Goal: Task Accomplishment & Management: Manage account settings

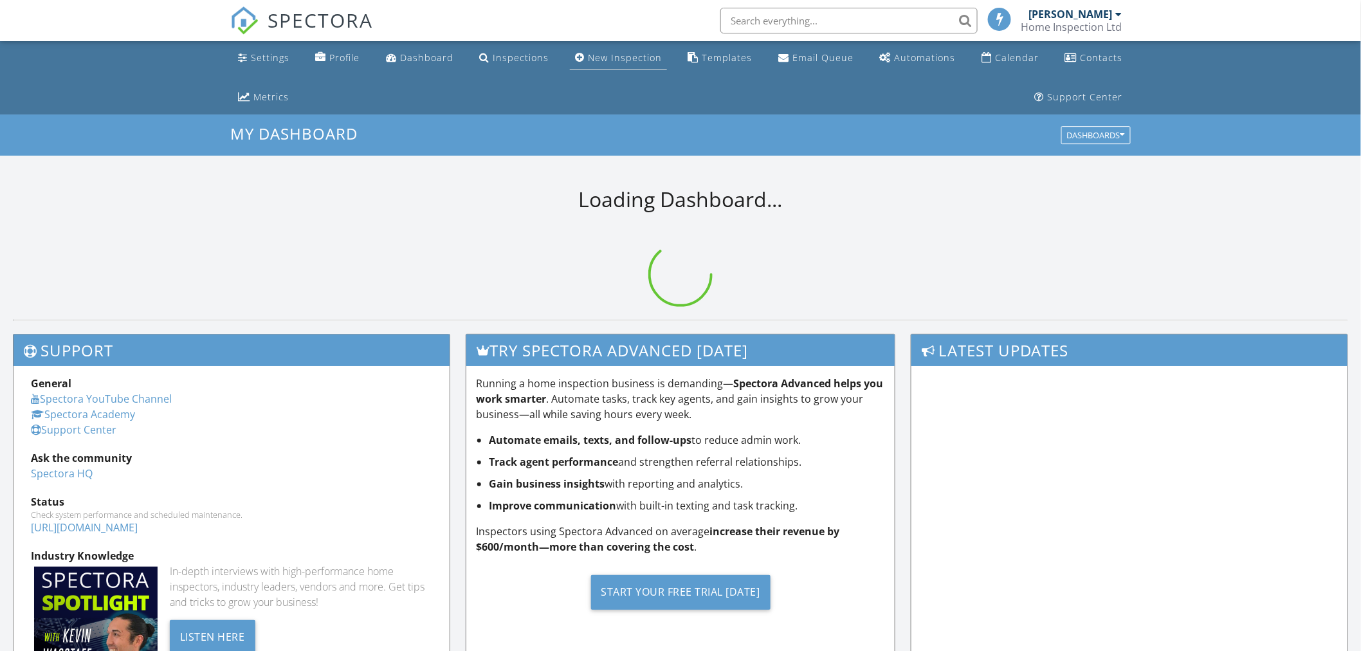
click at [631, 54] on div "New Inspection" at bounding box center [625, 57] width 74 height 12
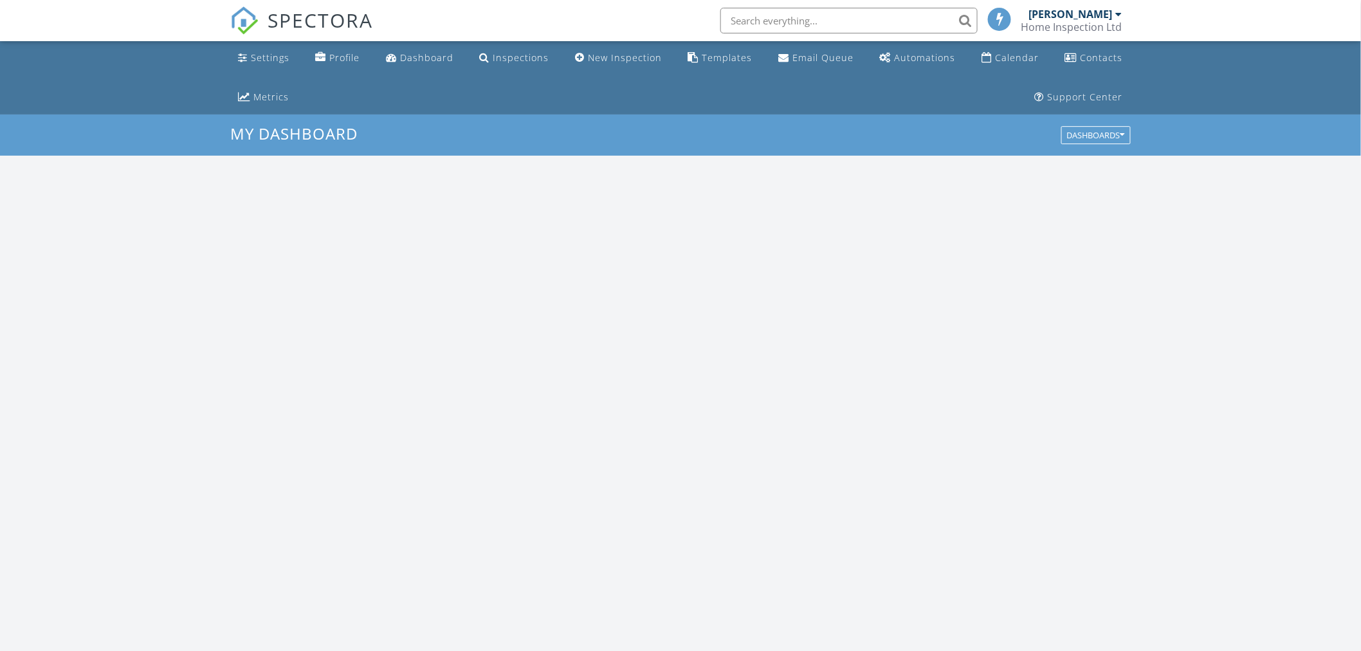
scroll to position [1194, 1385]
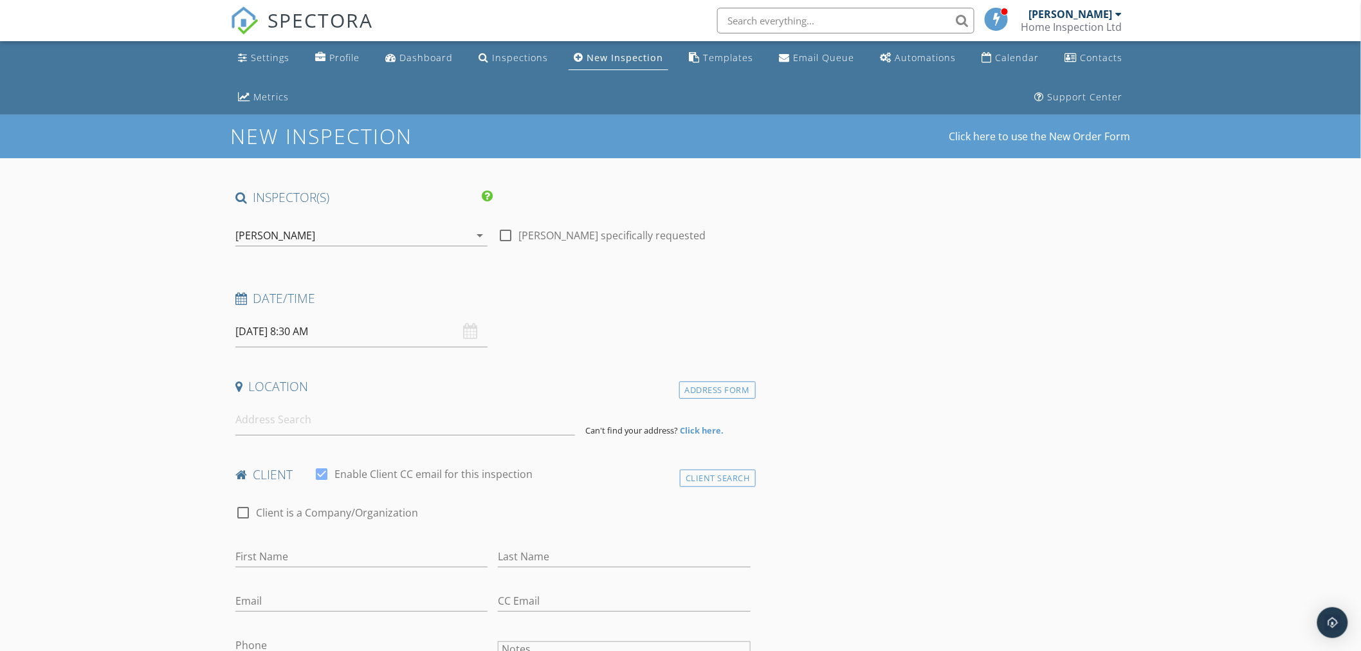
click at [457, 332] on input "29/09/2025 8:30 AM" at bounding box center [361, 332] width 252 height 32
type input "25"
type input "29/09/2025 8:25 AM"
click at [394, 558] on span at bounding box center [393, 557] width 9 height 13
type input "20"
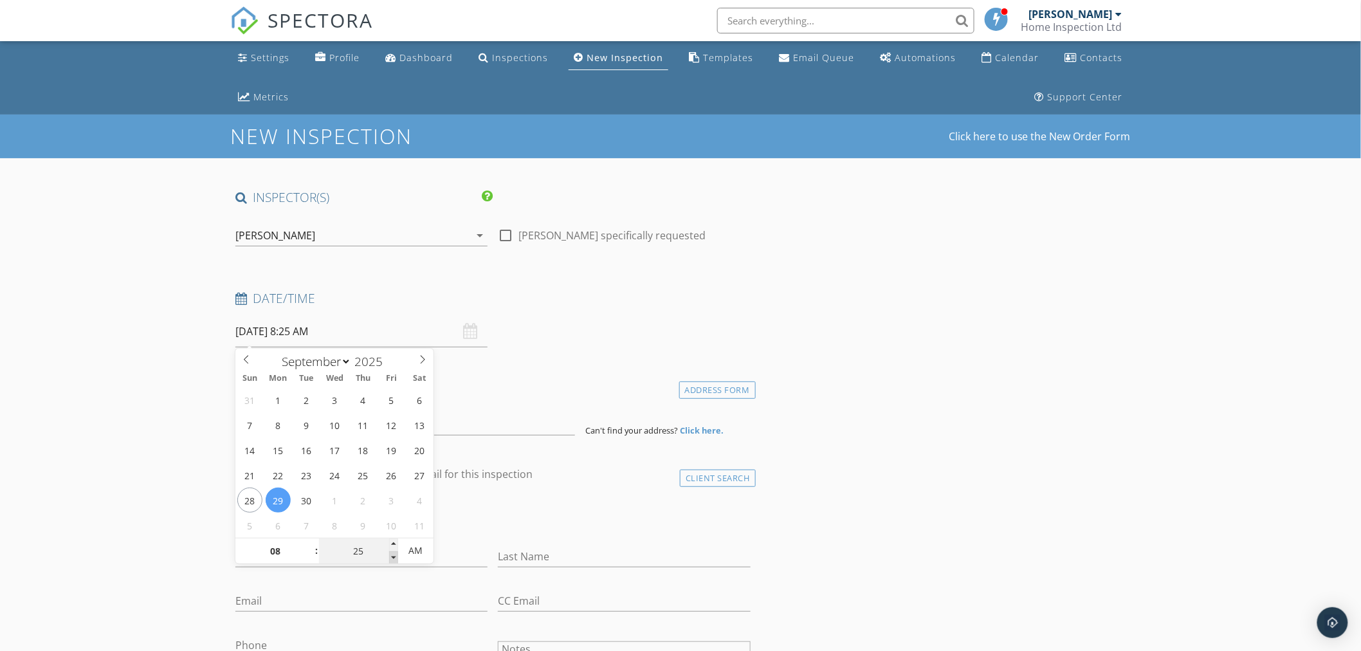
type input "29/09/2025 8:20 AM"
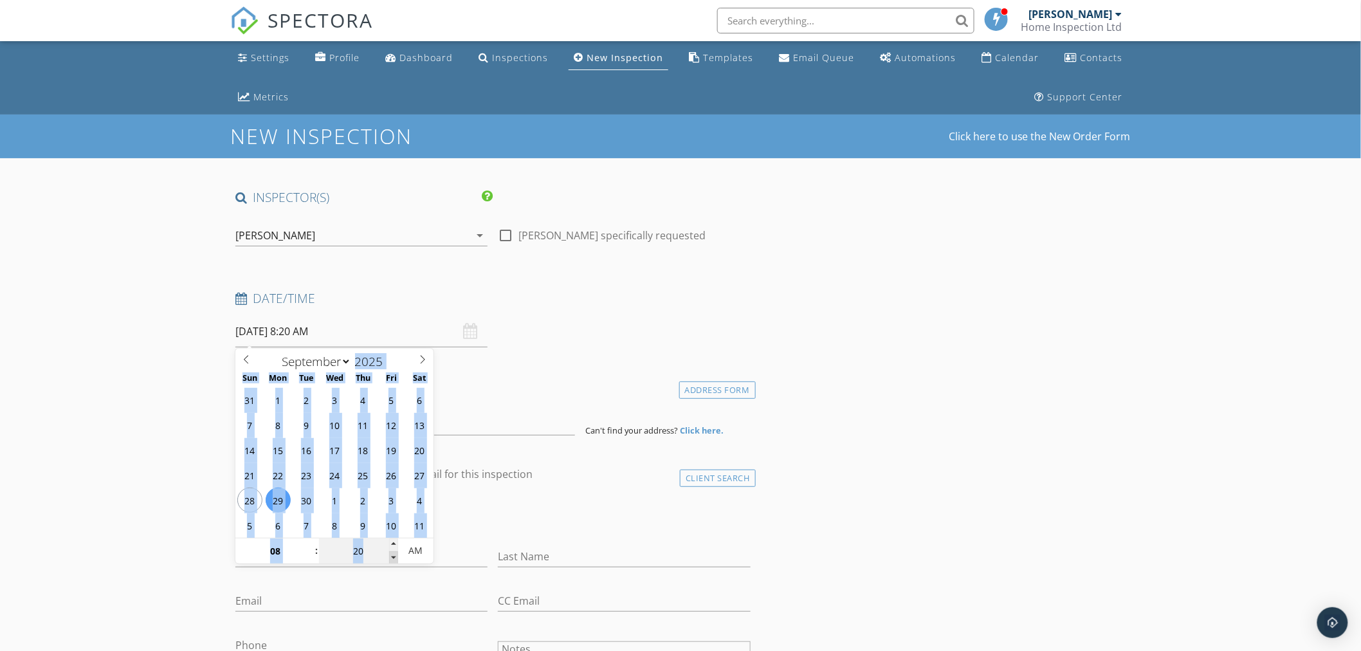
click at [394, 558] on span at bounding box center [393, 557] width 9 height 13
type input "15"
type input "29/09/2025 8:15 AM"
click at [394, 558] on span at bounding box center [393, 557] width 9 height 13
type input "10"
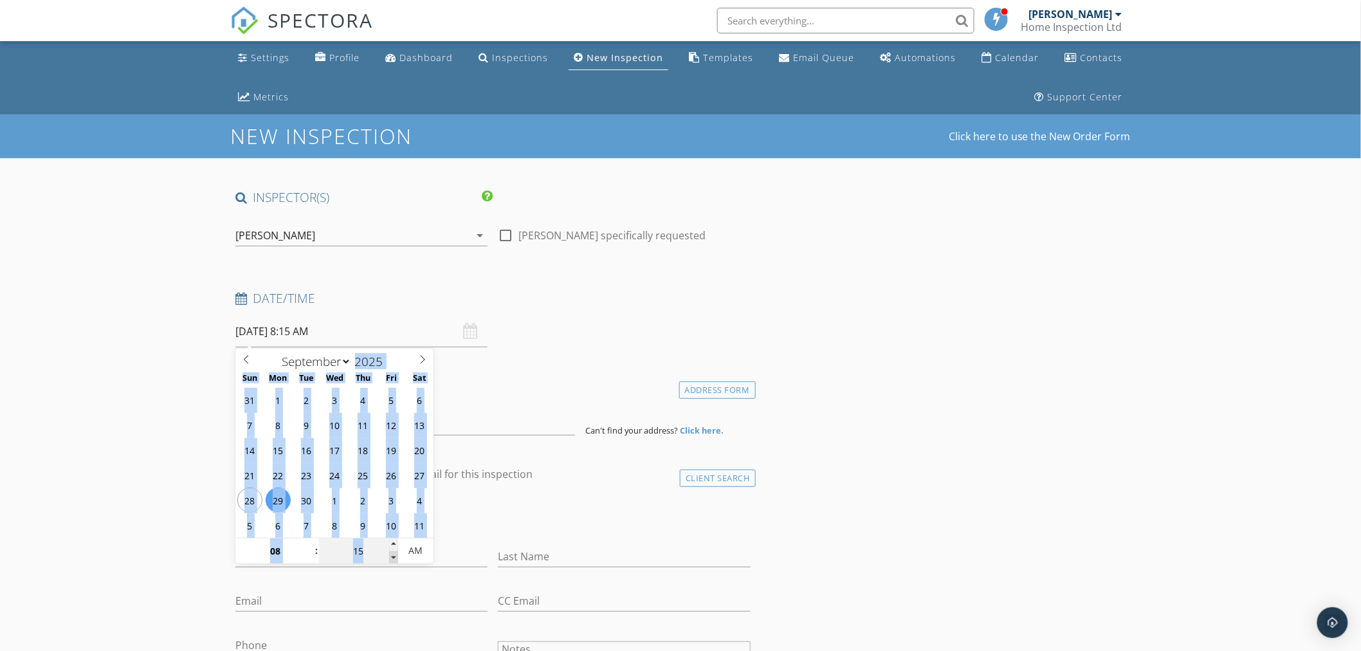
type input "29/09/2025 8:10 AM"
click at [394, 558] on span at bounding box center [393, 557] width 9 height 13
copy div "January February March April May June July August September October November De…"
type input "15"
type input "29/09/2025 8:15 AM"
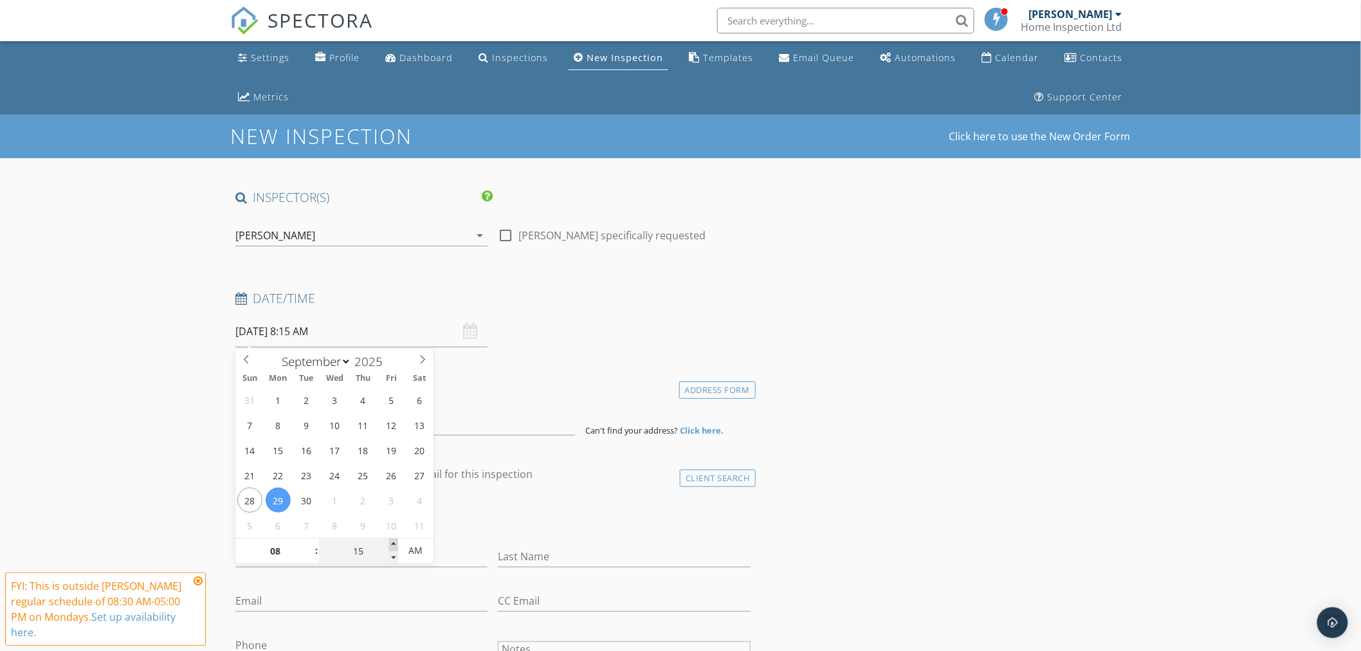
click at [392, 541] on span at bounding box center [393, 545] width 9 height 13
click at [466, 510] on div "check_box_outline_blank Client is a Company/Organization" at bounding box center [492, 519] width 515 height 33
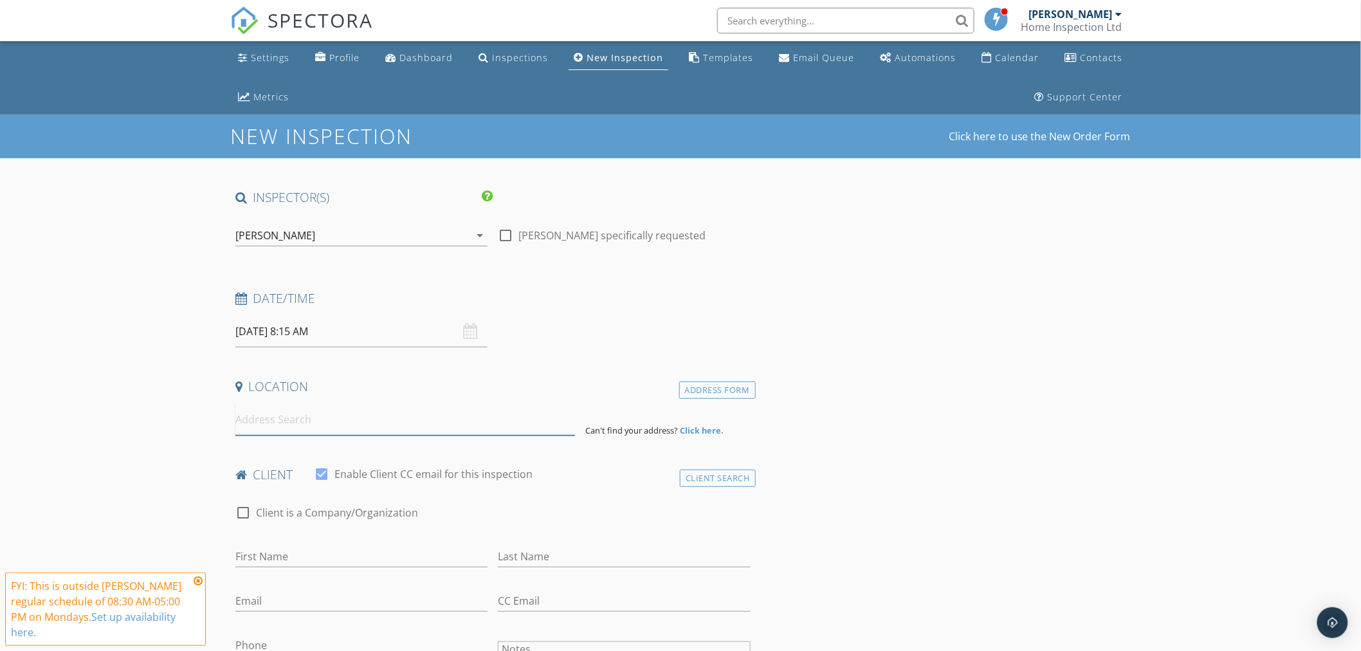
click at [317, 418] on input at bounding box center [405, 420] width 340 height 32
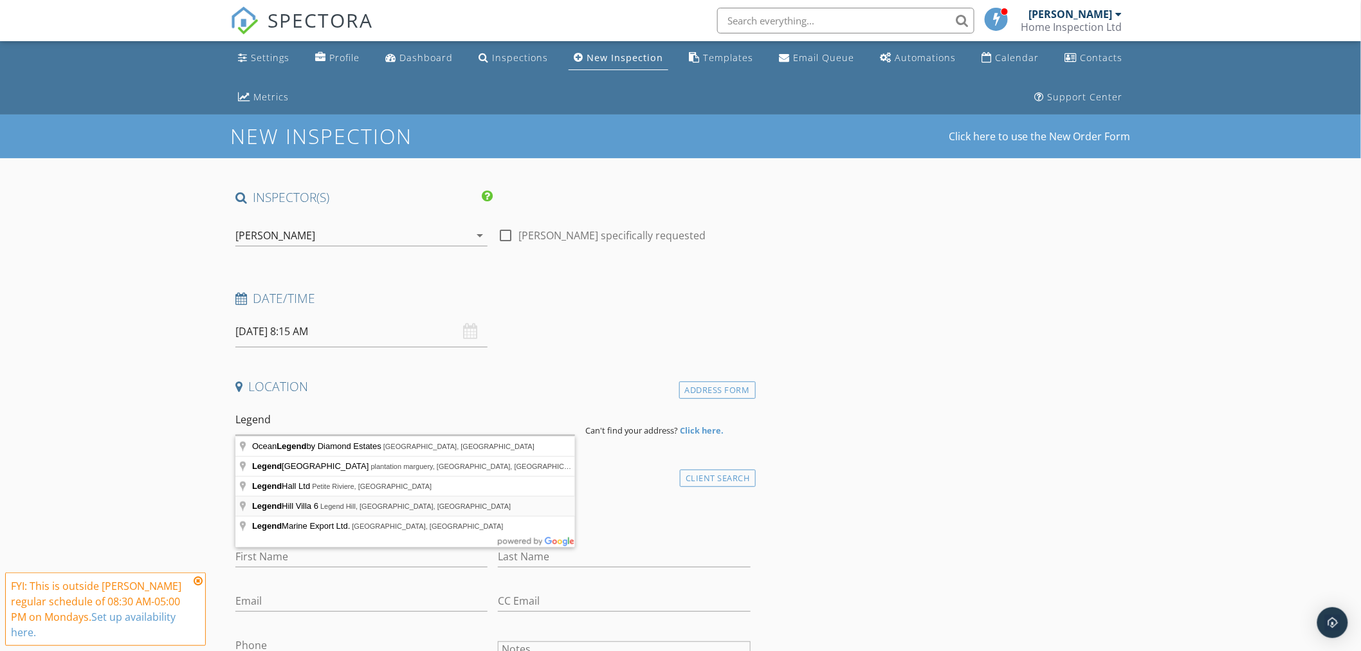
type input "Legend Hill Villa 6, Legend Hill, Black River, Mauritius"
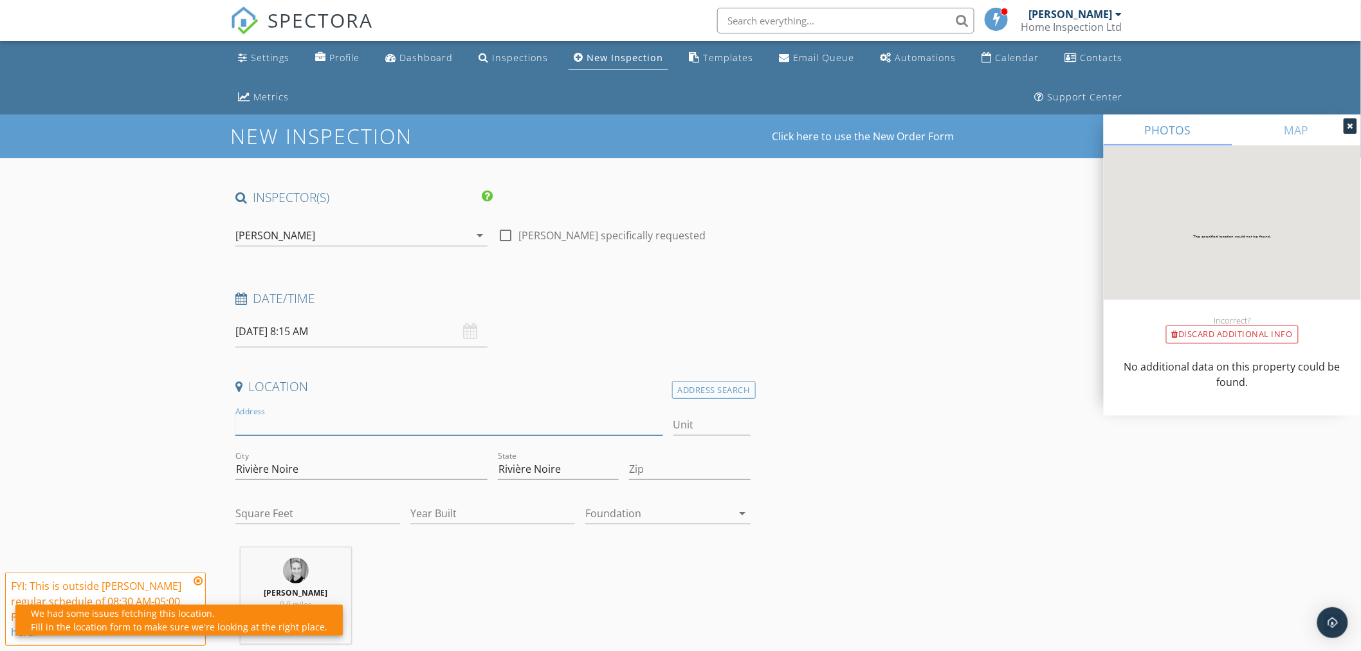
click at [355, 429] on input "Address" at bounding box center [449, 424] width 428 height 21
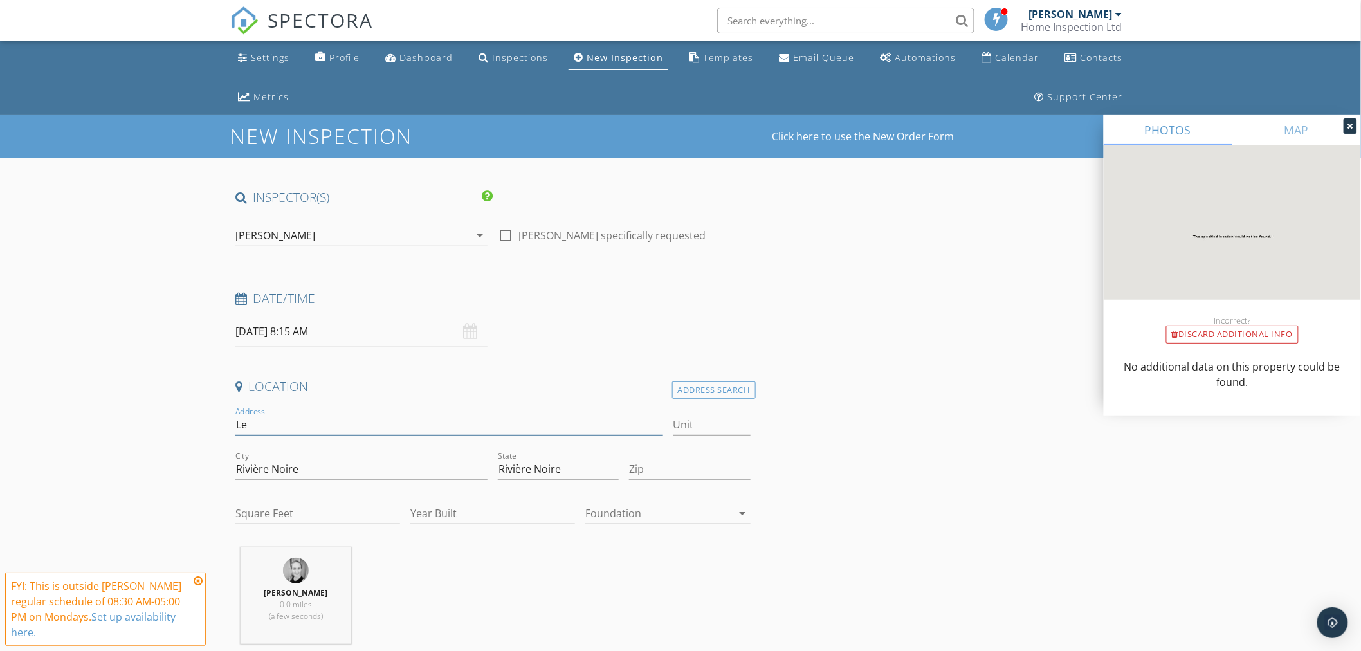
type input "L"
type input "LEGEND HILL"
type input "16"
click at [649, 465] on input "Zip" at bounding box center [689, 469] width 121 height 21
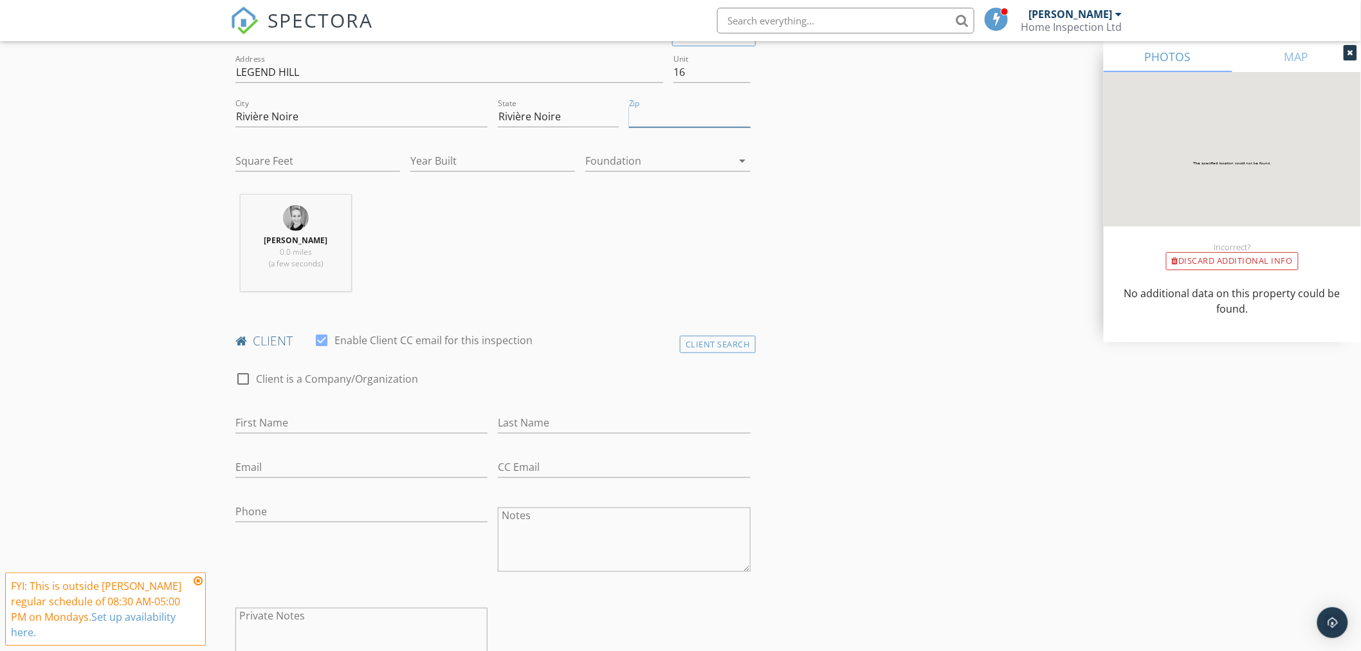
scroll to position [357, 0]
click at [347, 408] on input "First Name" at bounding box center [361, 418] width 252 height 21
type input "g"
type input "[PERSON_NAME]"
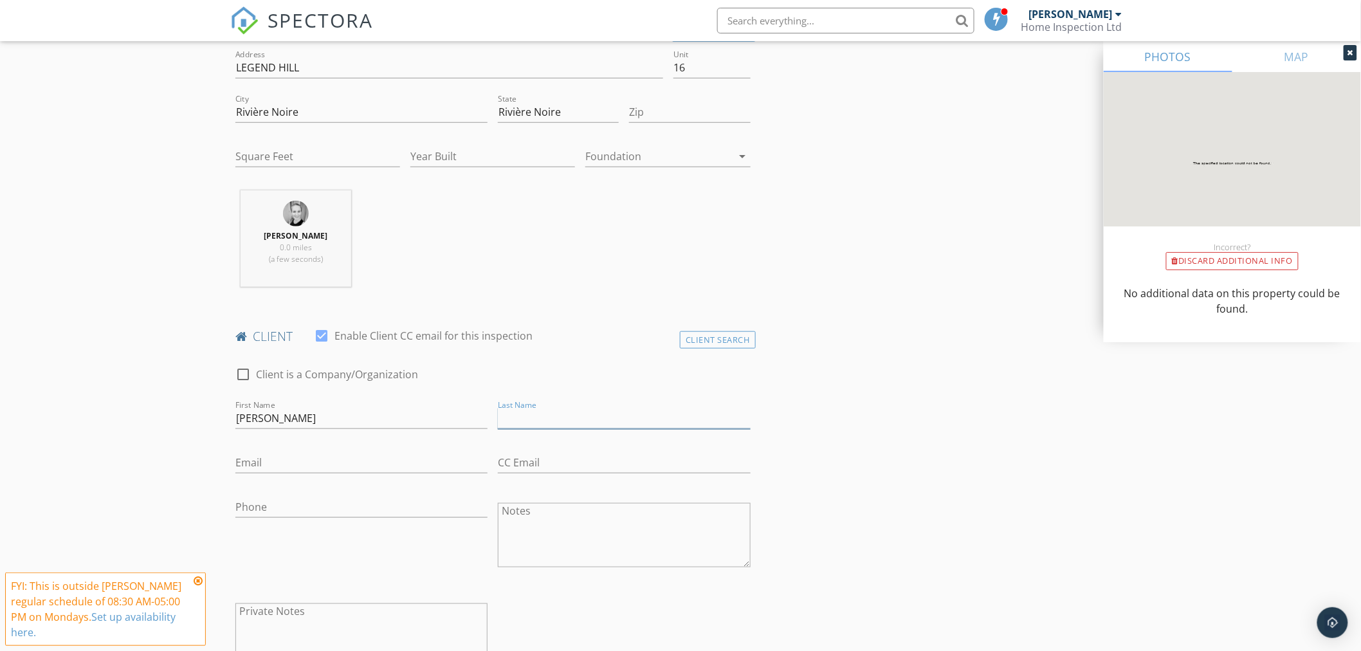
click at [513, 409] on input "Last Name" at bounding box center [624, 418] width 252 height 21
type input "Martineau"
click at [541, 528] on textarea "Notes" at bounding box center [624, 535] width 252 height 64
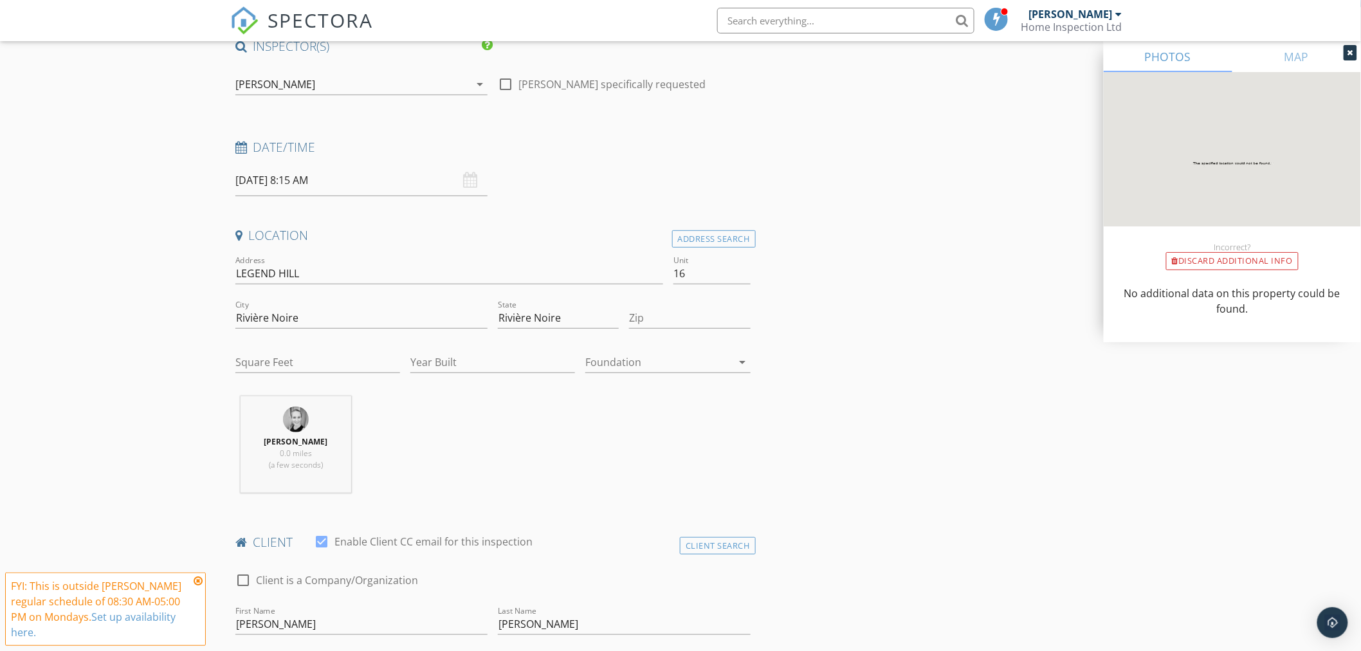
scroll to position [143, 0]
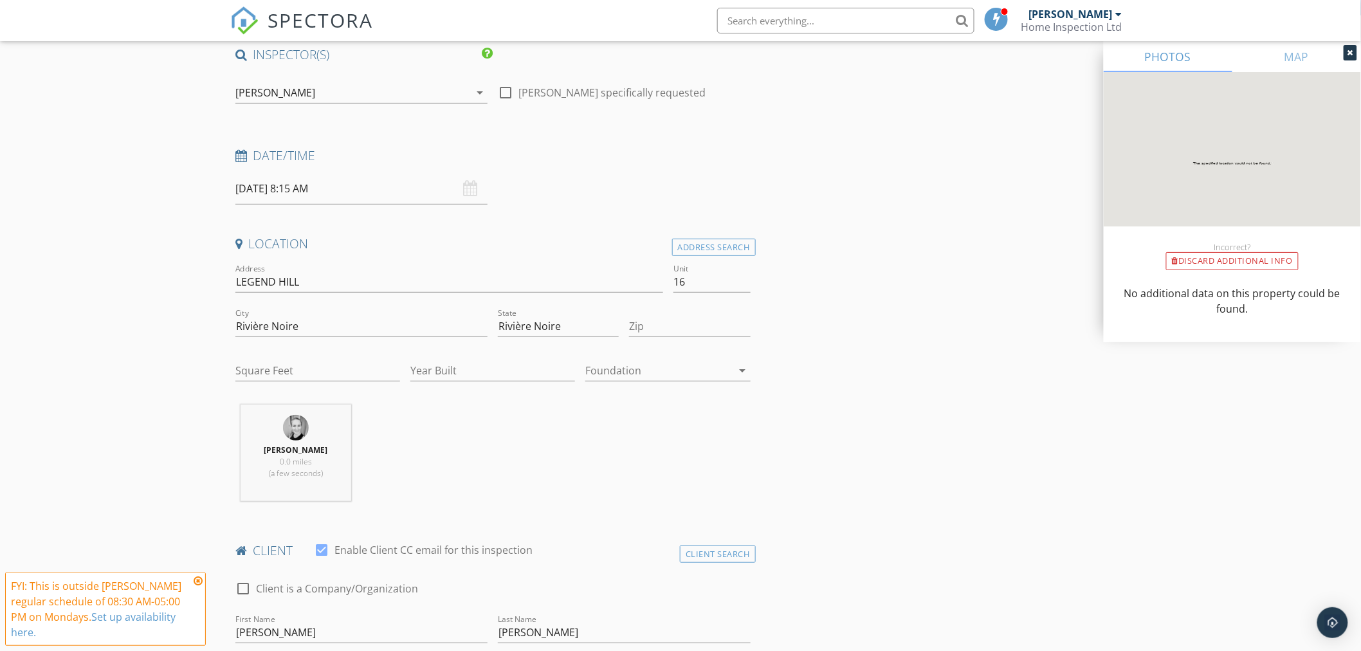
type textarea "gilles.martineau2@orange.fr"
click at [657, 325] on input "Zip" at bounding box center [689, 326] width 121 height 21
click at [329, 367] on input "Square Feet" at bounding box center [317, 370] width 165 height 21
click at [324, 273] on input "LEGEND HILL" at bounding box center [449, 282] width 428 height 21
type input "LEGEND HILL - Bengali Villa"
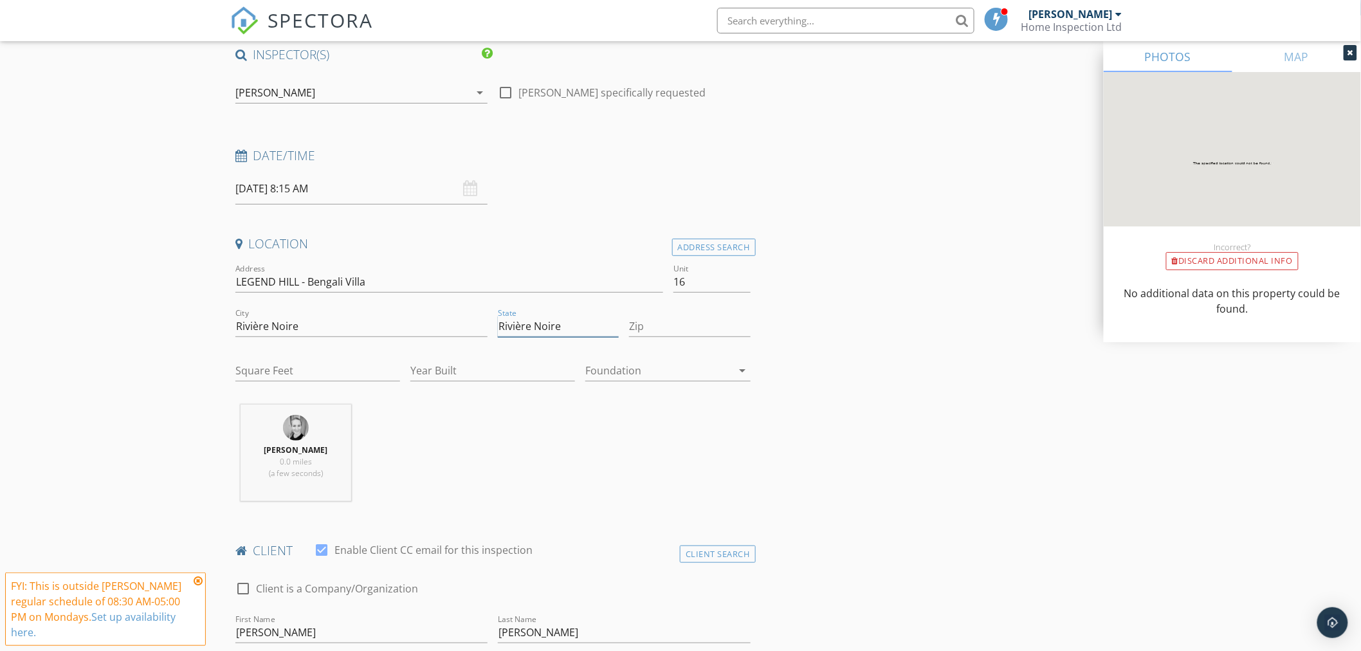
drag, startPoint x: 569, startPoint y: 326, endPoint x: 496, endPoint y: 324, distance: 73.4
click at [496, 324] on div "State Rivière Noire" at bounding box center [558, 328] width 131 height 44
type input "Mauritius,"
click at [678, 324] on input "Zip" at bounding box center [689, 326] width 121 height 21
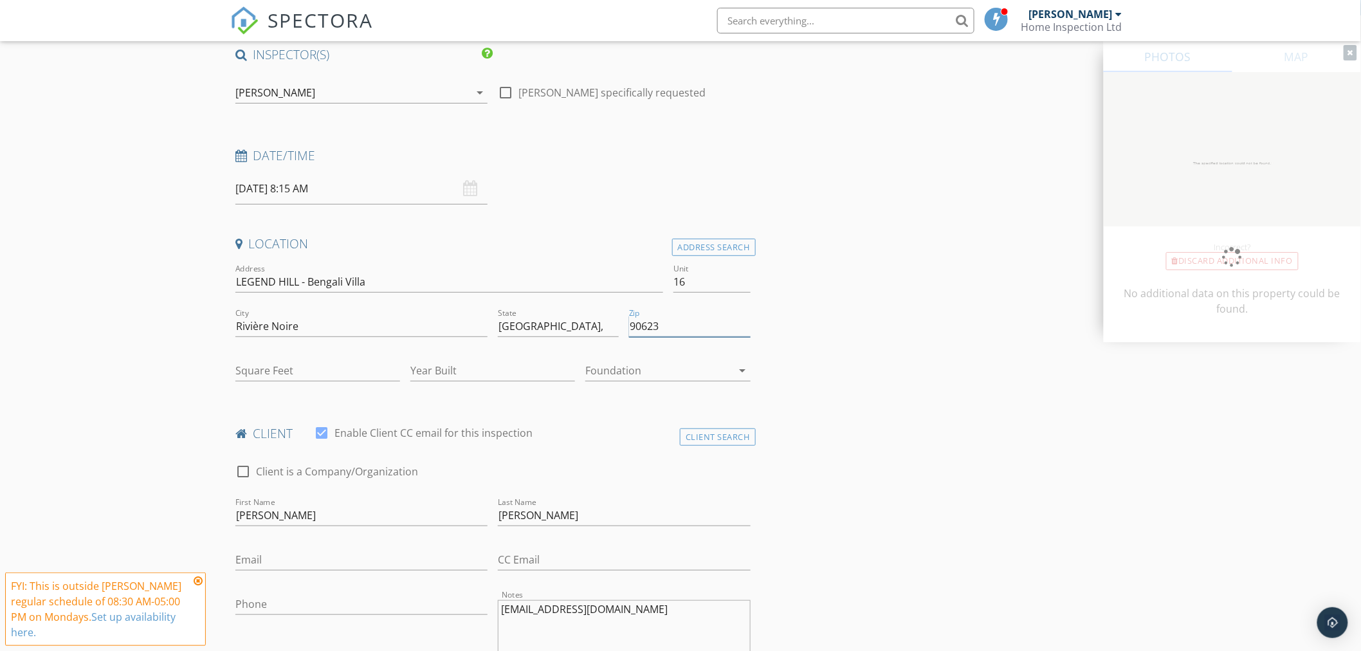
type input "90623"
click at [506, 370] on input "Year Built" at bounding box center [493, 370] width 165 height 21
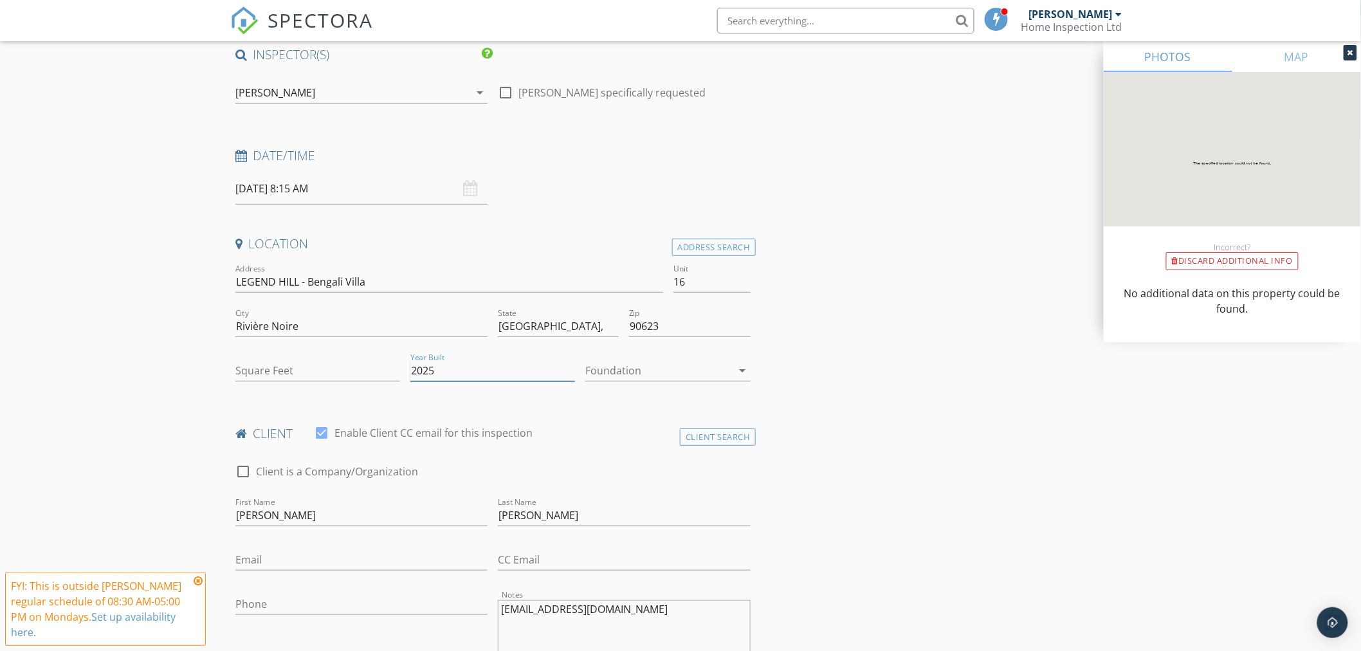
type input "2025"
click at [739, 370] on icon "arrow_drop_down" at bounding box center [742, 370] width 15 height 15
click at [625, 466] on div "Crawlspace" at bounding box center [668, 468] width 144 height 15
click at [329, 364] on input "Square Feet" at bounding box center [317, 370] width 165 height 21
type input "4926"
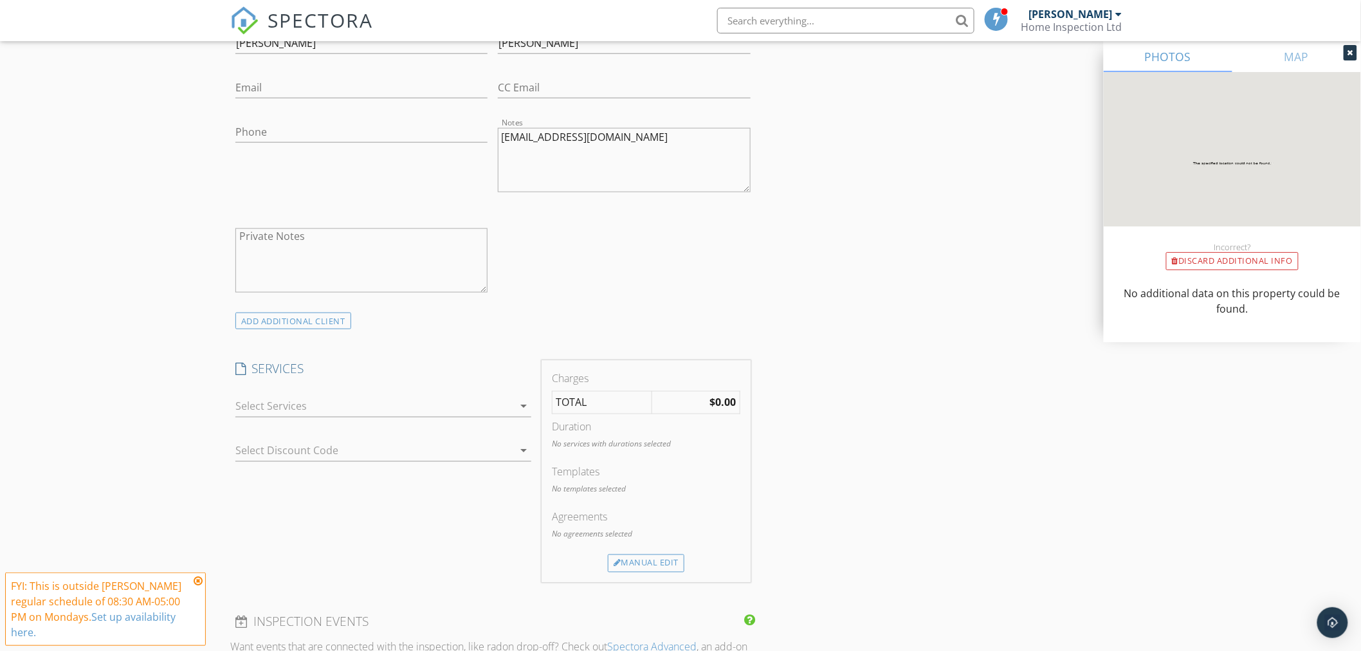
scroll to position [643, 0]
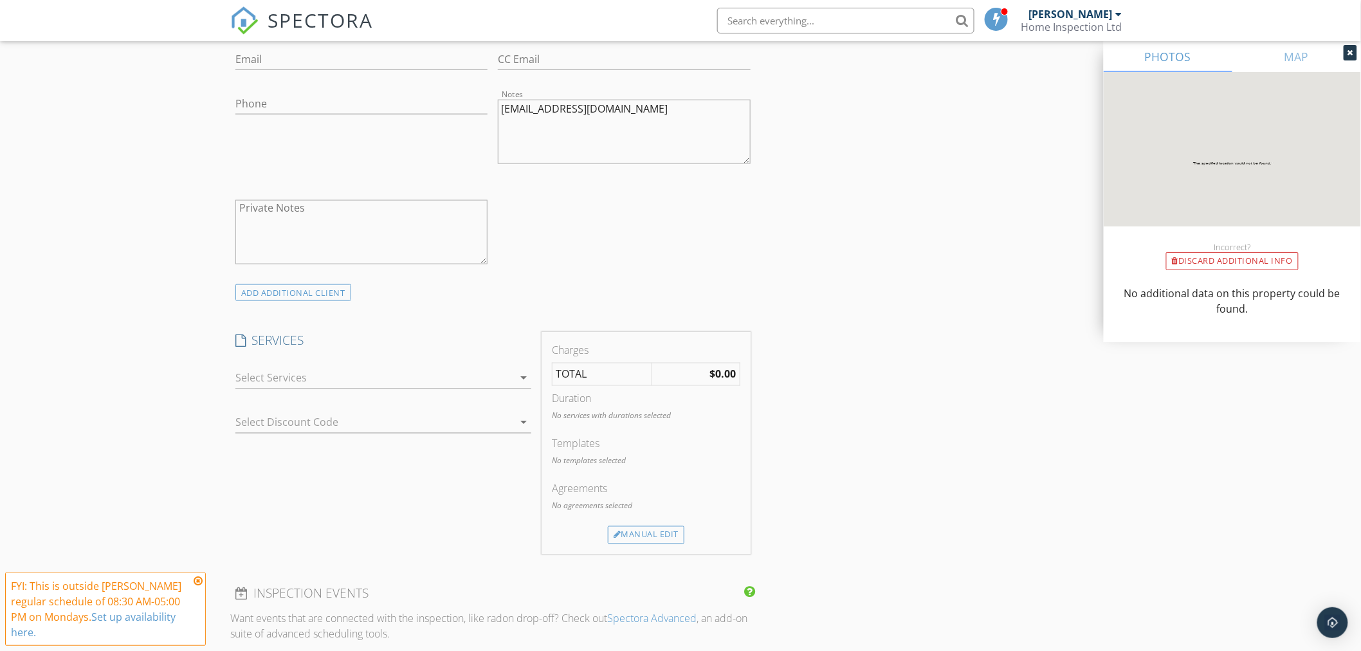
click at [523, 376] on icon "arrow_drop_down" at bounding box center [523, 378] width 15 height 15
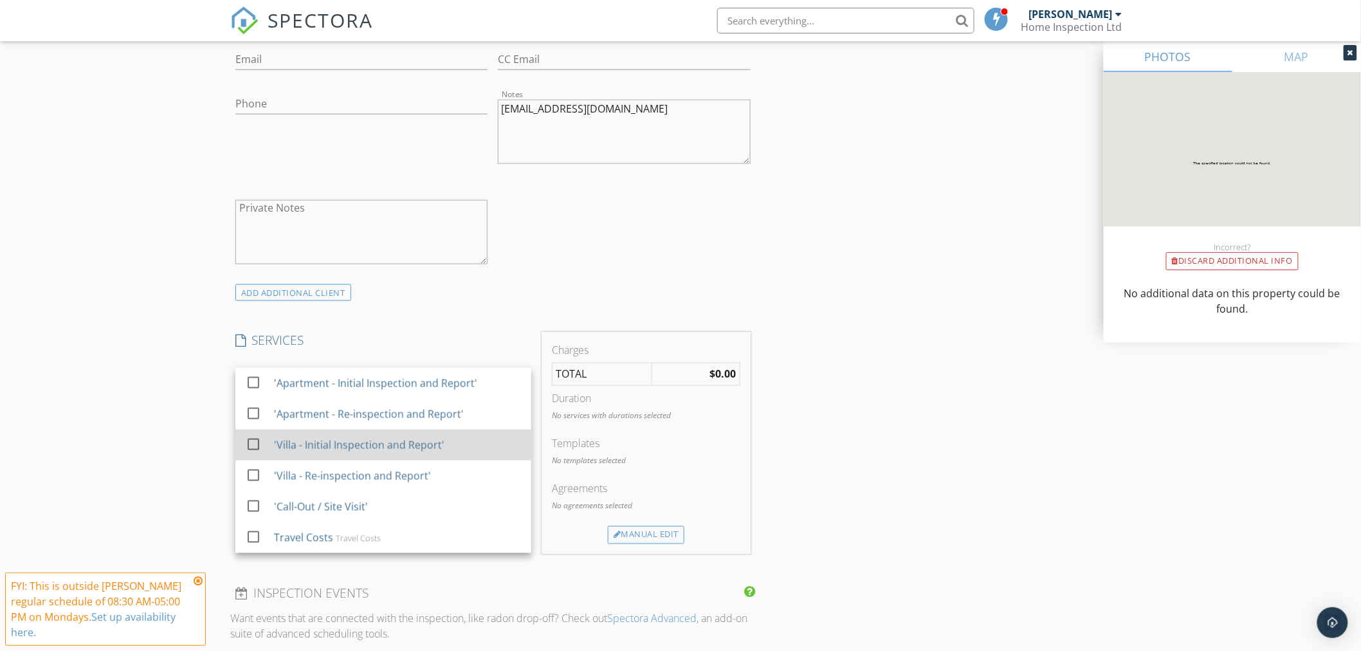
click at [310, 448] on div "'Villa - Initial Inspection and Report'" at bounding box center [359, 445] width 171 height 15
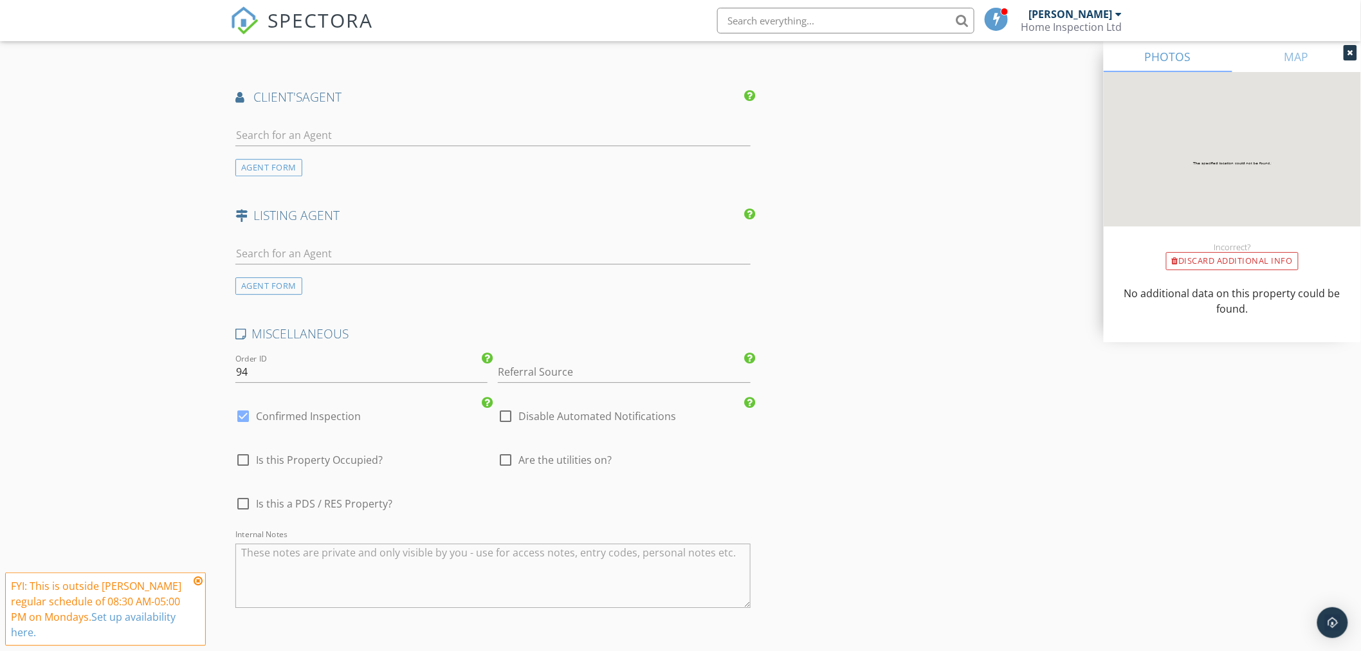
scroll to position [1430, 0]
click at [508, 457] on div at bounding box center [506, 456] width 22 height 22
checkbox input "true"
click at [246, 500] on div at bounding box center [243, 499] width 22 height 22
checkbox input "true"
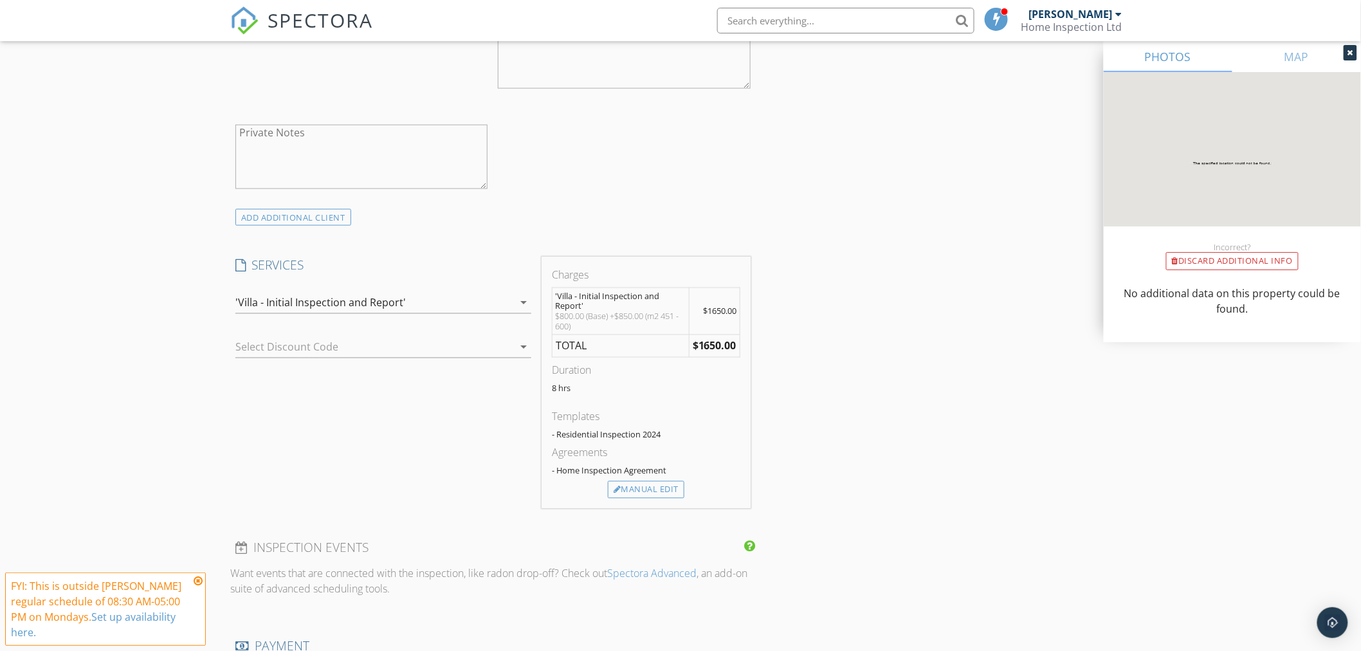
scroll to position [705, 0]
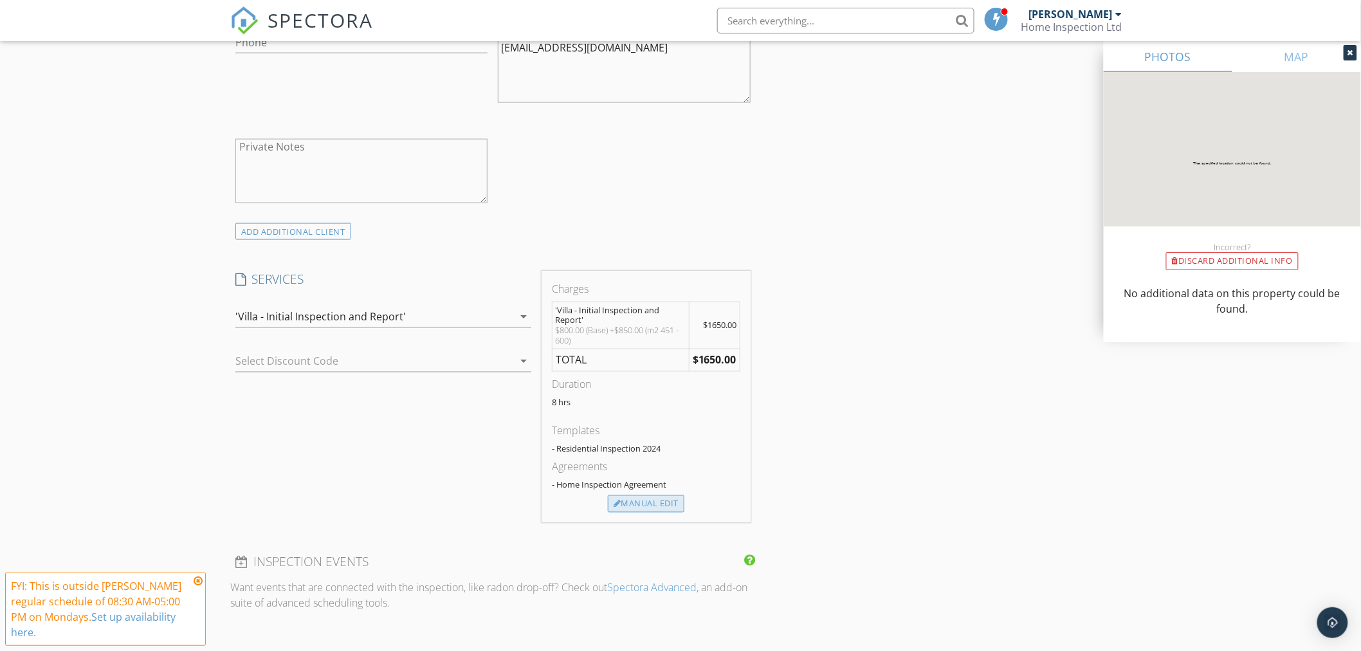
click at [645, 504] on div "Manual Edit" at bounding box center [646, 504] width 77 height 18
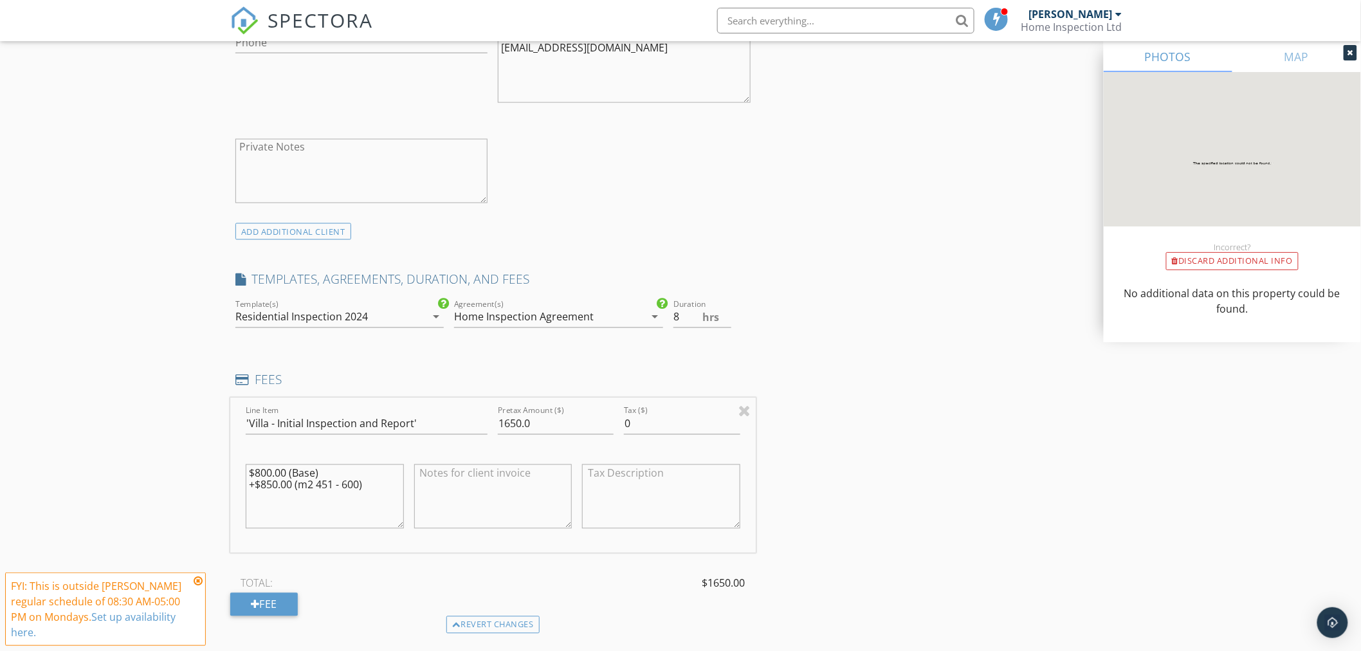
click at [434, 316] on icon "arrow_drop_down" at bounding box center [436, 316] width 15 height 15
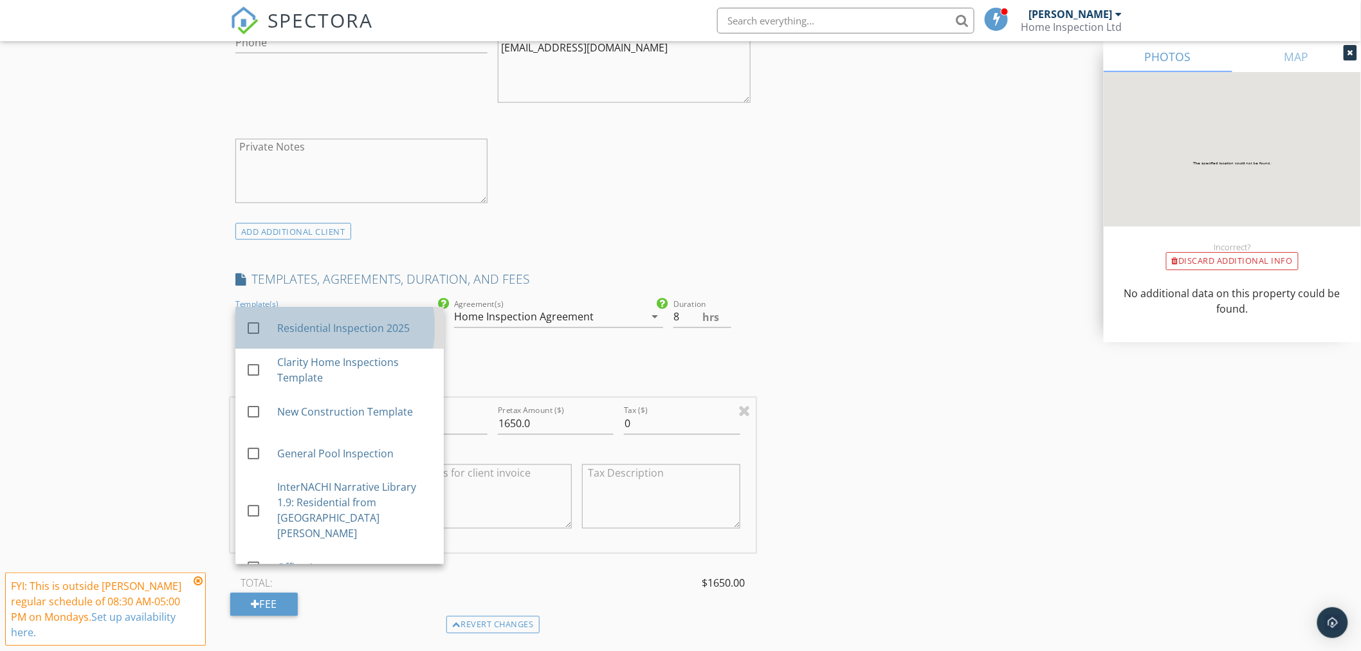
click at [370, 331] on div "Residential Inspection 2025" at bounding box center [355, 327] width 156 height 15
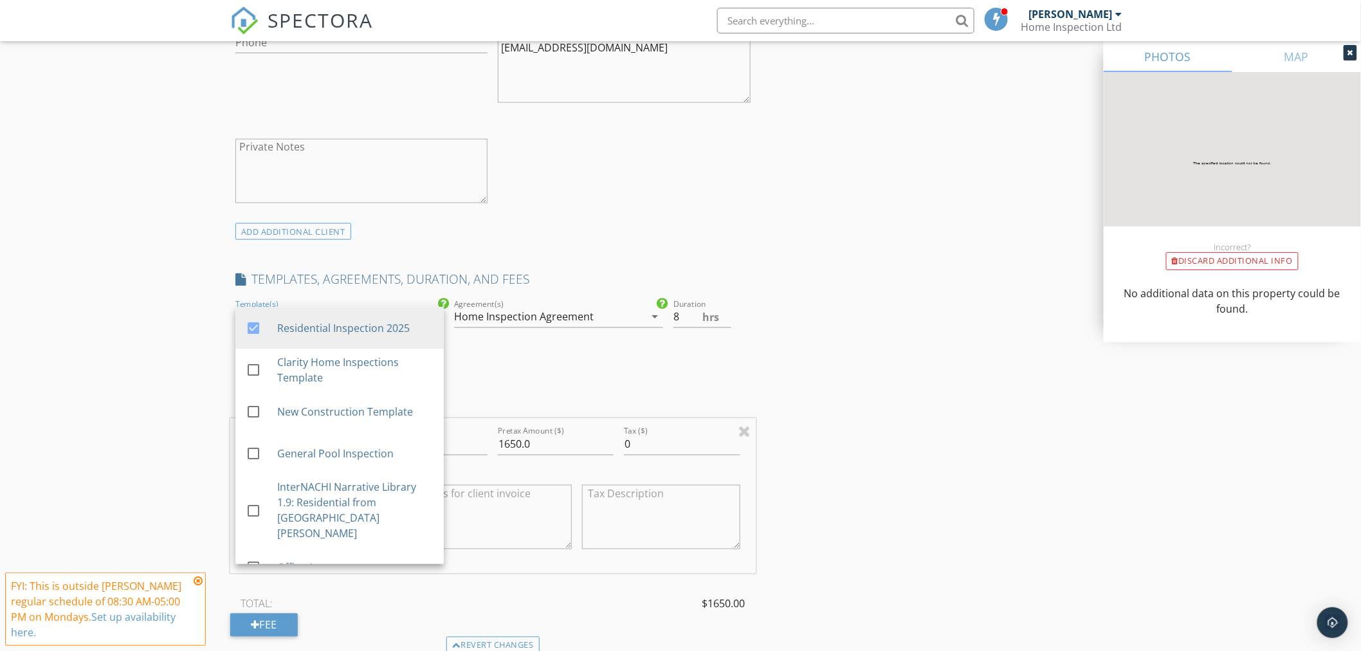
click at [480, 371] on div "INSPECTOR(S) check_box Imke Mueller PRIMARY Imke Mueller arrow_drop_down check_…" at bounding box center [493, 545] width 526 height 2121
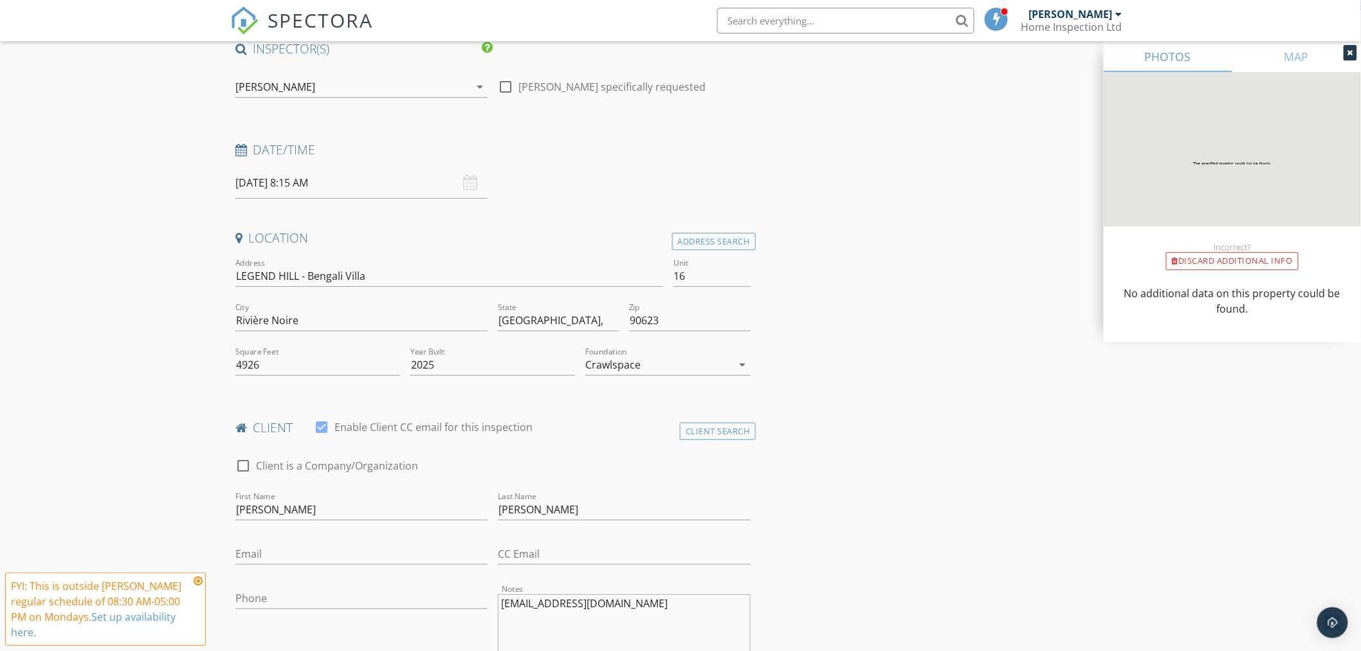
scroll to position [133, 0]
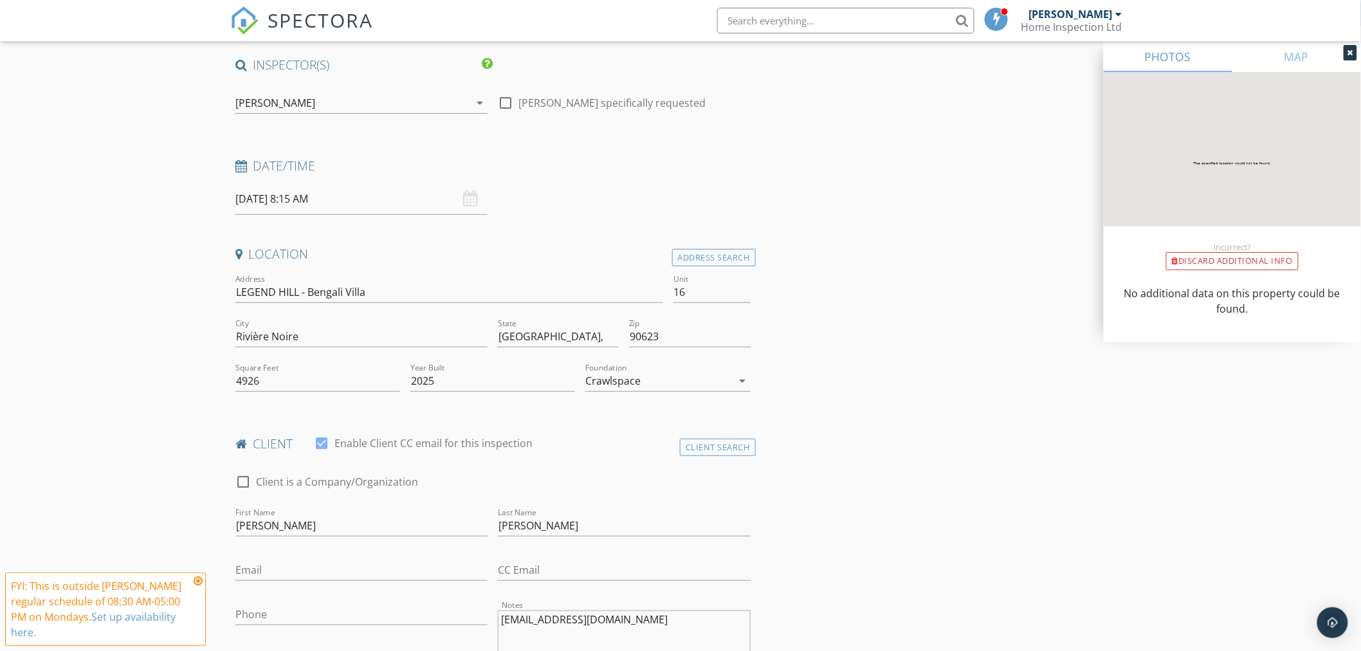
click at [468, 201] on div "29/09/2025 8:15 AM" at bounding box center [361, 199] width 252 height 32
click at [385, 205] on input "29/09/2025 8:15 AM" at bounding box center [361, 199] width 252 height 32
type input "10"
type input "29/09/2025 8:10 AM"
click at [393, 423] on span at bounding box center [393, 425] width 9 height 13
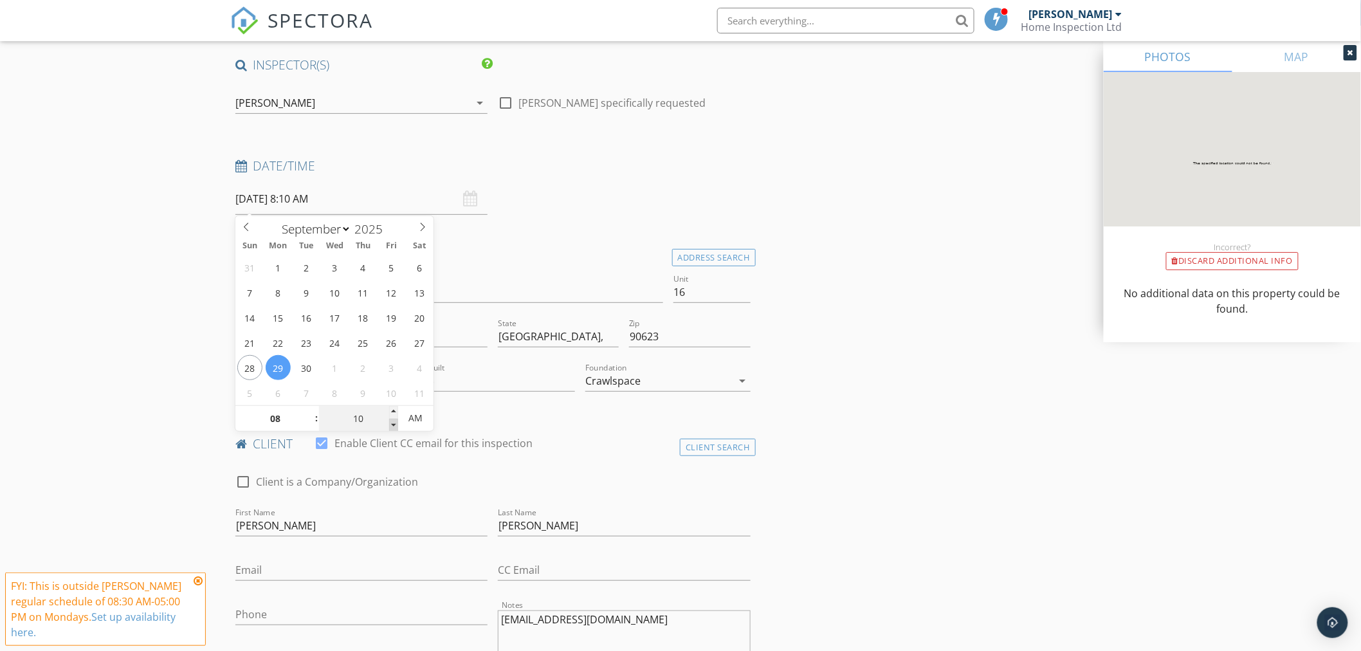
type input "05"
type input "29/09/2025 8:05 AM"
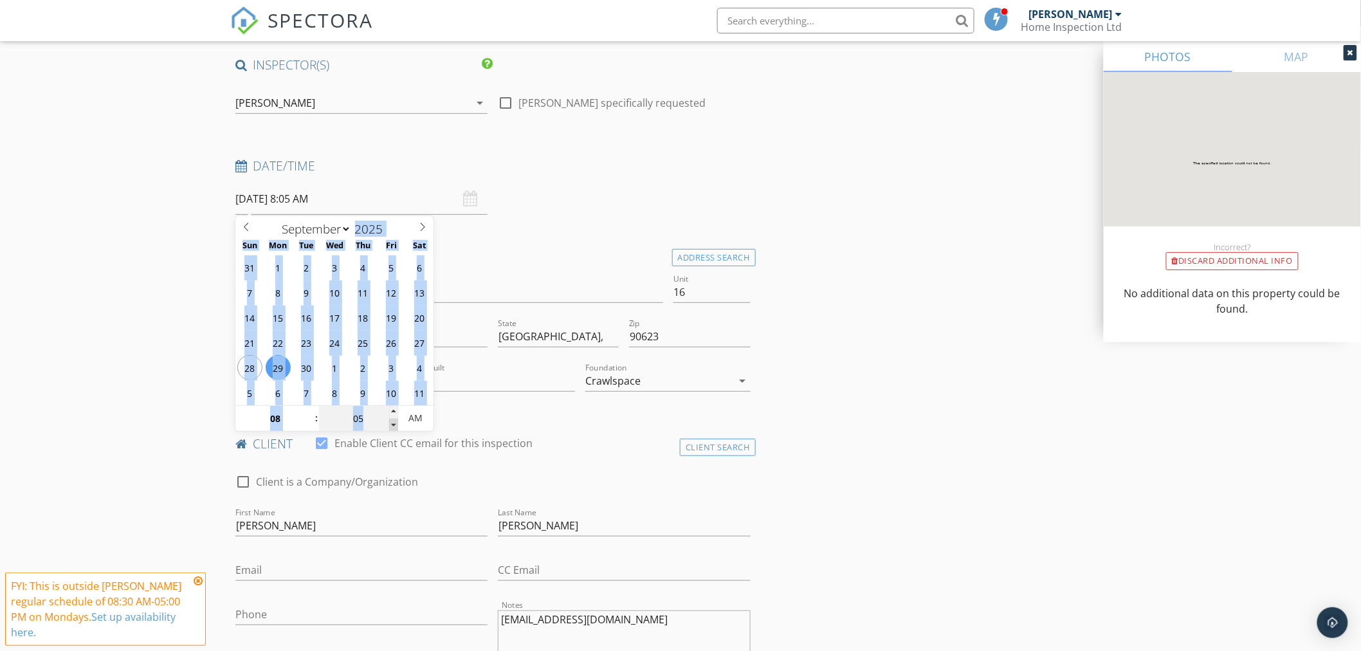
click at [393, 423] on span at bounding box center [393, 425] width 9 height 13
type input "00"
type input "29/09/2025 8:00 AM"
click at [393, 423] on span at bounding box center [393, 425] width 9 height 13
copy div "January February March April May June July August September October November De…"
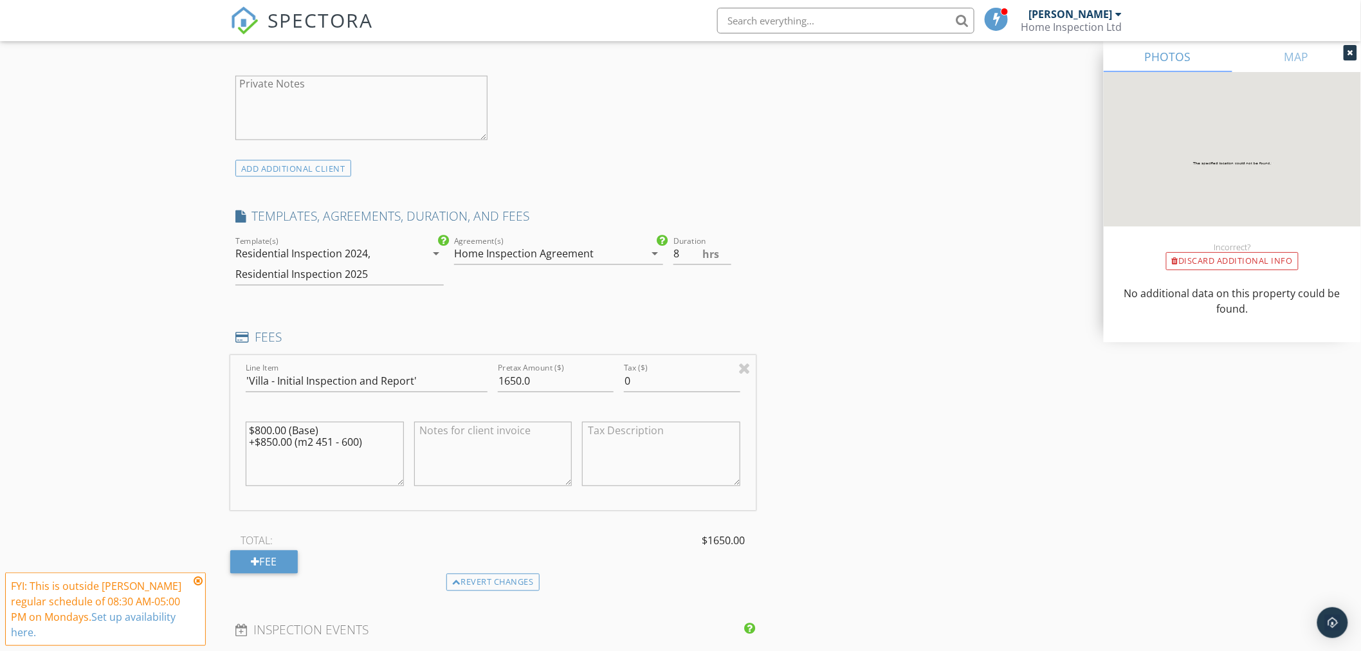
scroll to position [776, 0]
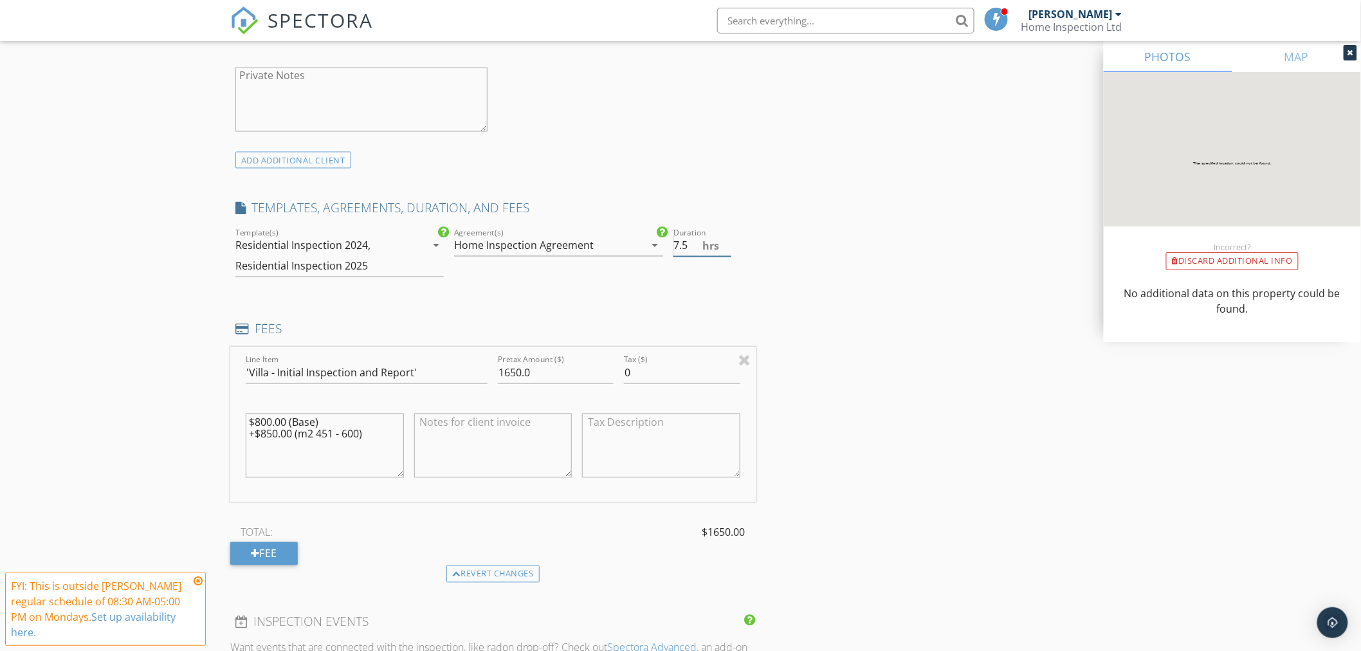
click at [725, 251] on input "7.5" at bounding box center [703, 245] width 58 height 21
click at [725, 251] on input "7" at bounding box center [703, 245] width 58 height 21
click at [725, 251] on input "6.5" at bounding box center [703, 245] width 58 height 21
type input "6"
click at [725, 251] on input "6" at bounding box center [703, 245] width 58 height 21
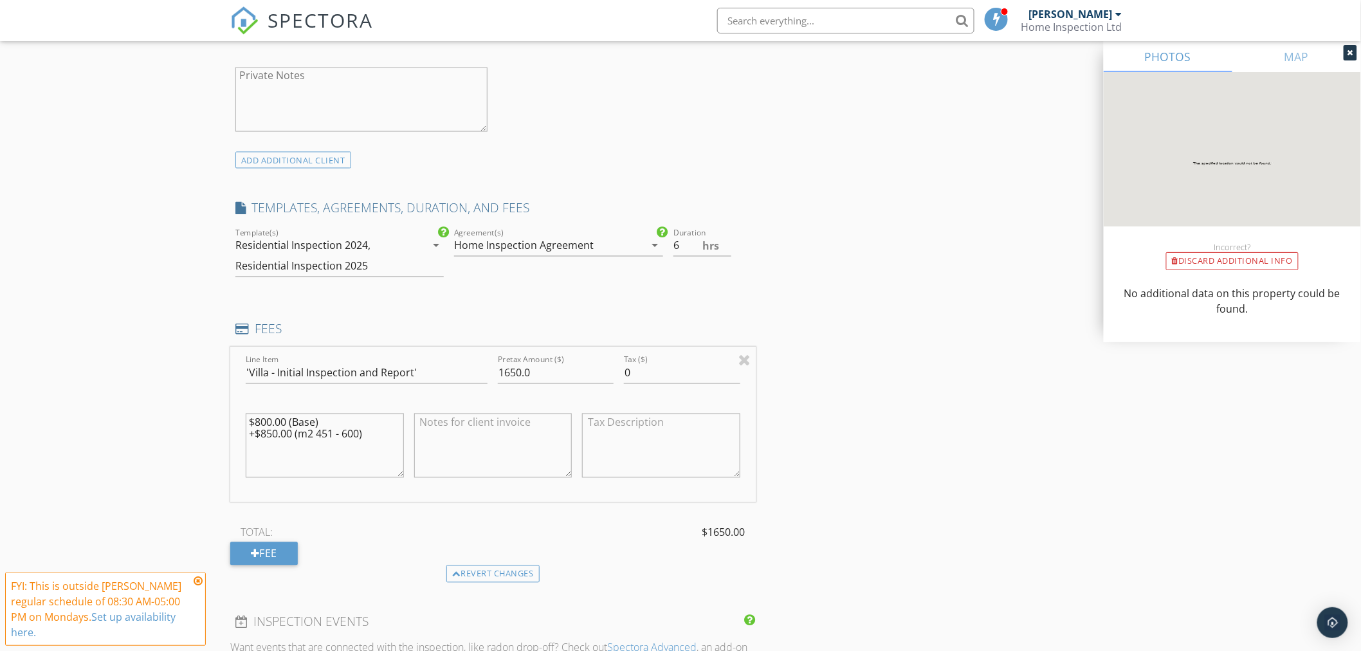
click at [846, 412] on div "INSPECTOR(S) check_box Imke Mueller PRIMARY Imke Mueller arrow_drop_down check_…" at bounding box center [680, 511] width 901 height 2197
click at [270, 432] on textarea "$800.00 (Base) +$850.00 (m2 451 - 600)" at bounding box center [325, 446] width 158 height 64
click at [318, 432] on textarea "$800.00 (Base) +$610.00 (m2 451 - 600)" at bounding box center [325, 446] width 158 height 64
click at [323, 432] on textarea "$800.00 (Base) +$610.00 (m2 451 - 600)" at bounding box center [325, 446] width 158 height 64
click at [350, 435] on textarea "$800.00 (Base) +$610.00 (m2 351 - 600)" at bounding box center [325, 446] width 158 height 64
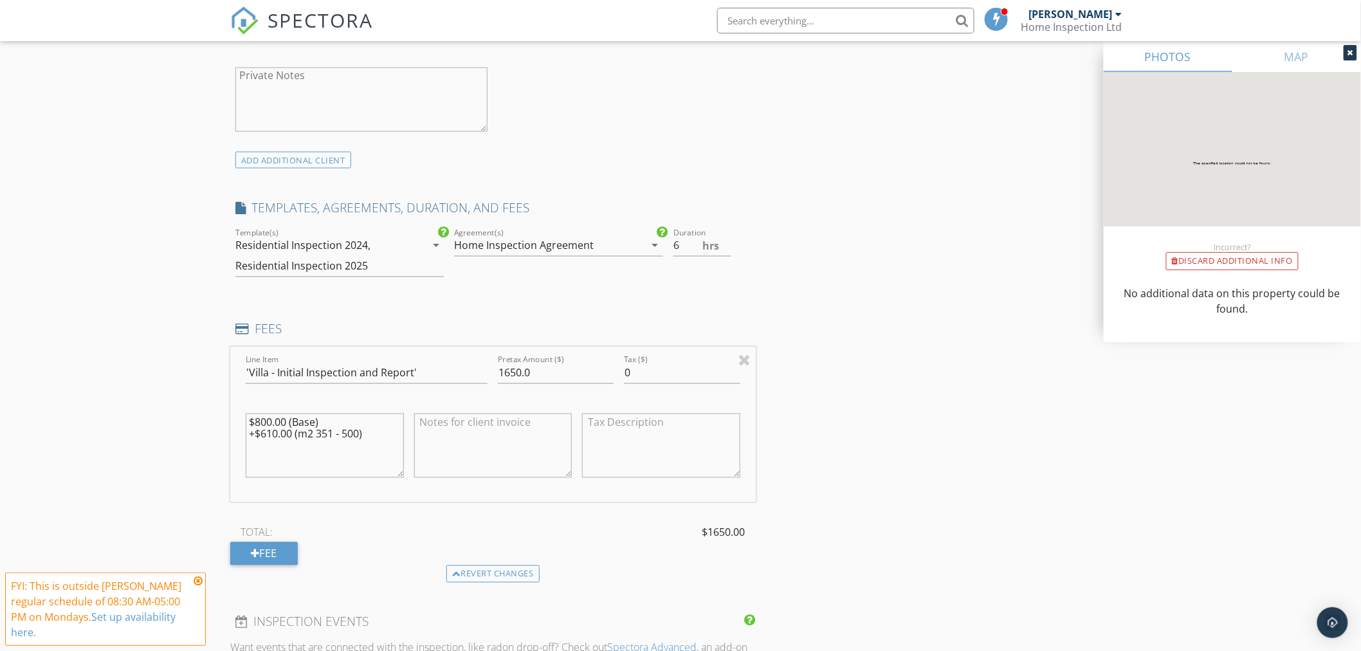
click at [362, 458] on textarea "$800.00 (Base) +$610.00 (m2 351 - 500)" at bounding box center [325, 446] width 158 height 64
type textarea "$800.00 (Base) +$610.00 (m2 351 - 500)"
click at [515, 370] on input "1650.0" at bounding box center [556, 373] width 116 height 21
type input "1410.0"
click at [821, 358] on div "INSPECTOR(S) check_box Imke Mueller PRIMARY Imke Mueller arrow_drop_down check_…" at bounding box center [680, 511] width 901 height 2197
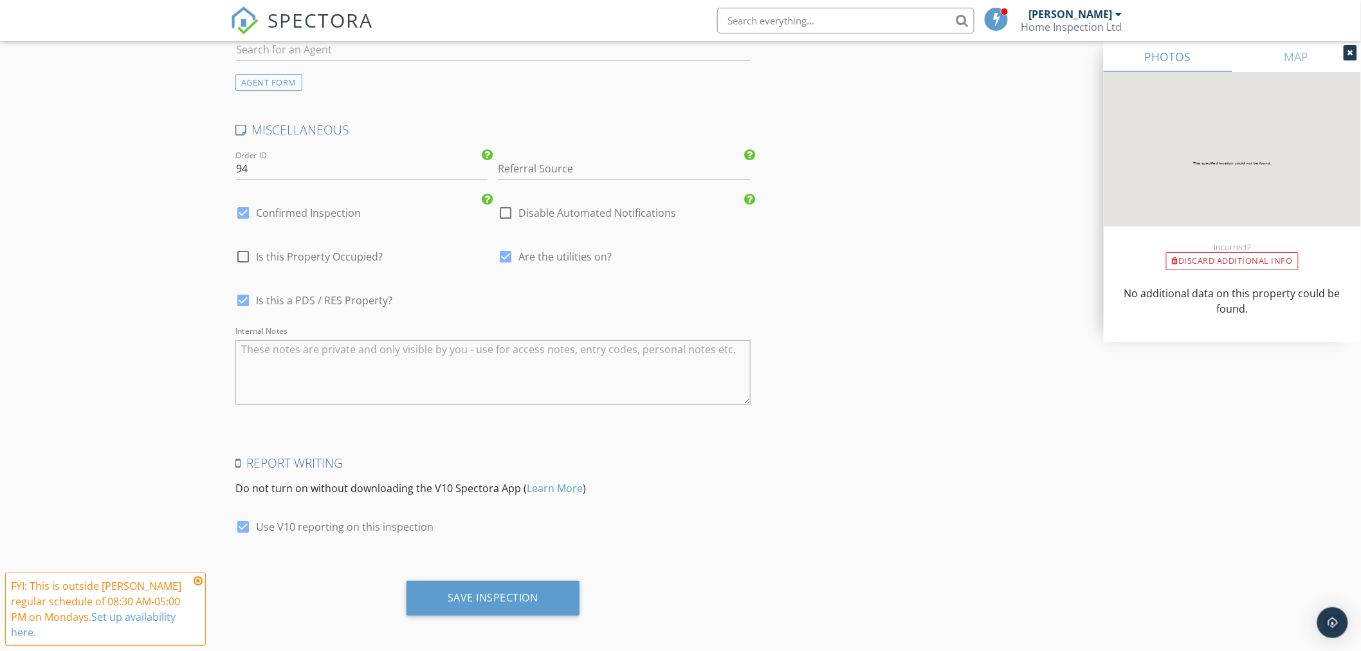
scroll to position [1766, 0]
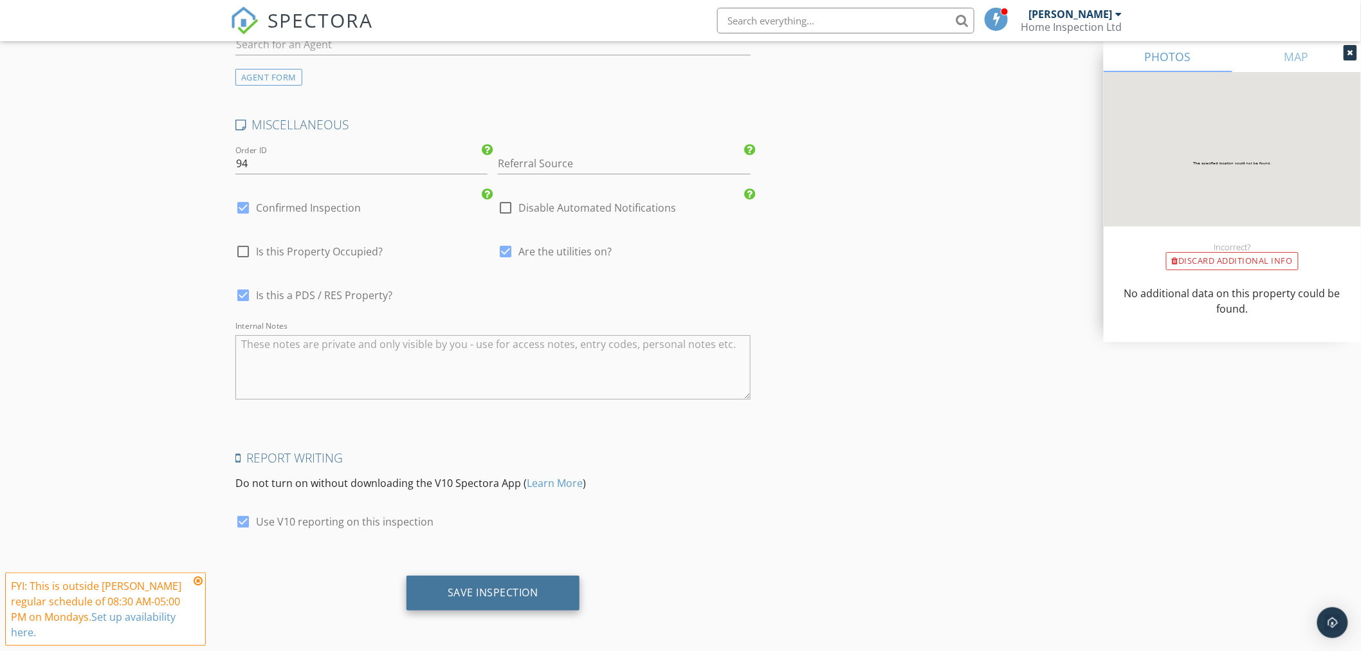
click at [490, 591] on div "Save Inspection" at bounding box center [493, 592] width 91 height 13
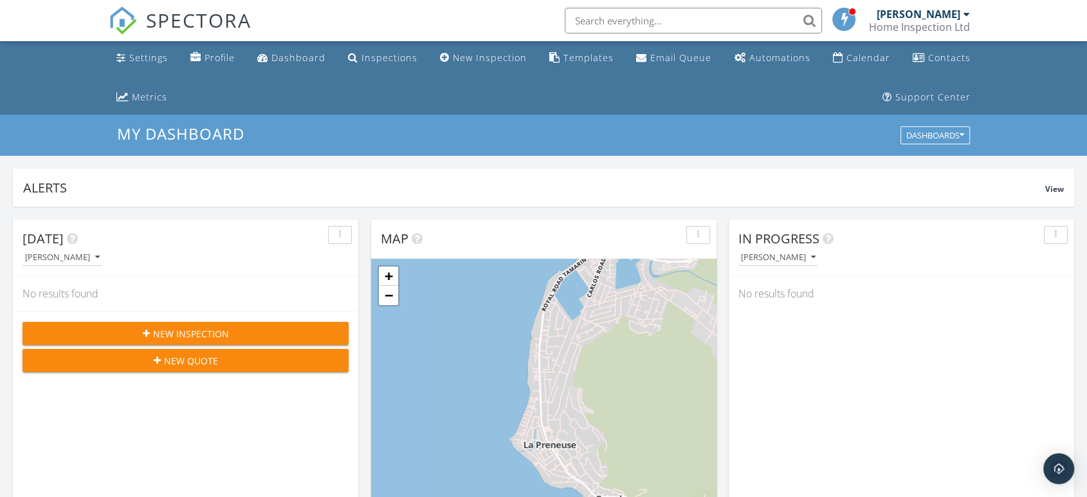
scroll to position [6, 6]
click at [402, 56] on div "Inspections" at bounding box center [390, 57] width 56 height 12
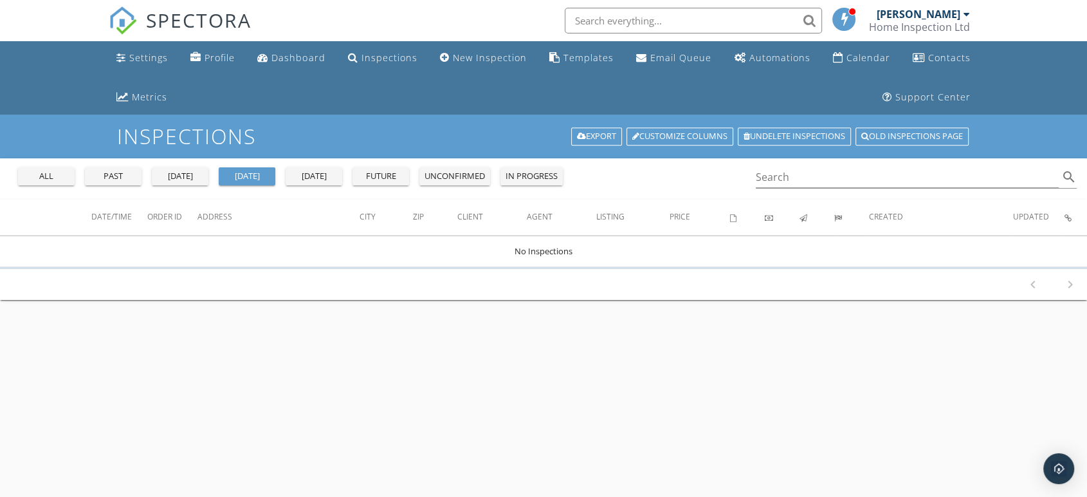
click at [57, 177] on div "all" at bounding box center [46, 176] width 46 height 13
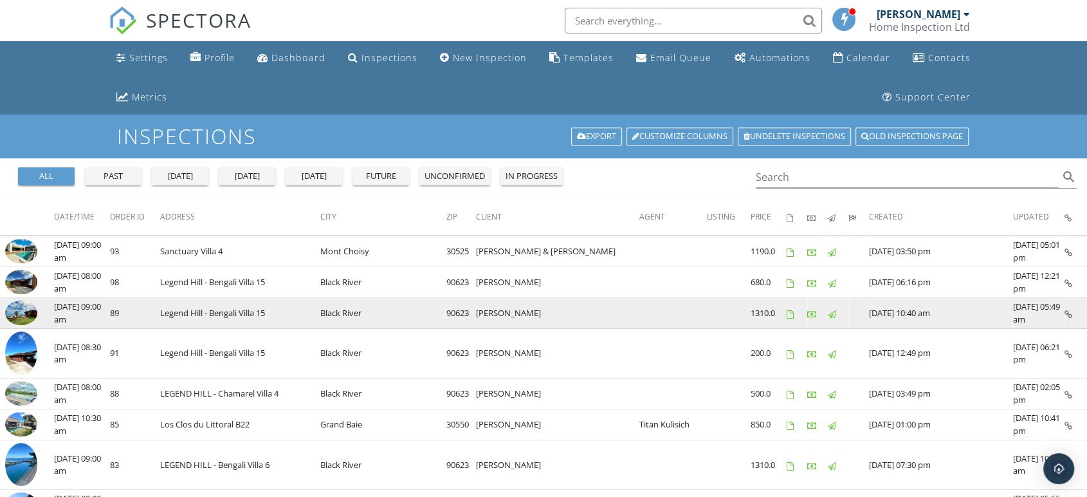
click at [31, 307] on img at bounding box center [21, 312] width 32 height 24
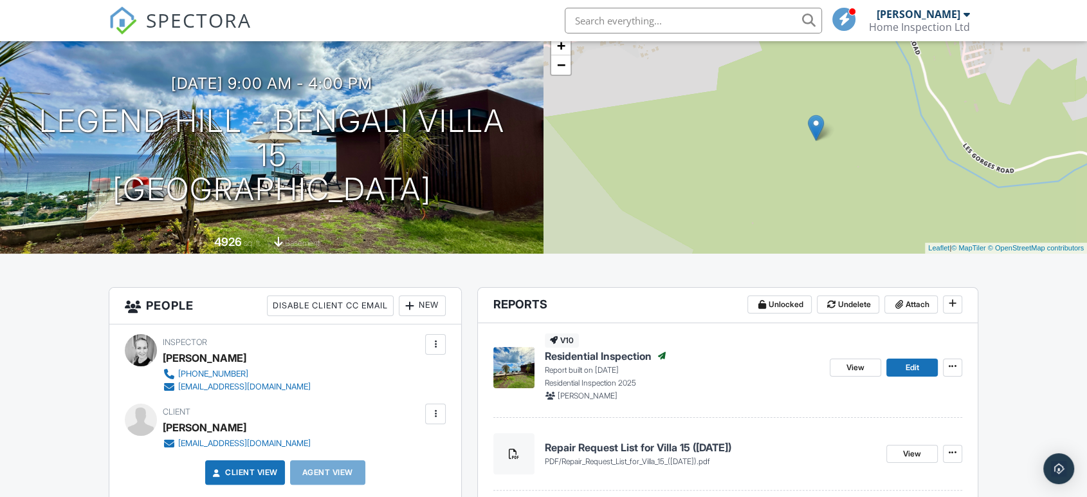
scroll to position [143, 0]
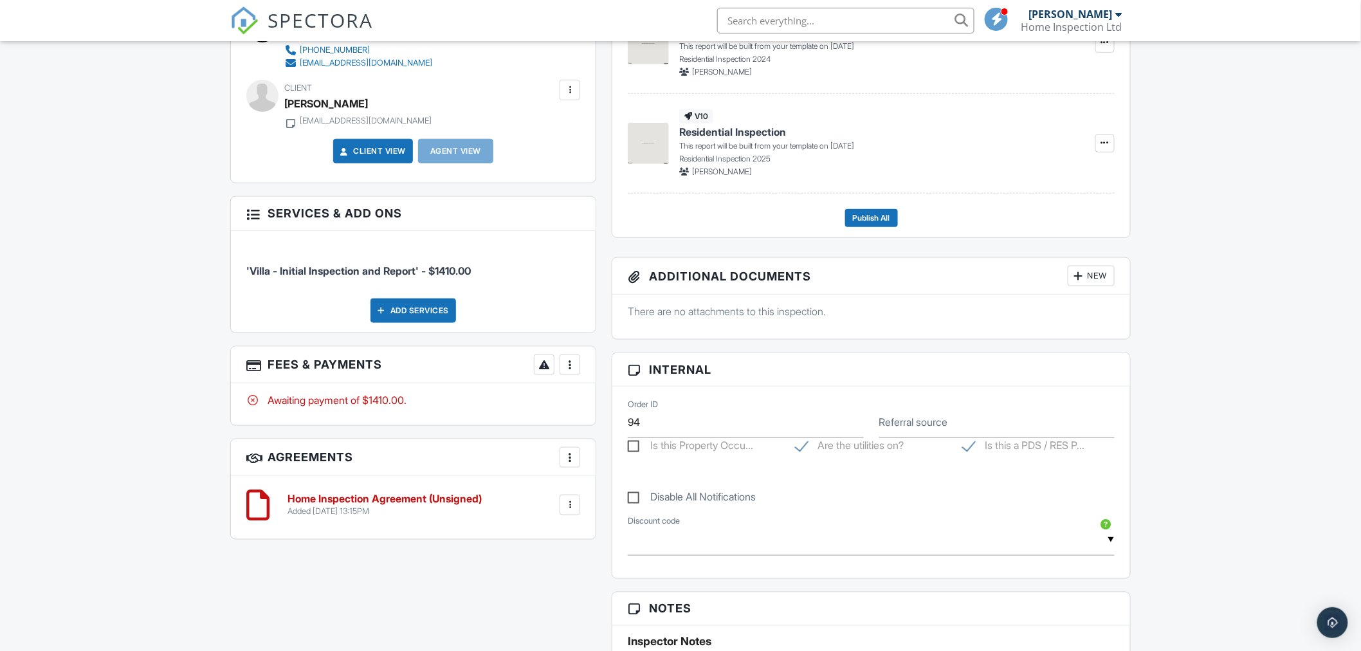
scroll to position [444, 0]
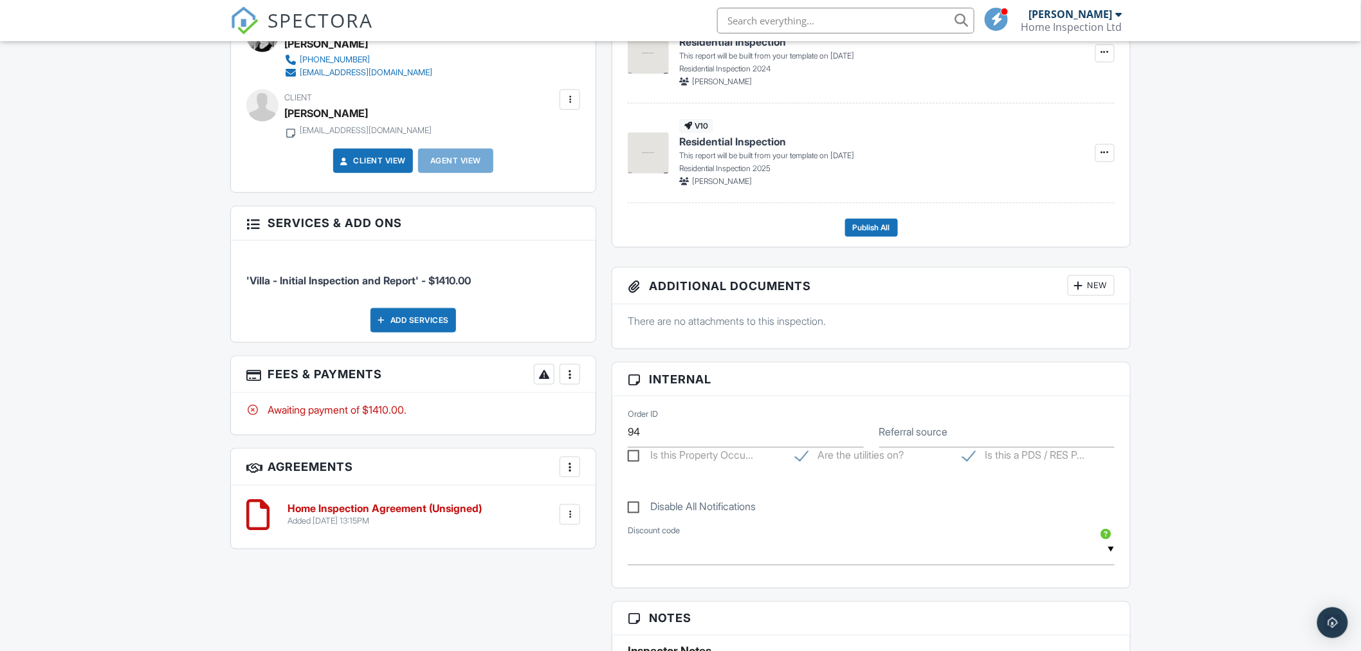
click at [356, 165] on link "Client View" at bounding box center [372, 160] width 68 height 13
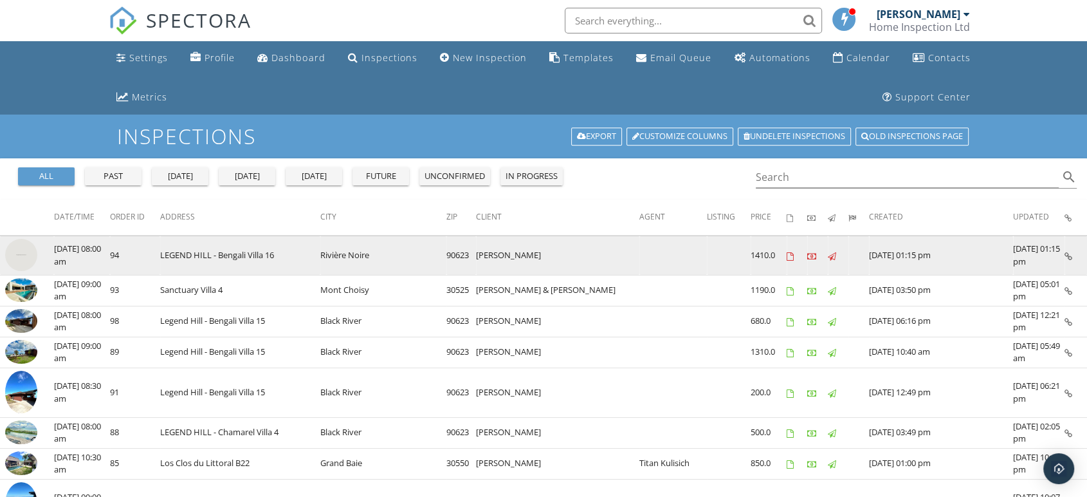
click at [21, 253] on img at bounding box center [21, 255] width 32 height 32
click at [30, 258] on img at bounding box center [21, 255] width 32 height 32
drag, startPoint x: 37, startPoint y: 255, endPoint x: 44, endPoint y: 254, distance: 6.6
click at [38, 255] on td at bounding box center [27, 255] width 54 height 39
click at [244, 252] on td "LEGEND HILL - Bengali Villa 16" at bounding box center [240, 255] width 160 height 39
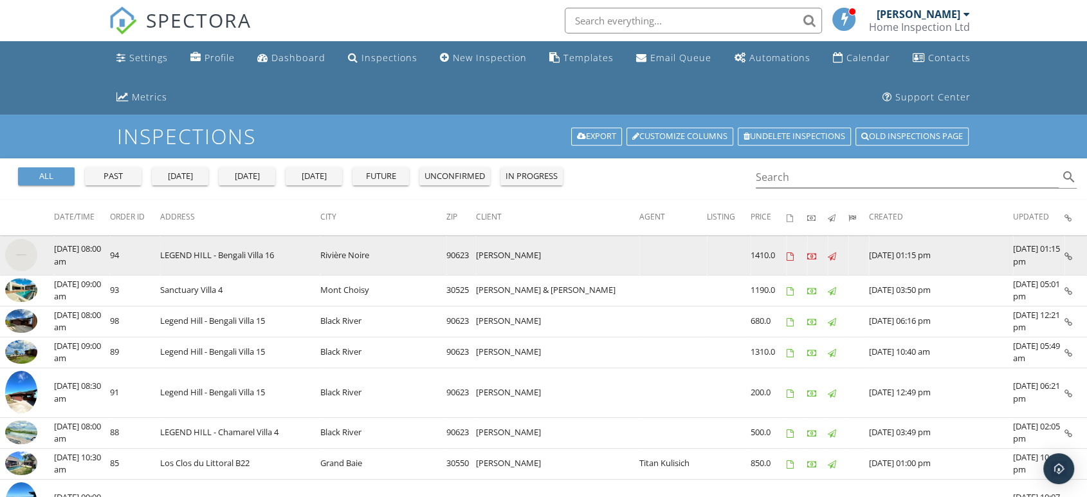
click at [27, 252] on img at bounding box center [21, 255] width 32 height 32
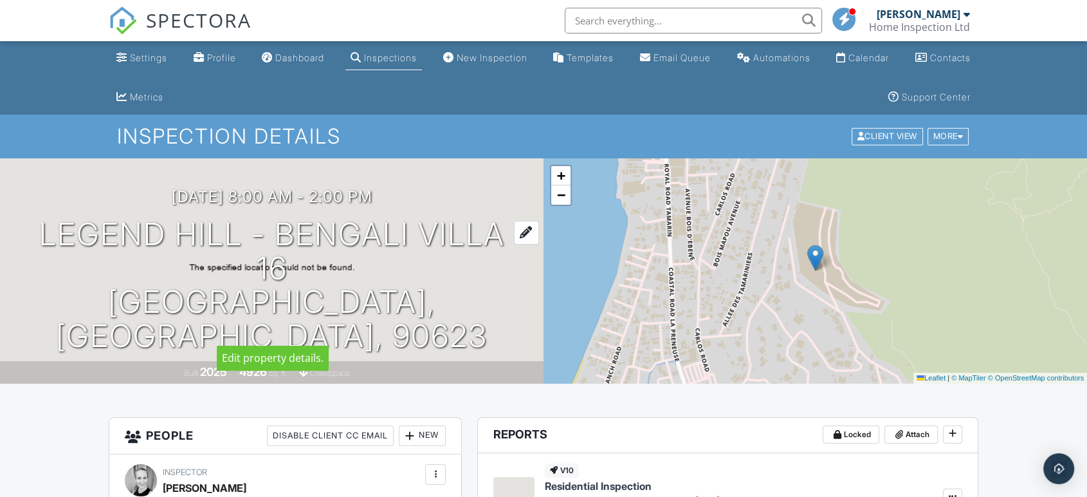
click at [443, 317] on h1 "LEGEND HILL - Bengali Villa 16 Rivière Noire, Mauritius, 90623" at bounding box center [272, 285] width 503 height 136
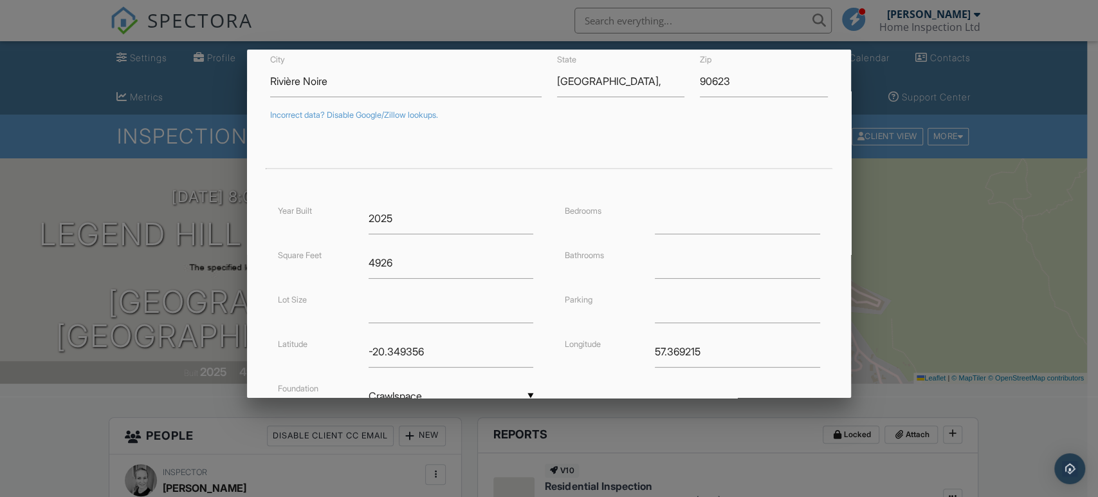
scroll to position [235, 0]
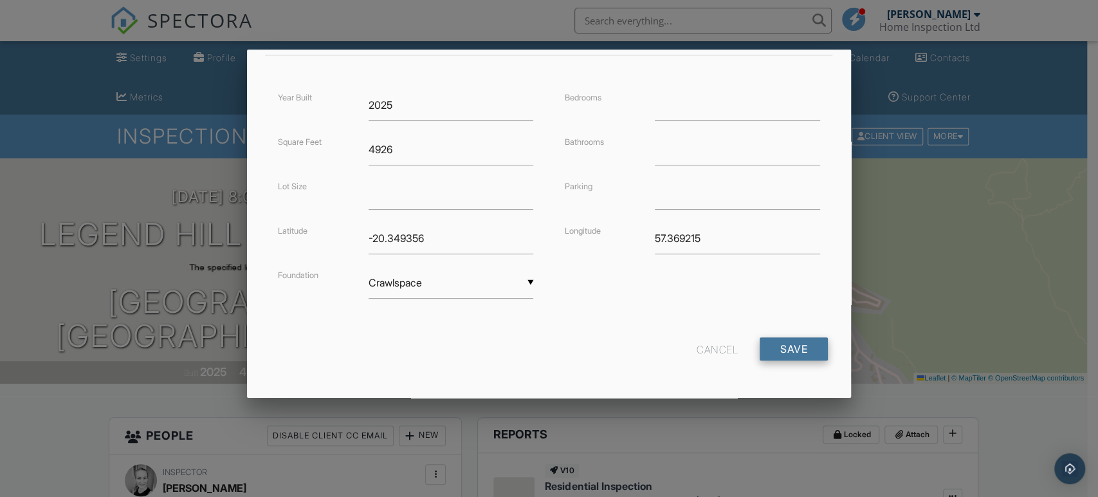
click at [771, 349] on input "Save" at bounding box center [794, 348] width 68 height 23
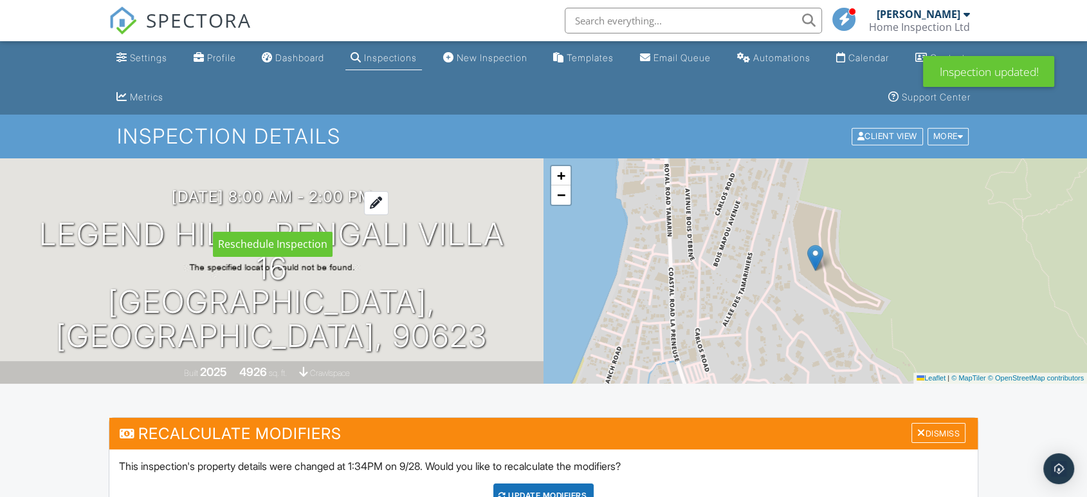
click at [389, 215] on div at bounding box center [376, 203] width 24 height 24
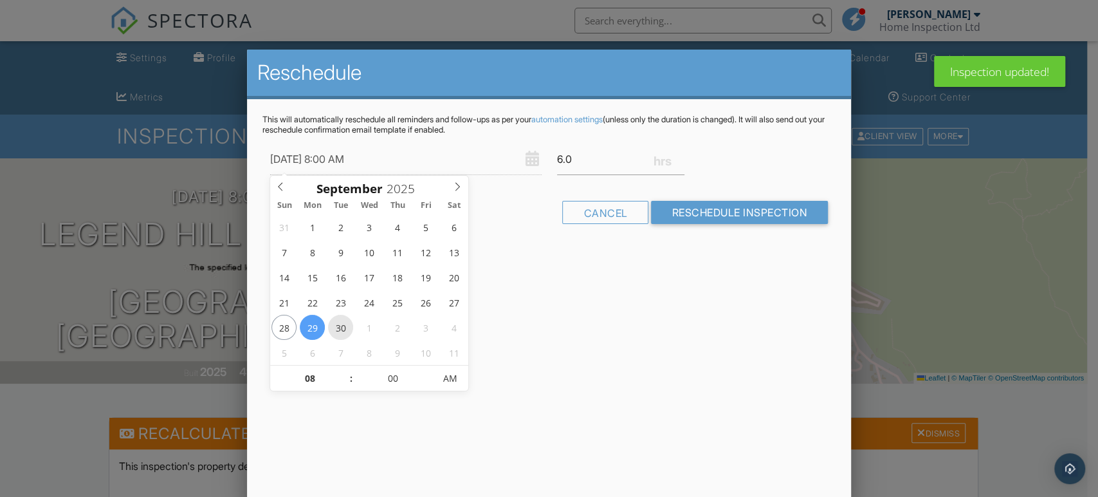
type input "30/09/2025 8:00 AM"
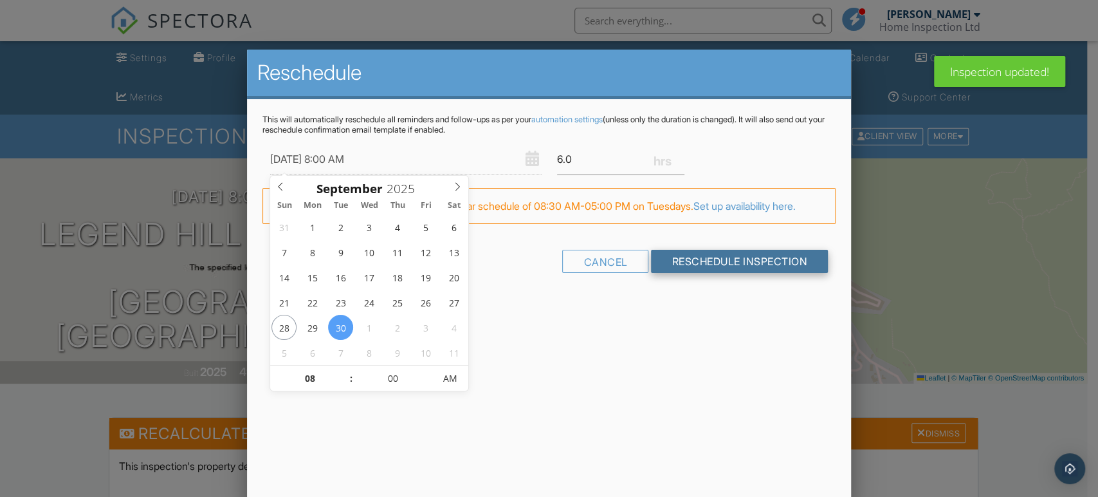
click at [701, 261] on input "Reschedule Inspection" at bounding box center [739, 261] width 177 height 23
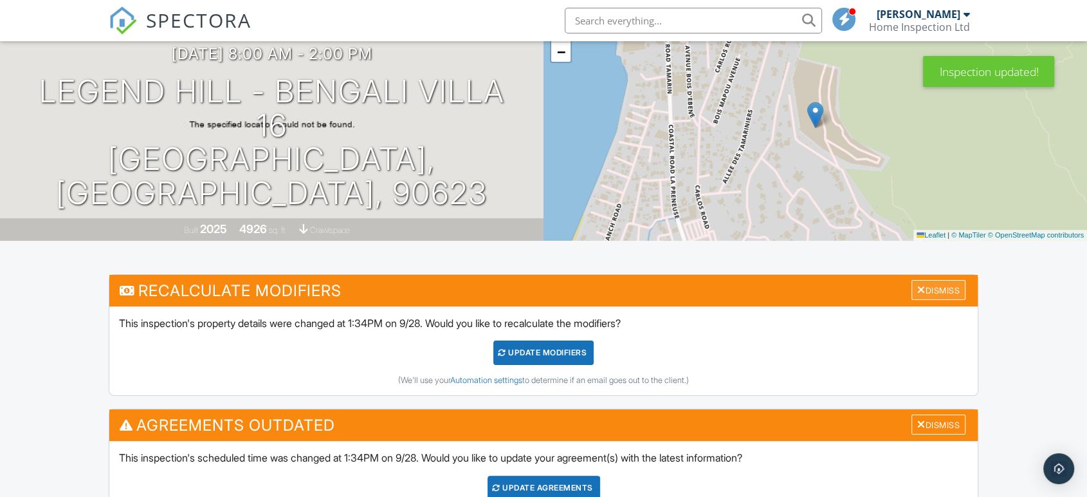
click at [935, 286] on div "Dismiss" at bounding box center [939, 290] width 54 height 20
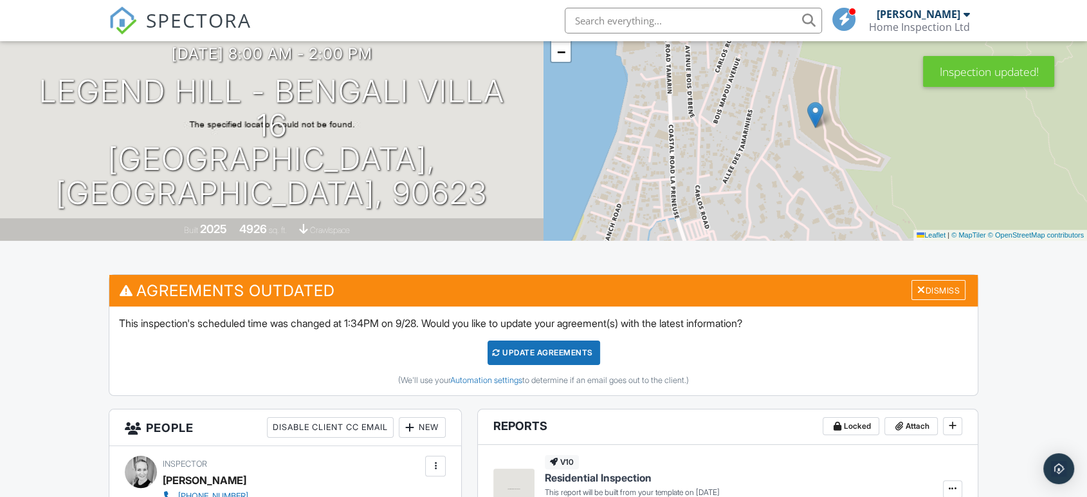
click at [564, 350] on div "Update Agreements" at bounding box center [544, 352] width 113 height 24
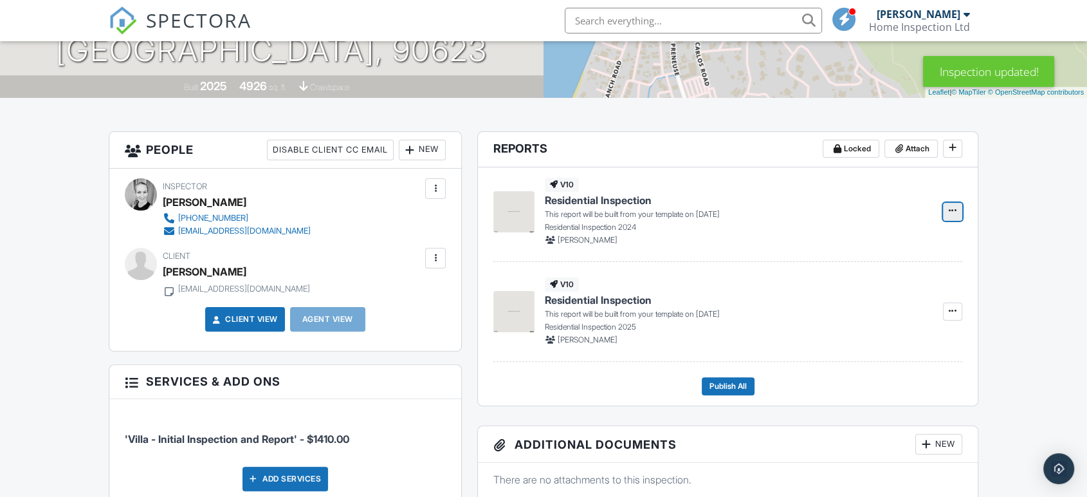
click at [951, 207] on icon at bounding box center [953, 210] width 8 height 9
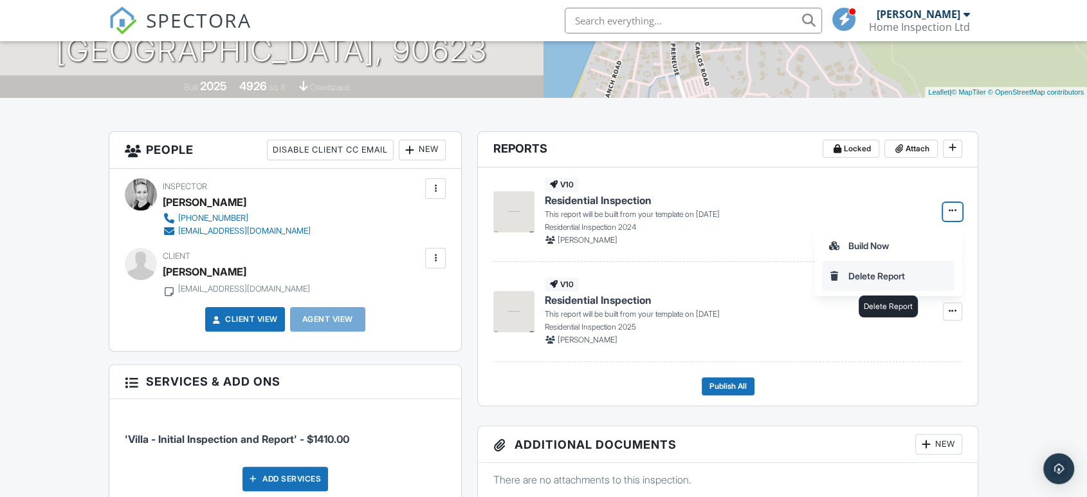
click at [872, 275] on input "Delete Report" at bounding box center [888, 275] width 131 height 29
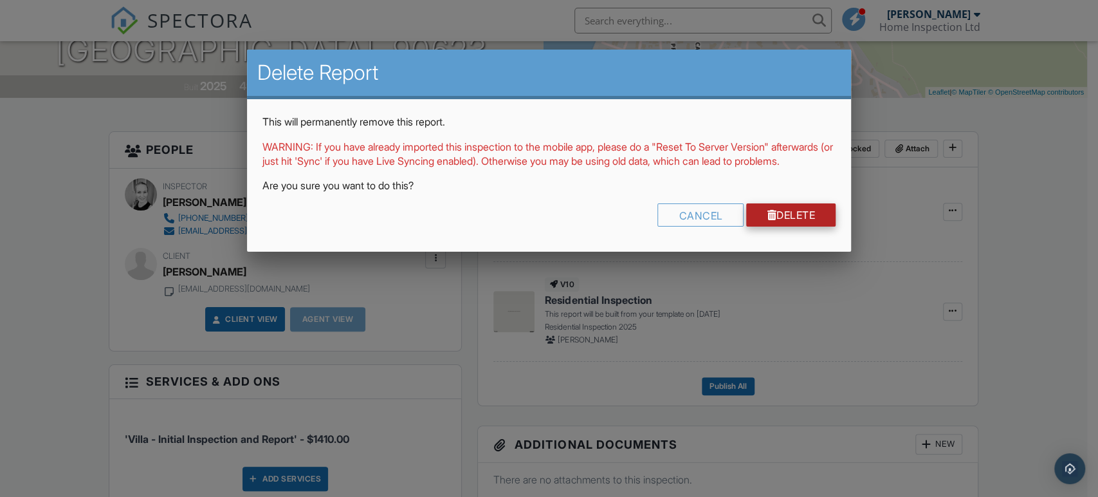
click at [808, 226] on link "Delete" at bounding box center [790, 214] width 89 height 23
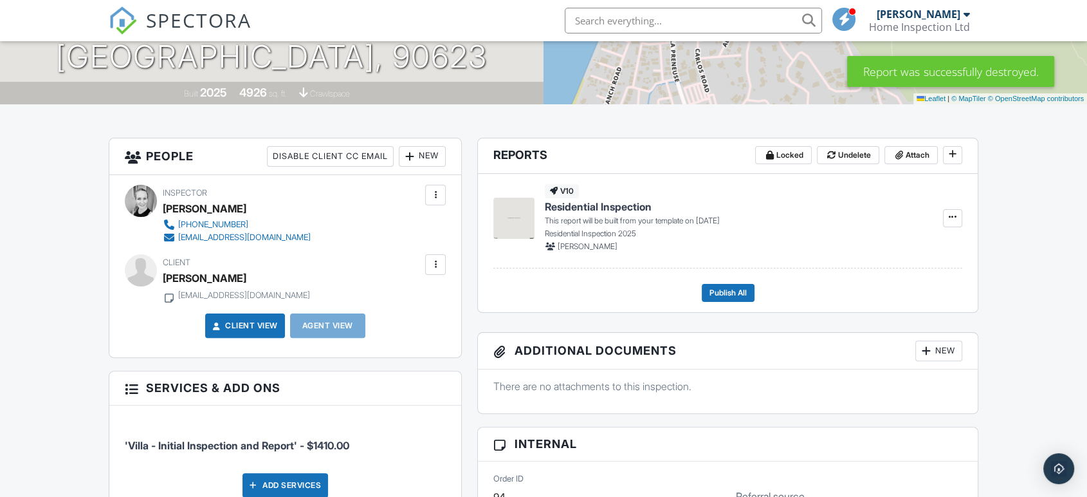
scroll to position [286, 0]
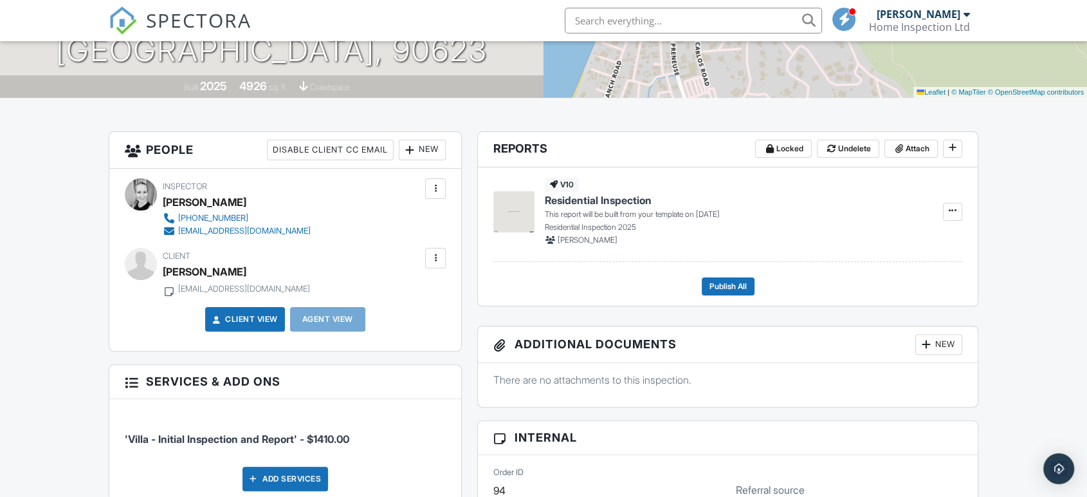
click at [663, 350] on h3 "Additional Documents New" at bounding box center [728, 344] width 500 height 37
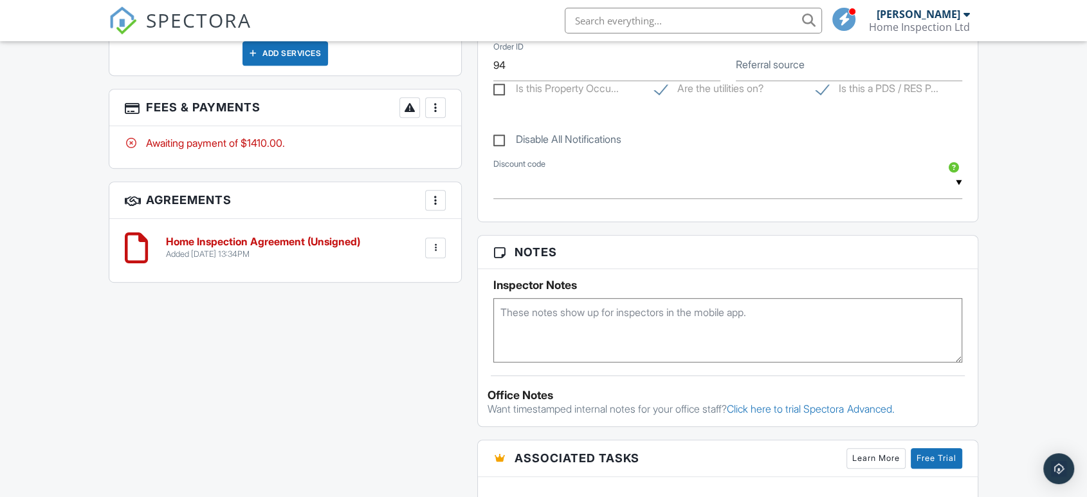
scroll to position [715, 0]
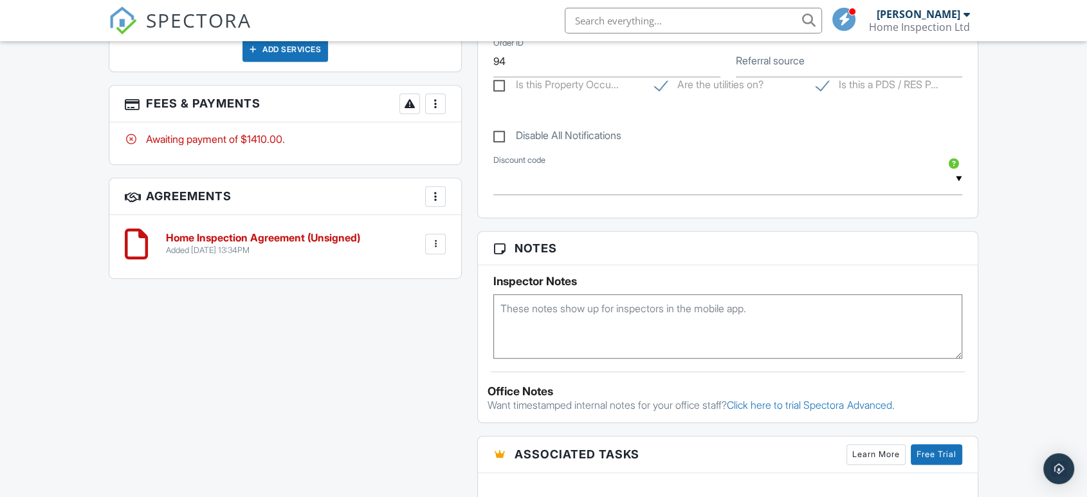
click at [245, 235] on h6 "Home Inspection Agreement (Unsigned)" at bounding box center [263, 238] width 194 height 12
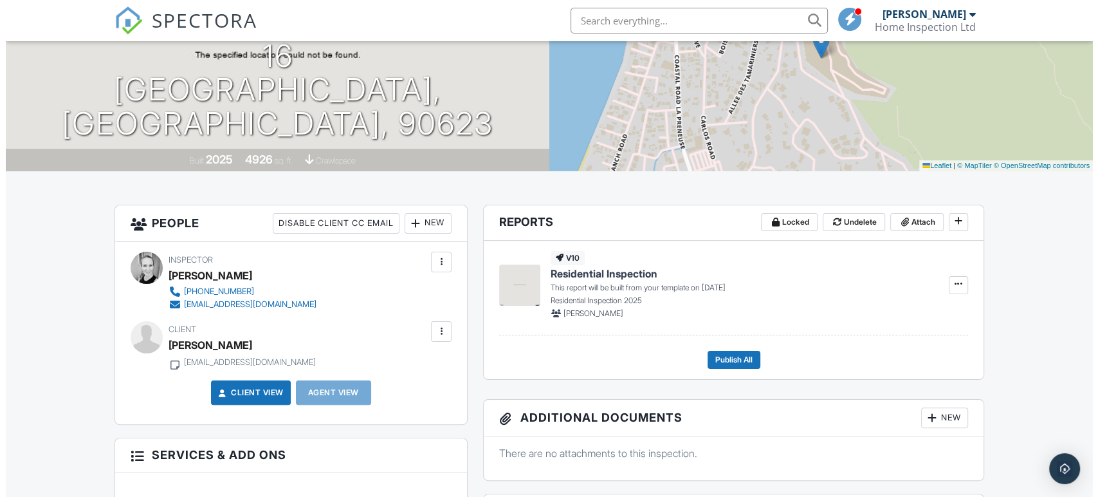
scroll to position [214, 0]
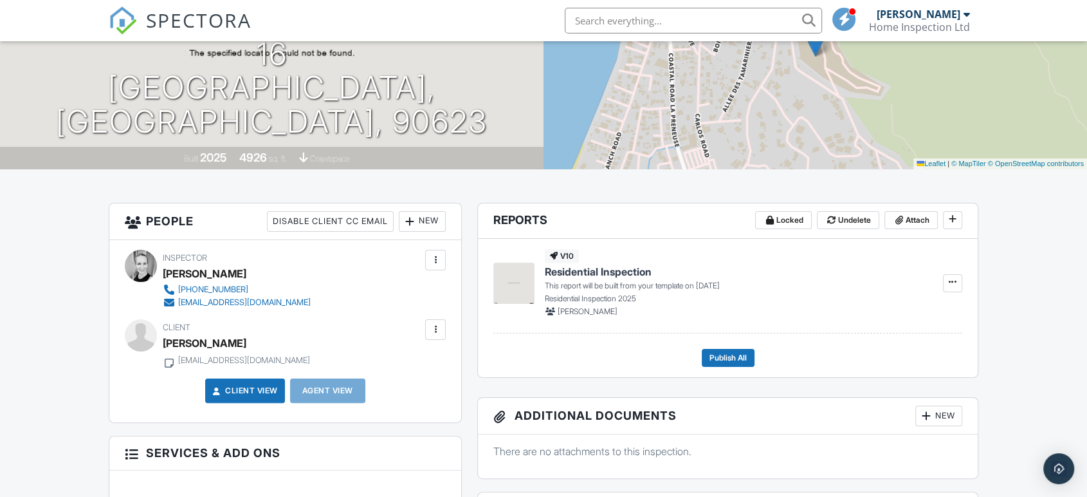
click at [436, 329] on div at bounding box center [435, 329] width 13 height 13
click at [396, 367] on li "Edit" at bounding box center [406, 369] width 66 height 32
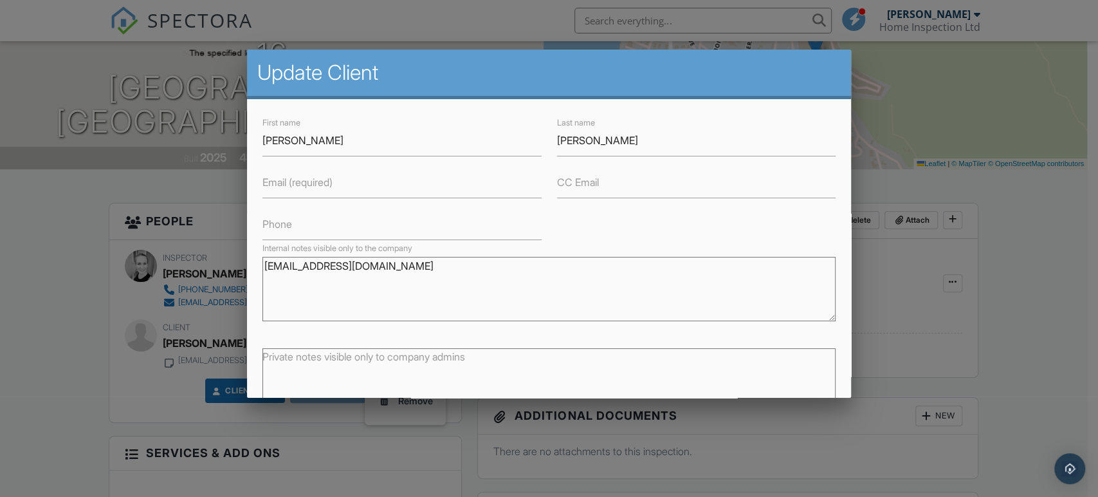
drag, startPoint x: 416, startPoint y: 266, endPoint x: 219, endPoint y: 272, distance: 196.3
click at [283, 181] on label "Email (required)" at bounding box center [298, 182] width 70 height 14
click at [283, 181] on input "Email (required)" at bounding box center [402, 183] width 279 height 32
paste input "[EMAIL_ADDRESS][DOMAIN_NAME]"
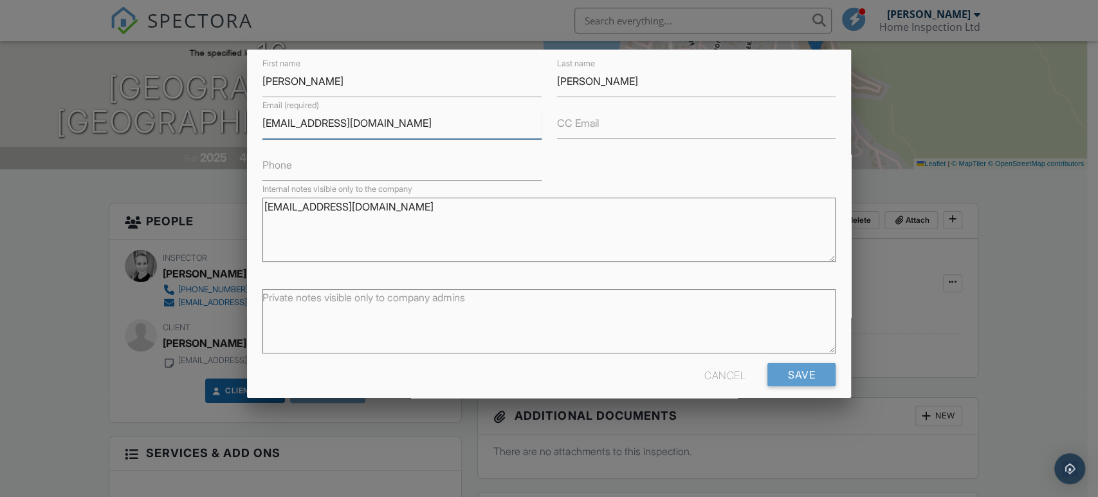
scroll to position [72, 0]
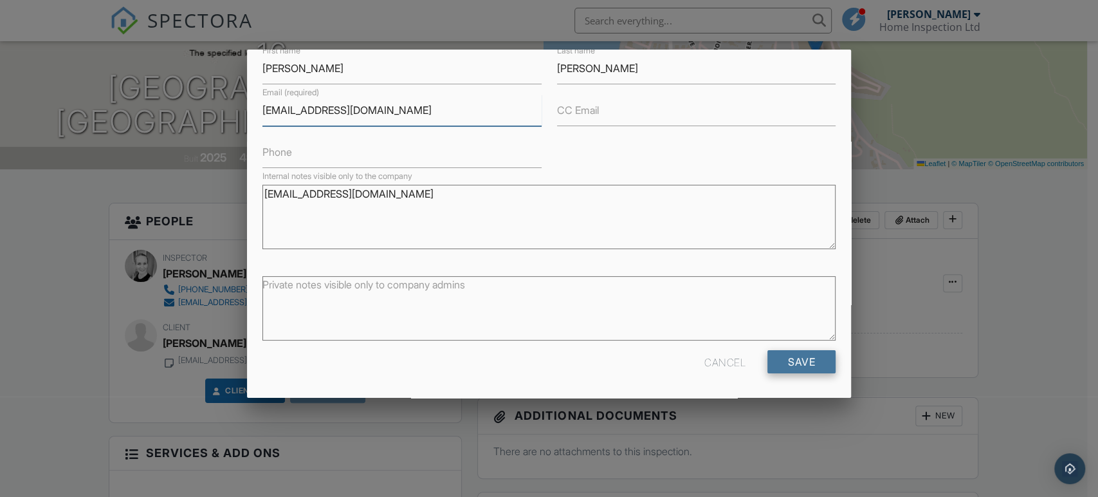
type input "[EMAIL_ADDRESS][DOMAIN_NAME]"
click at [798, 362] on input "Save" at bounding box center [802, 361] width 68 height 23
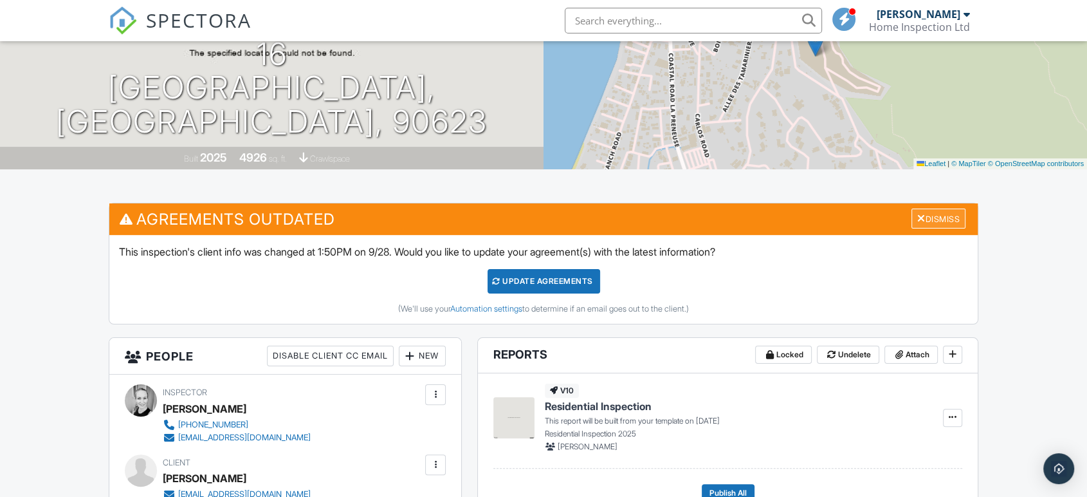
click at [933, 208] on div "Dismiss" at bounding box center [939, 218] width 54 height 20
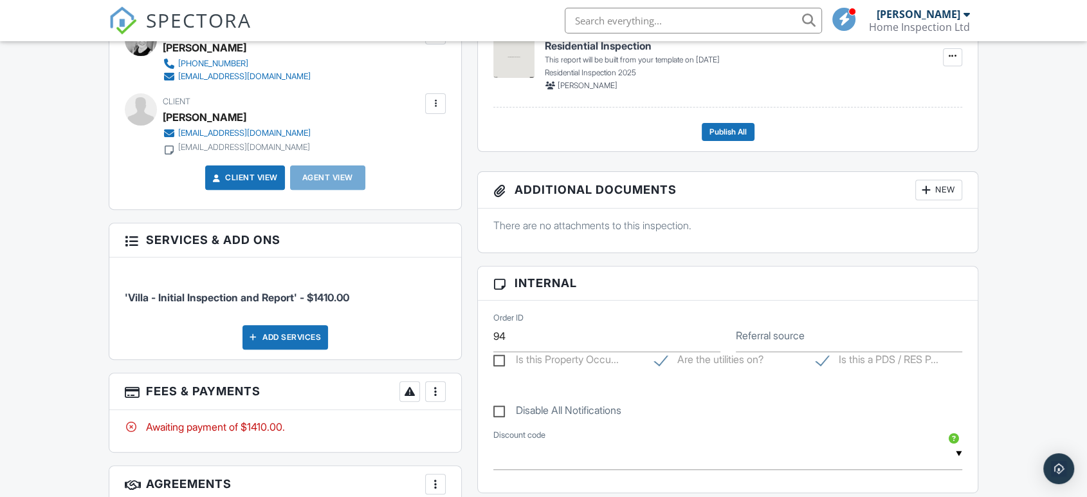
scroll to position [571, 0]
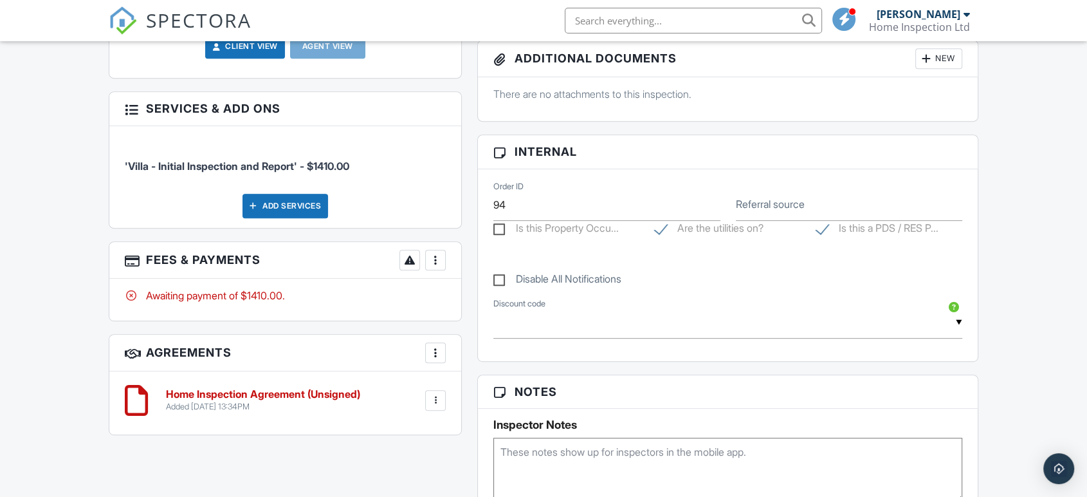
click at [296, 392] on h6 "Home Inspection Agreement (Unsigned)" at bounding box center [263, 395] width 194 height 12
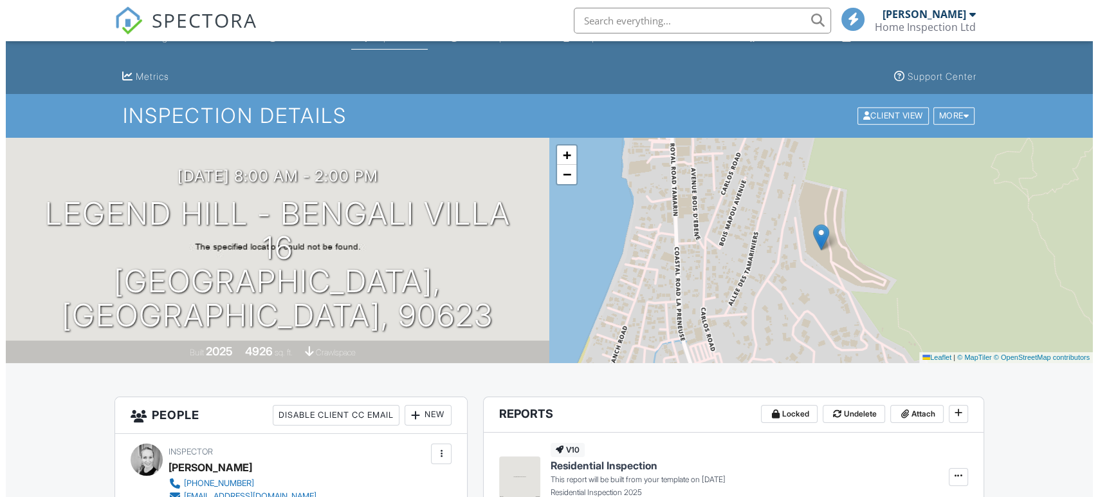
scroll to position [214, 0]
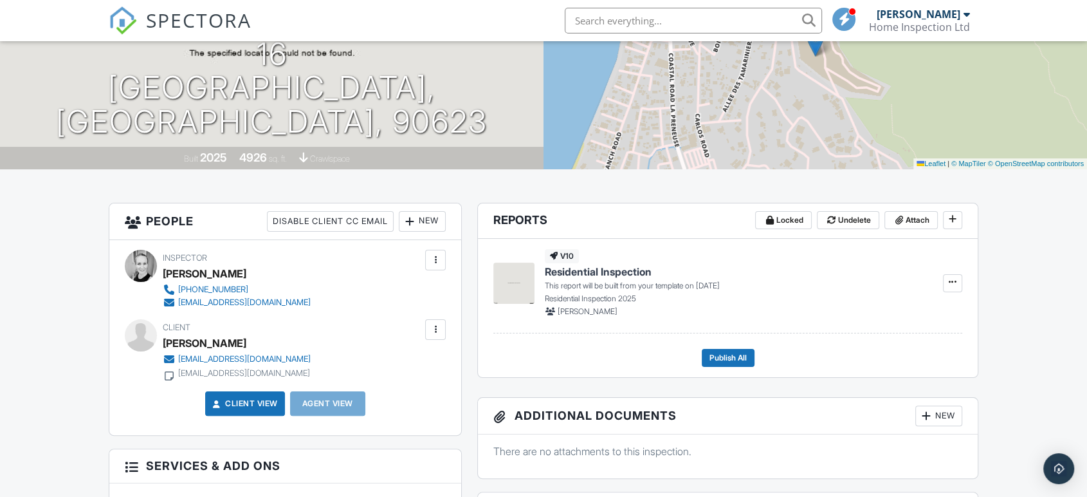
click at [438, 333] on div at bounding box center [435, 329] width 13 height 13
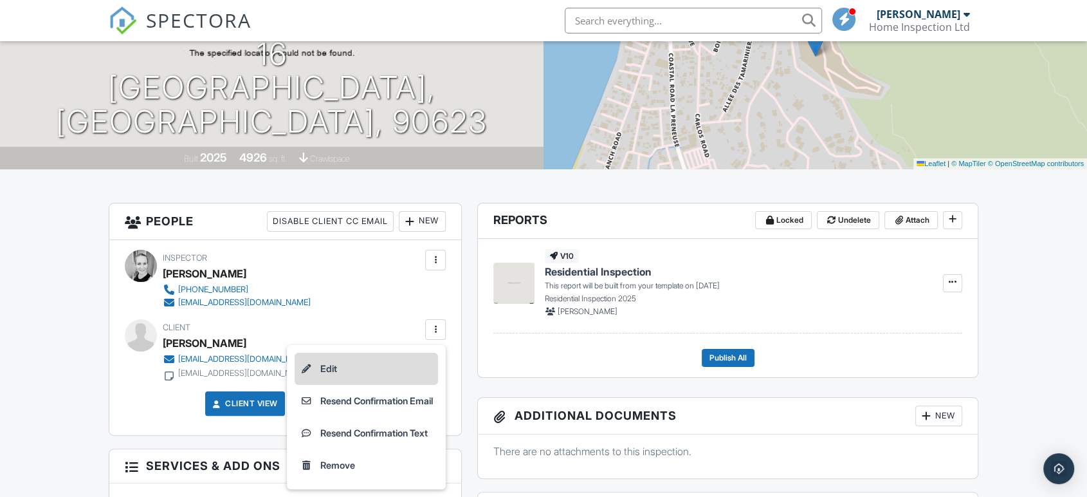
click at [317, 364] on li "Edit" at bounding box center [366, 369] width 143 height 32
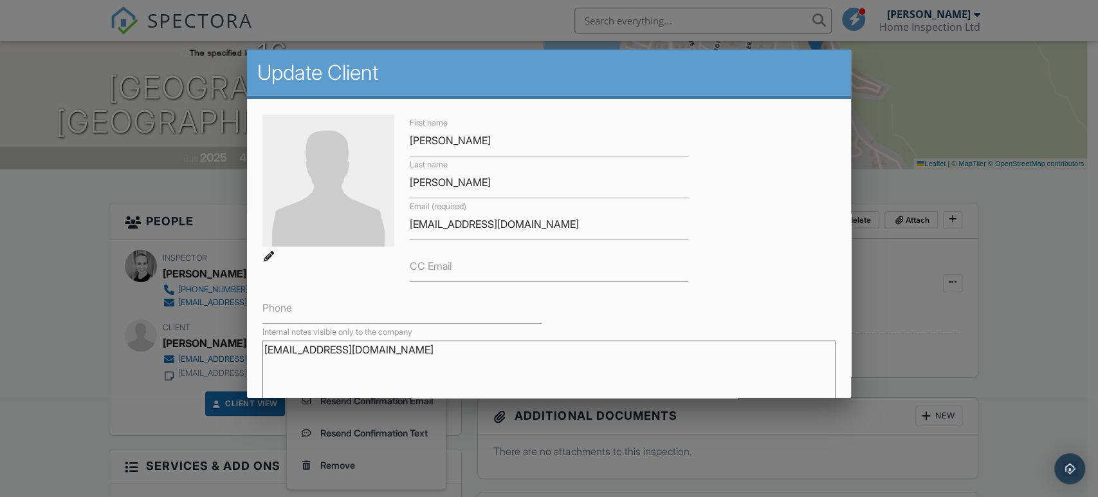
drag, startPoint x: 441, startPoint y: 353, endPoint x: 254, endPoint y: 358, distance: 187.3
click at [254, 358] on div "First name Gilles Last name Martineau Email (required) gilles.martineau2@orange…" at bounding box center [549, 326] width 604 height 455
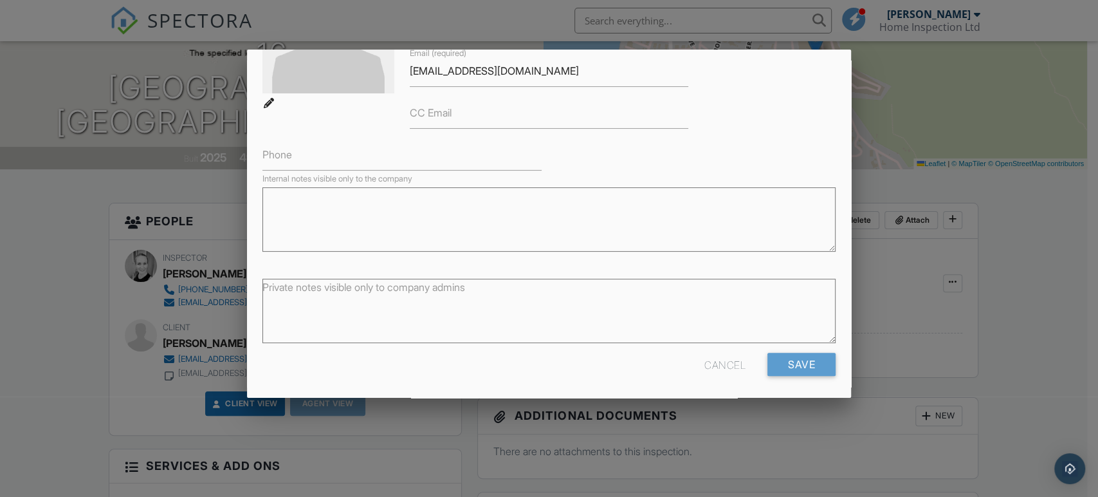
scroll to position [156, 0]
click at [785, 362] on input "Save" at bounding box center [802, 361] width 68 height 23
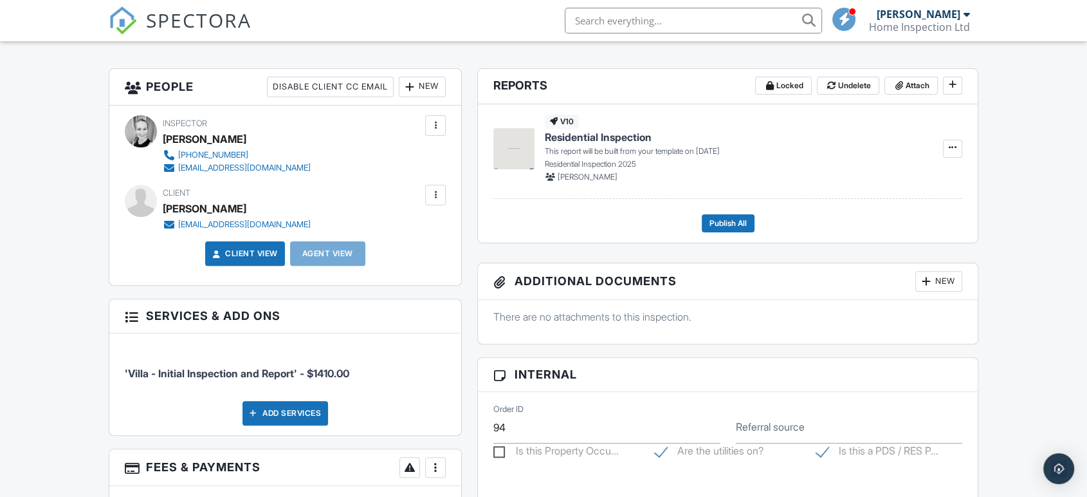
scroll to position [245, 0]
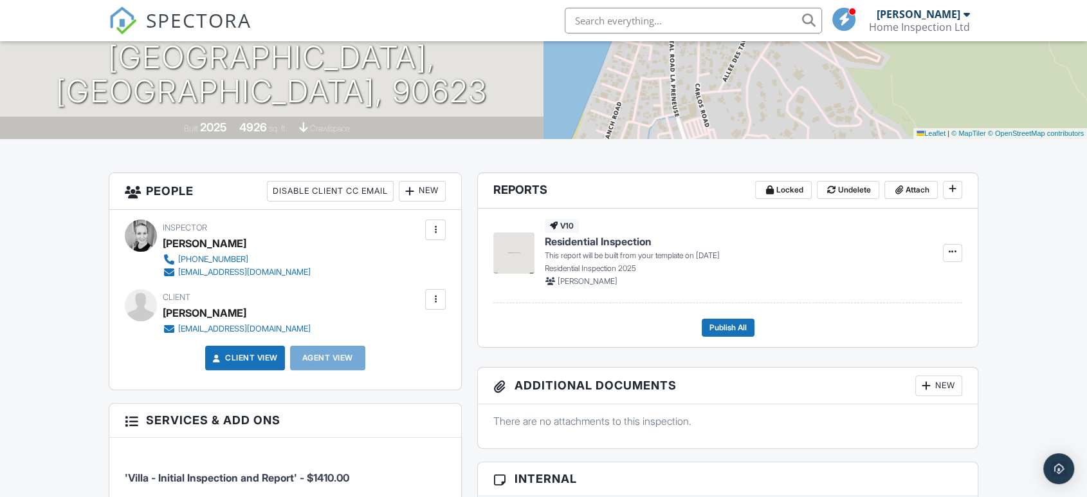
click at [436, 295] on div at bounding box center [435, 299] width 13 height 13
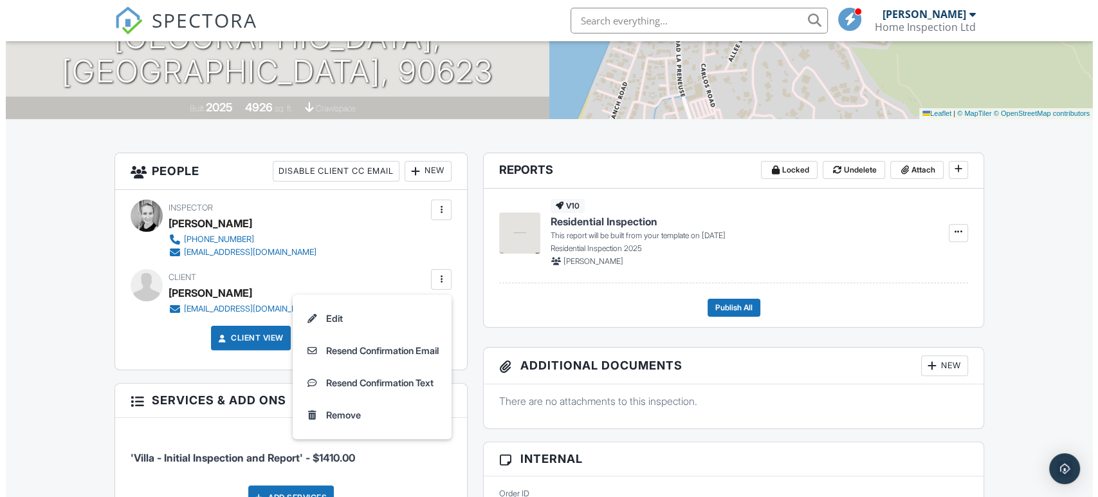
scroll to position [286, 0]
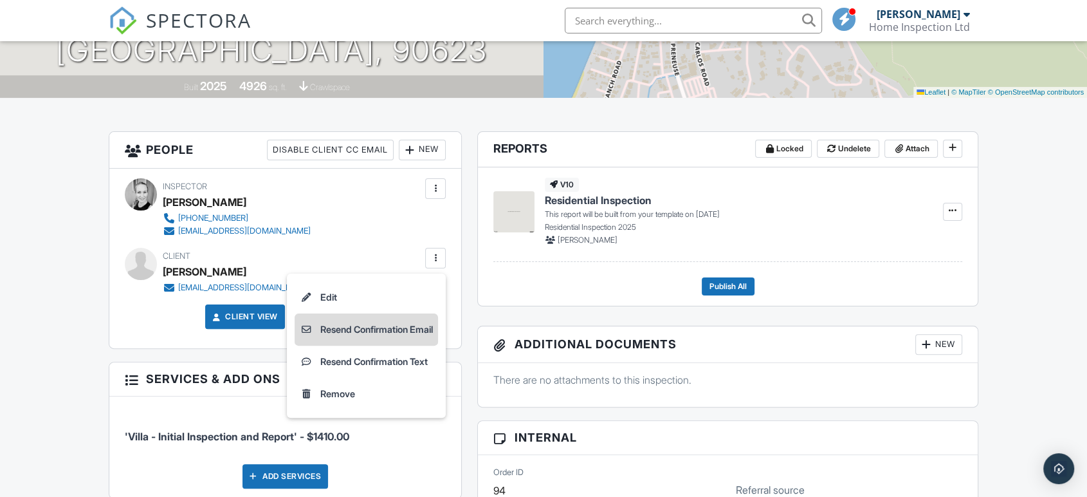
click at [338, 327] on li "Resend Confirmation Email" at bounding box center [366, 329] width 143 height 32
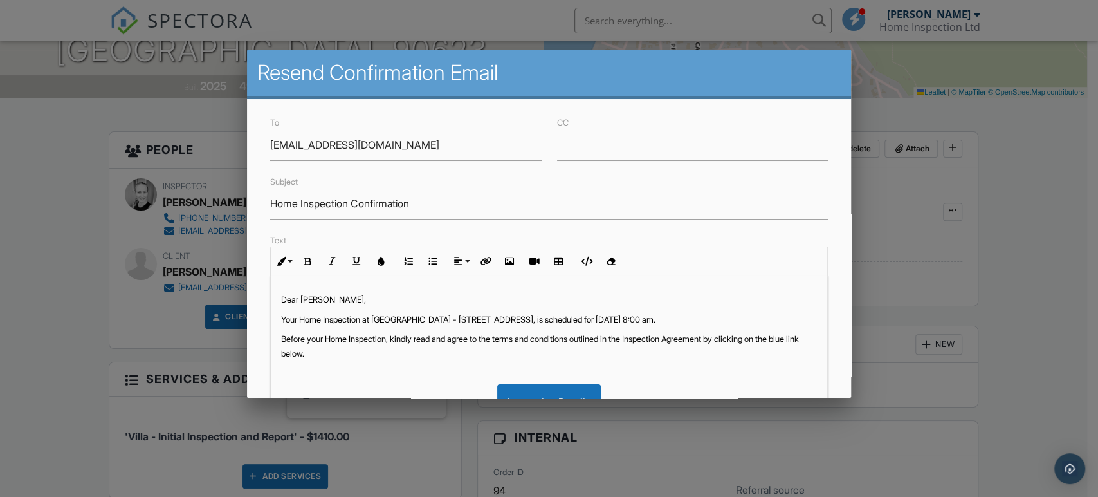
click at [324, 298] on span "Dear [PERSON_NAME]," at bounding box center [323, 300] width 85 height 10
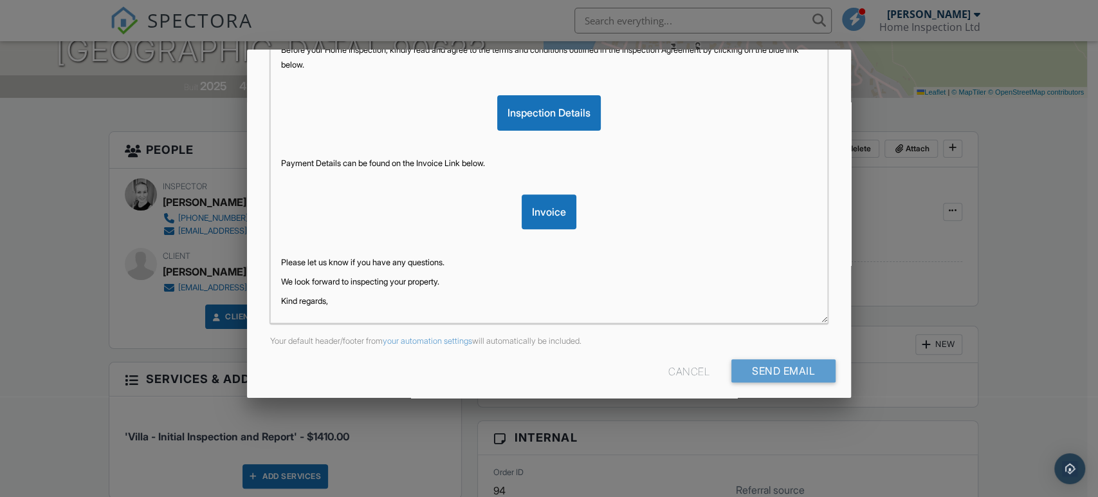
scroll to position [284, 0]
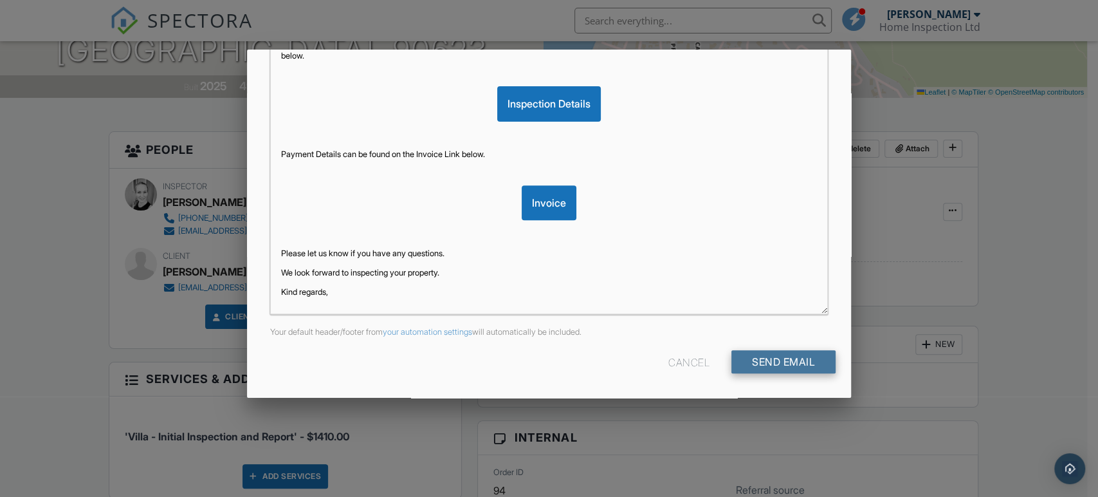
click at [782, 358] on input "Send Email" at bounding box center [784, 361] width 104 height 23
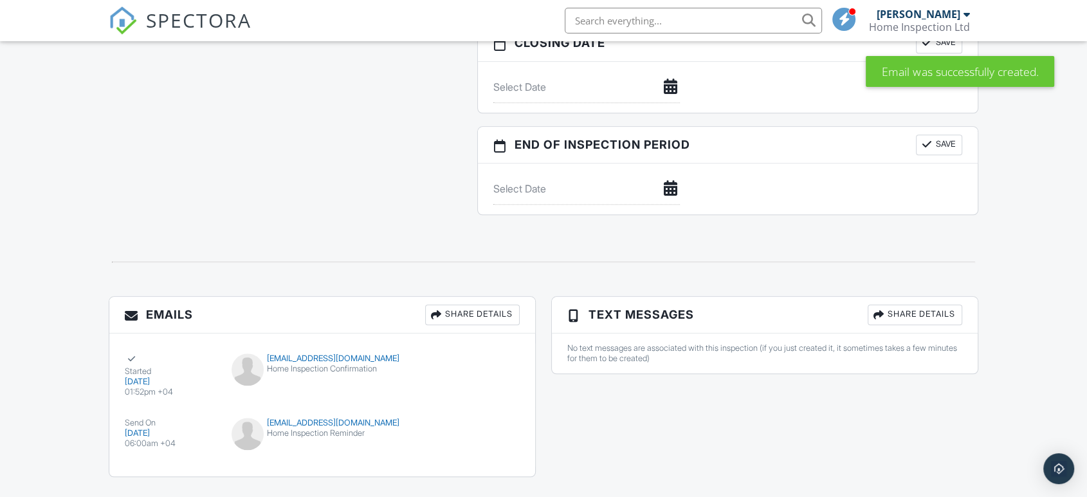
scroll to position [1287, 0]
click at [397, 429] on div "Home Inspection Reminder" at bounding box center [323, 432] width 182 height 10
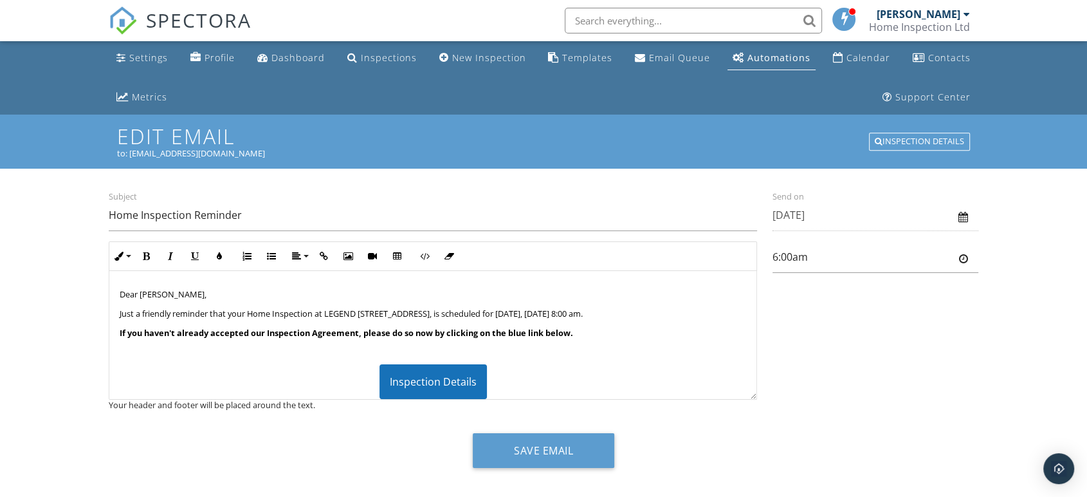
click at [161, 293] on span "Dear [PERSON_NAME]," at bounding box center [163, 294] width 87 height 12
click at [963, 258] on div at bounding box center [963, 259] width 9 height 10
click at [886, 255] on input "6:00am" at bounding box center [876, 257] width 206 height 32
type input "8:00am"
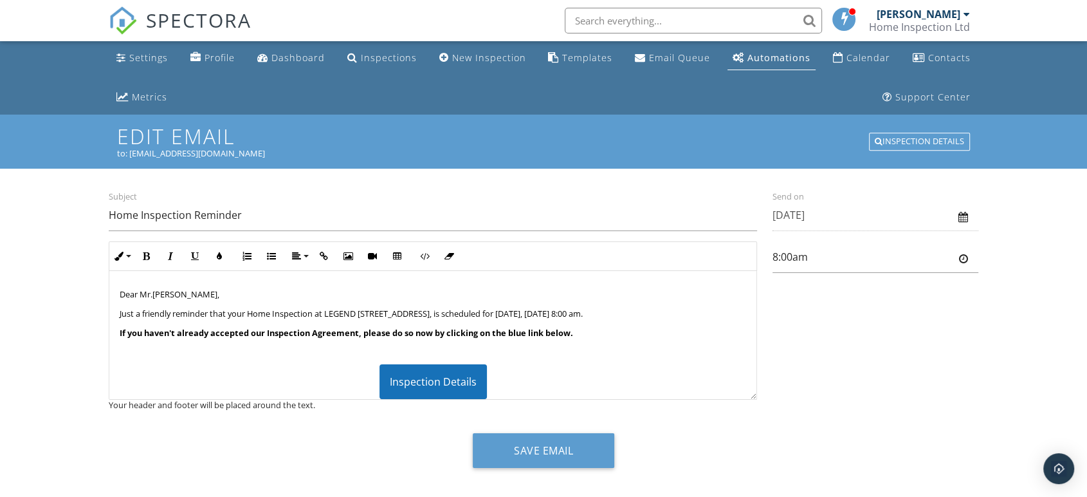
click at [811, 290] on body "SPECTORA Imke Mueller Home Inspection Ltd Role: Inspector Dashboard New Inspect…" at bounding box center [543, 255] width 1087 height 511
click at [583, 311] on span "Just a friendly reminder that your Home Inspection at LEGEND HILL - Bengali Vil…" at bounding box center [351, 314] width 463 height 12
click at [679, 284] on div "Dear Mr. Martineau, Just a friendly reminder that your Home Inspection at LEGEN…" at bounding box center [432, 382] width 647 height 223
click at [583, 311] on span "Just a friendly reminder that your Home Inspection at LEGEND HILL - Bengali Vil…" at bounding box center [351, 314] width 463 height 12
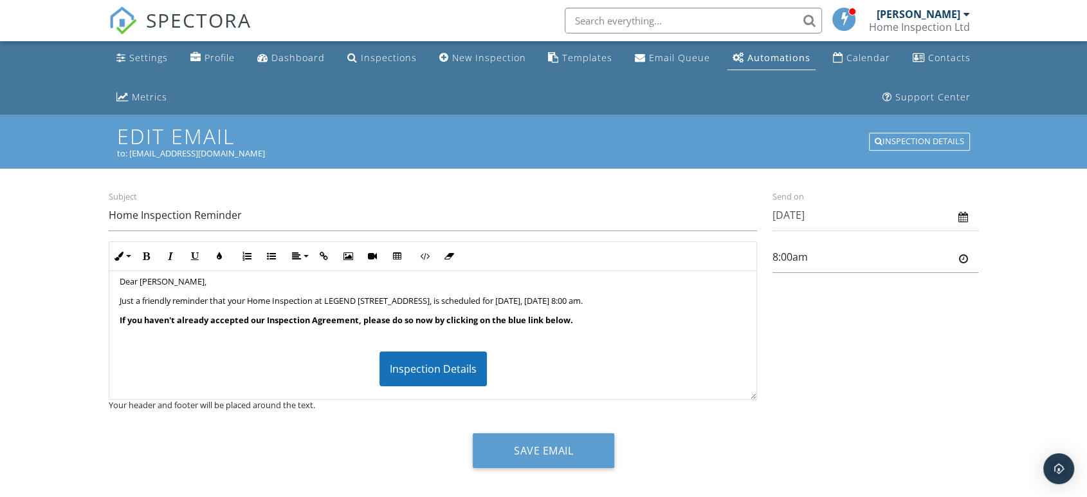
scroll to position [0, 0]
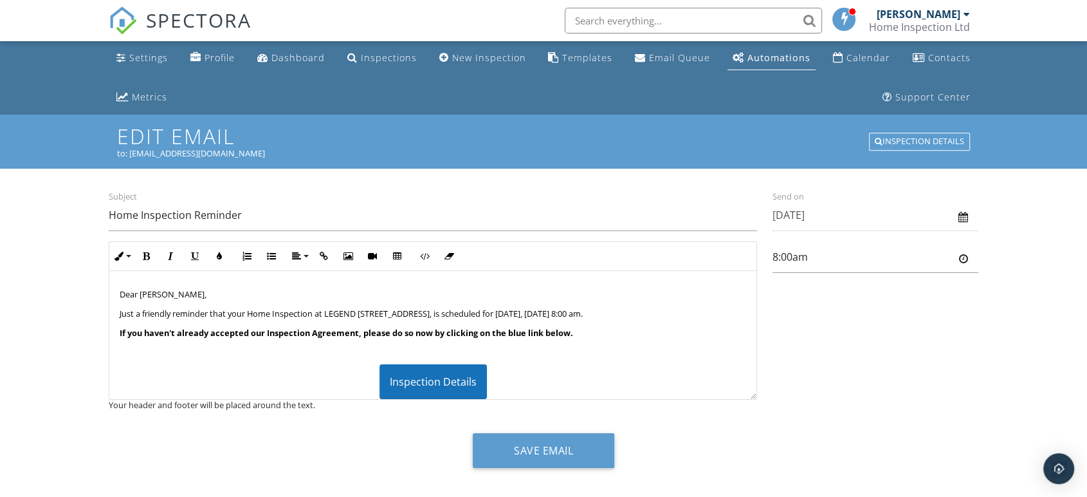
click at [964, 210] on div at bounding box center [964, 217] width 10 height 14
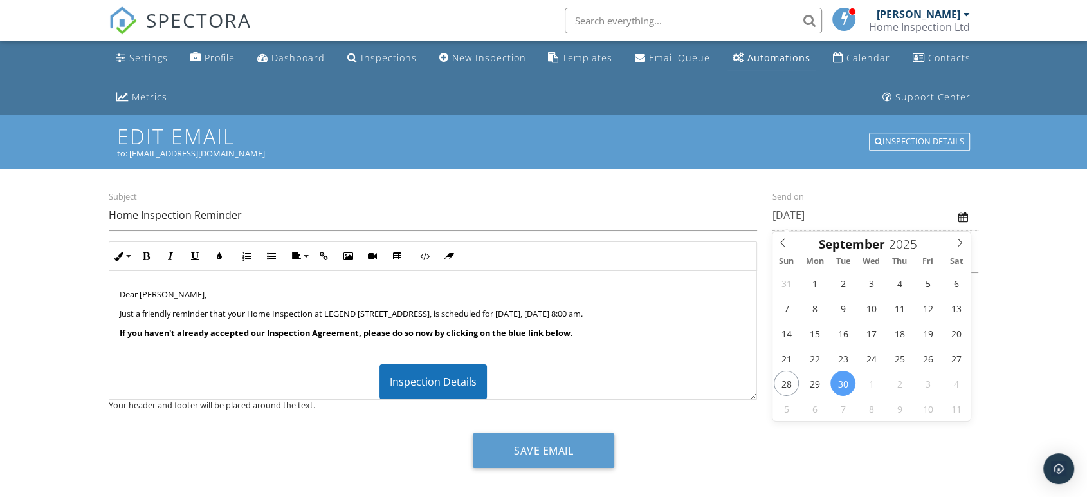
click at [957, 217] on input "[DATE]" at bounding box center [876, 215] width 206 height 32
type input "29/09/2025"
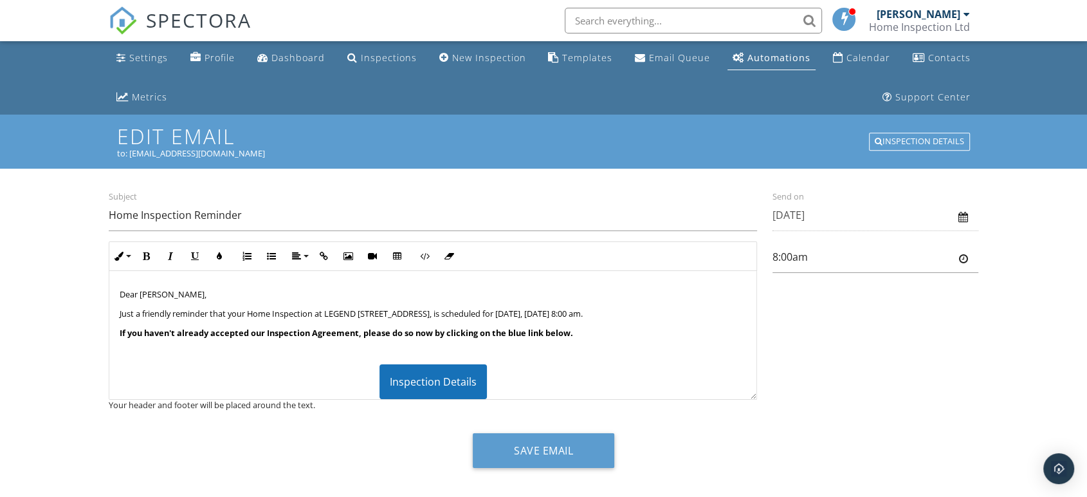
click at [962, 260] on div at bounding box center [963, 259] width 9 height 10
click at [870, 260] on input "8:00am" at bounding box center [876, 257] width 206 height 32
type input "5:00am"
click at [809, 284] on body "SPECTORA Imke Mueller Home Inspection Ltd Role: Inspector Dashboard New Inspect…" at bounding box center [543, 255] width 1087 height 511
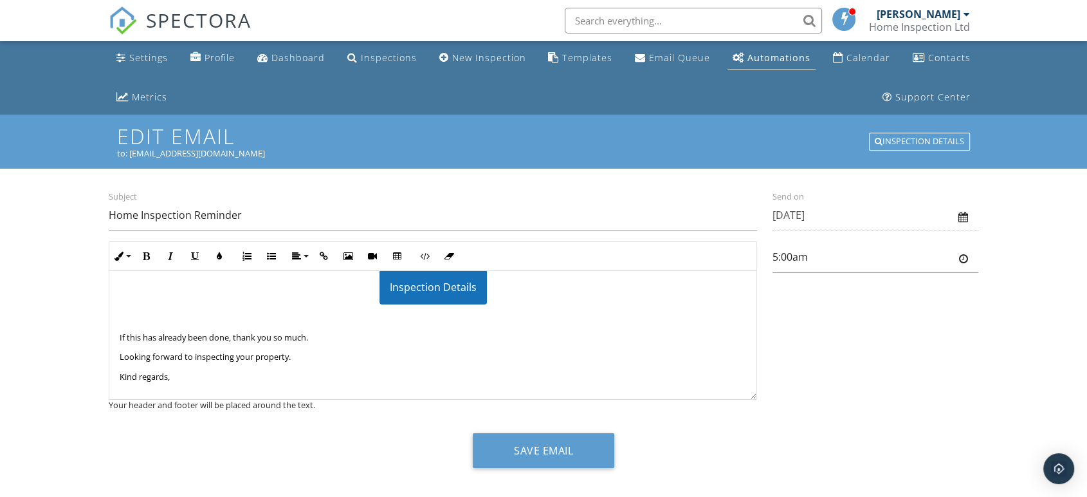
scroll to position [108, 0]
click at [552, 447] on button "Save Email" at bounding box center [544, 450] width 142 height 35
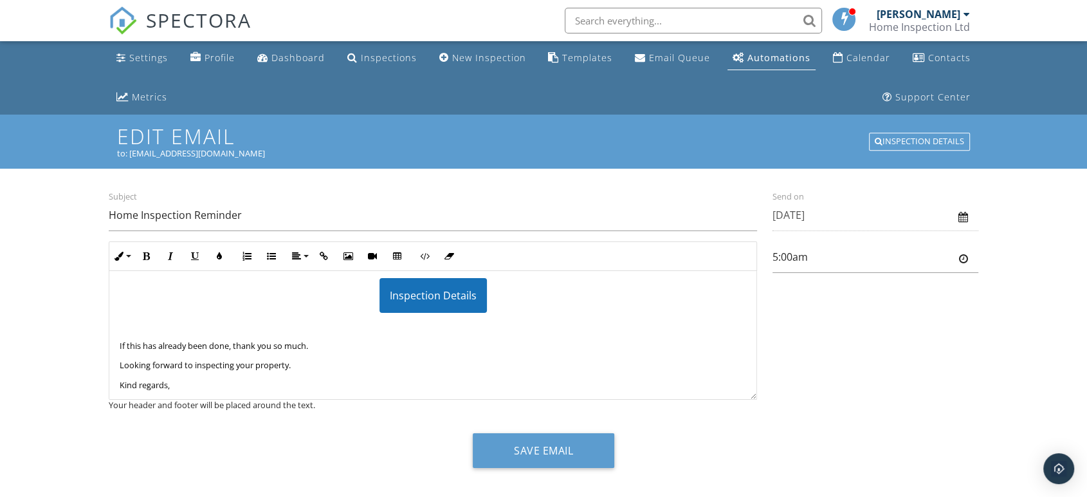
scroll to position [108, 0]
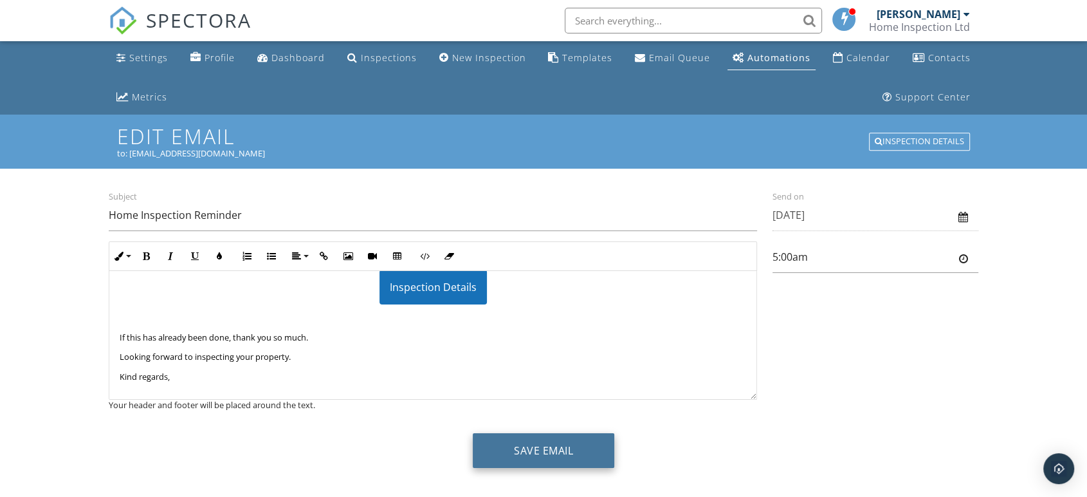
click at [560, 448] on button "Save Email" at bounding box center [544, 450] width 142 height 35
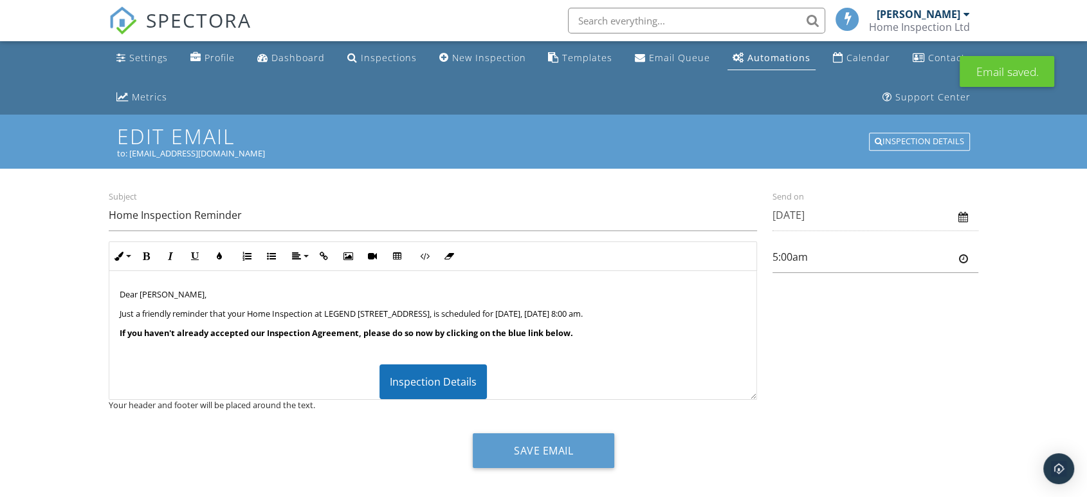
click at [965, 259] on div at bounding box center [963, 259] width 9 height 10
click at [836, 268] on input "5:00am" at bounding box center [876, 257] width 206 height 32
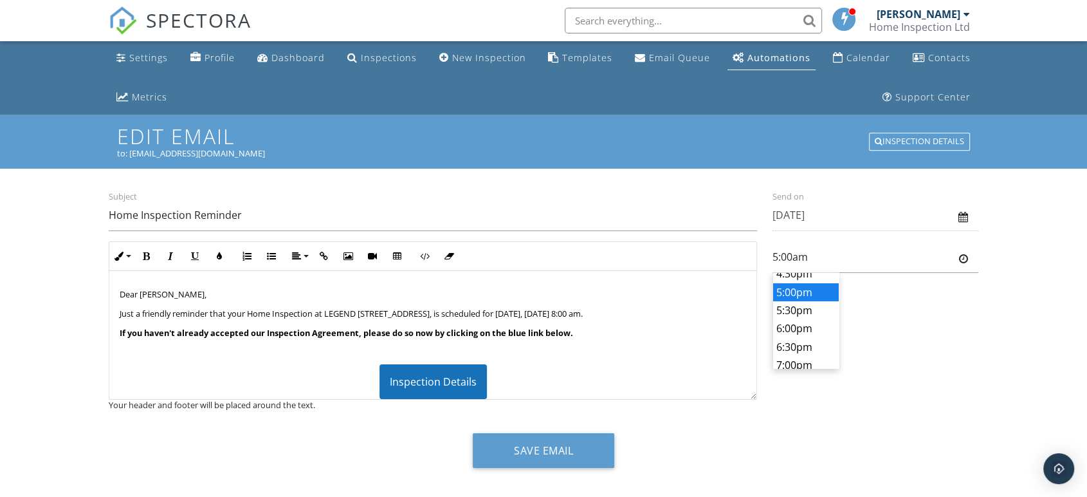
type input "5:00pm"
click at [806, 289] on body "SPECTORA Imke Mueller Home Inspection Ltd Role: Inspector Dashboard New Inspect…" at bounding box center [543, 255] width 1087 height 511
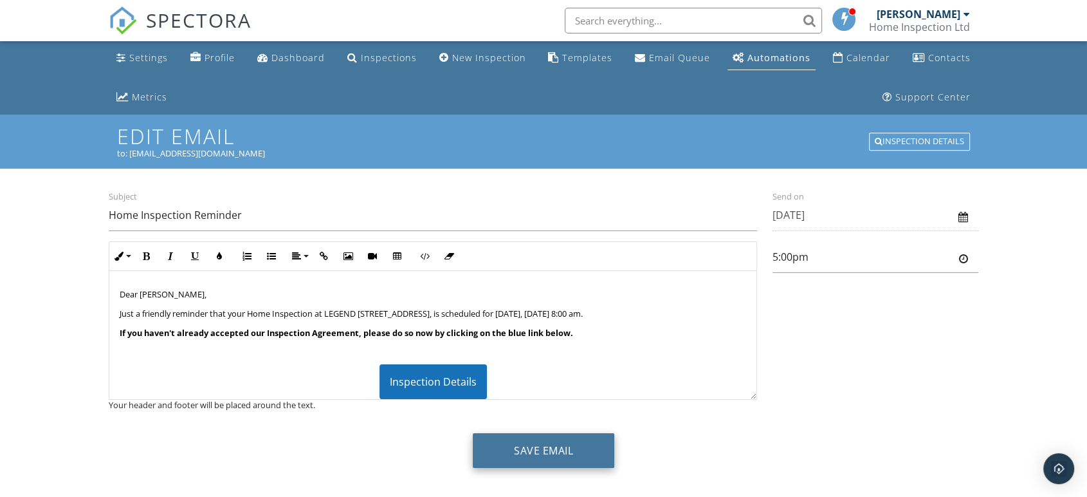
click at [548, 450] on button "Save Email" at bounding box center [544, 450] width 142 height 35
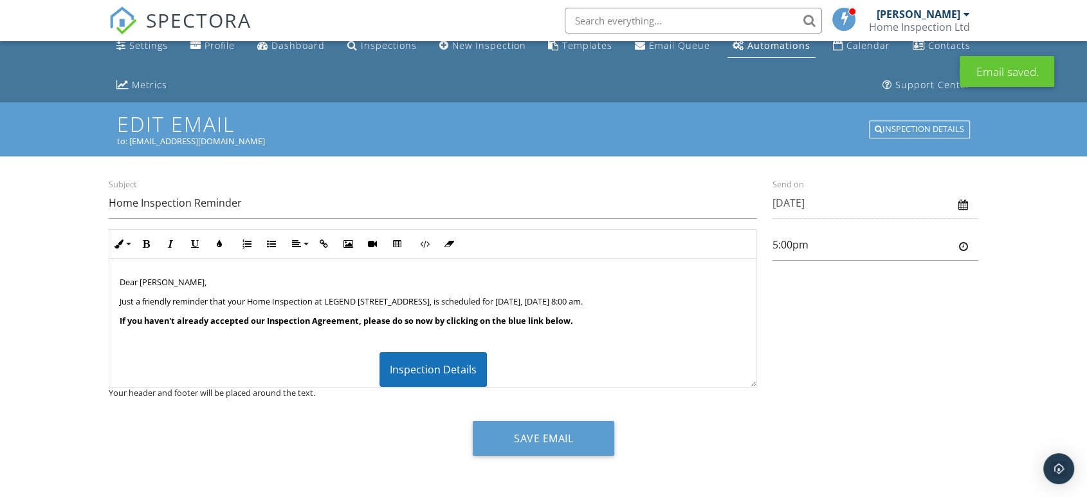
scroll to position [13, 0]
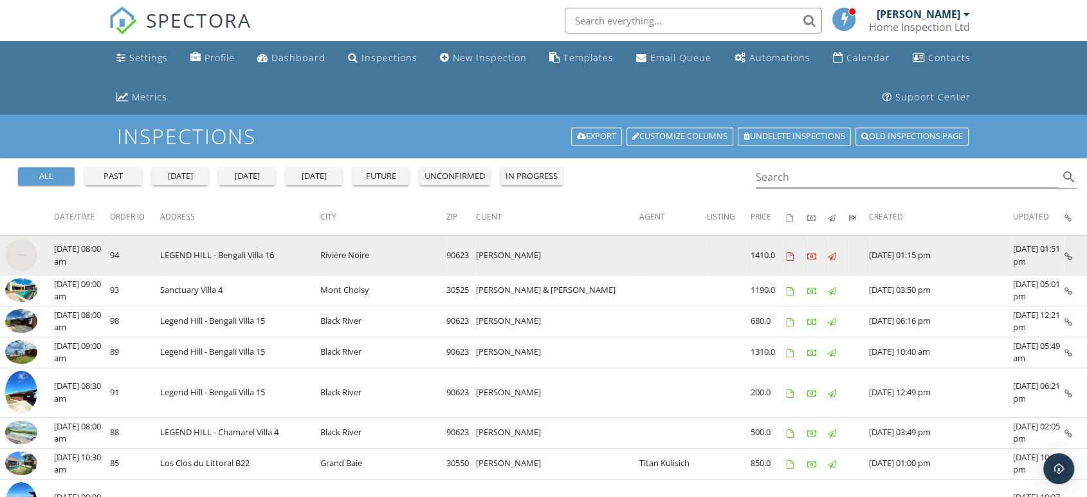
click at [19, 253] on img at bounding box center [21, 255] width 32 height 32
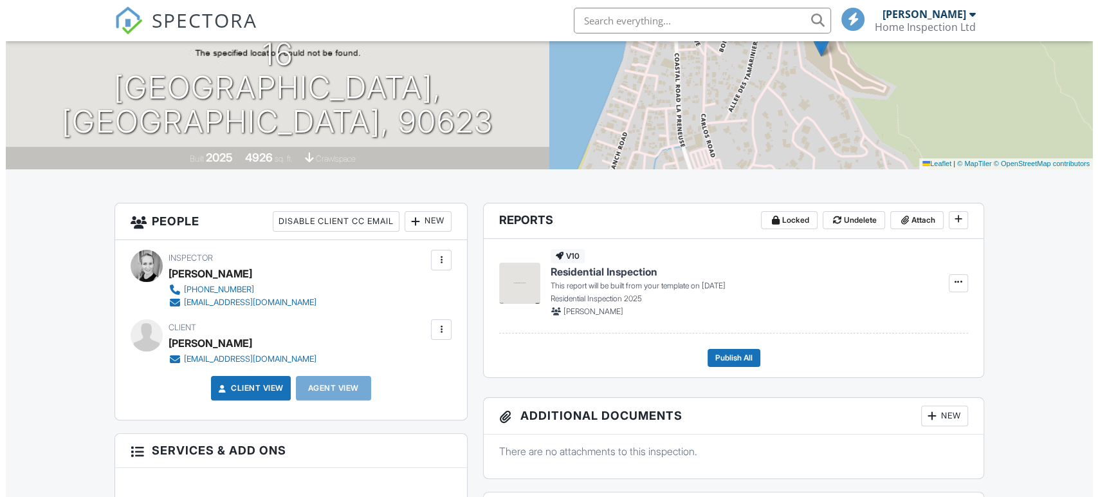
scroll to position [357, 0]
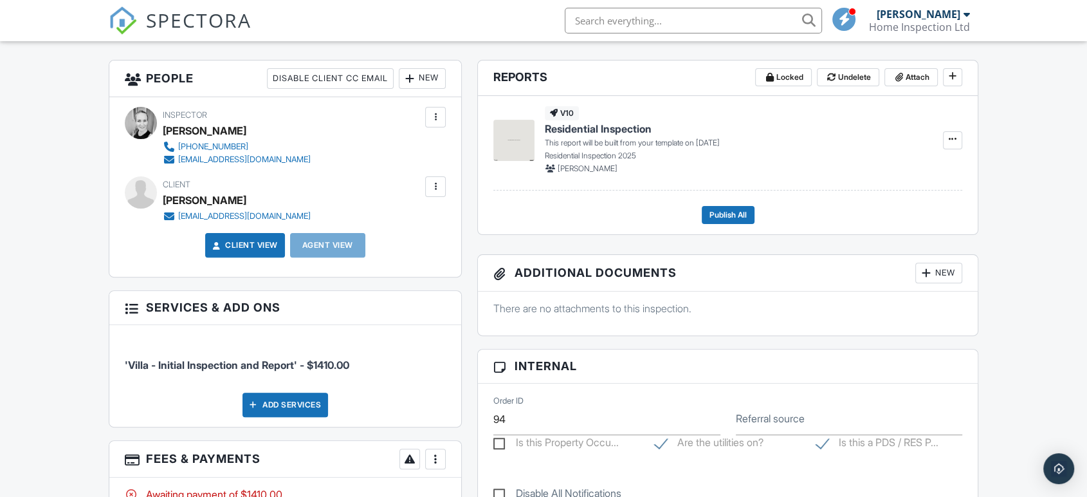
click at [937, 272] on div "New" at bounding box center [939, 273] width 47 height 21
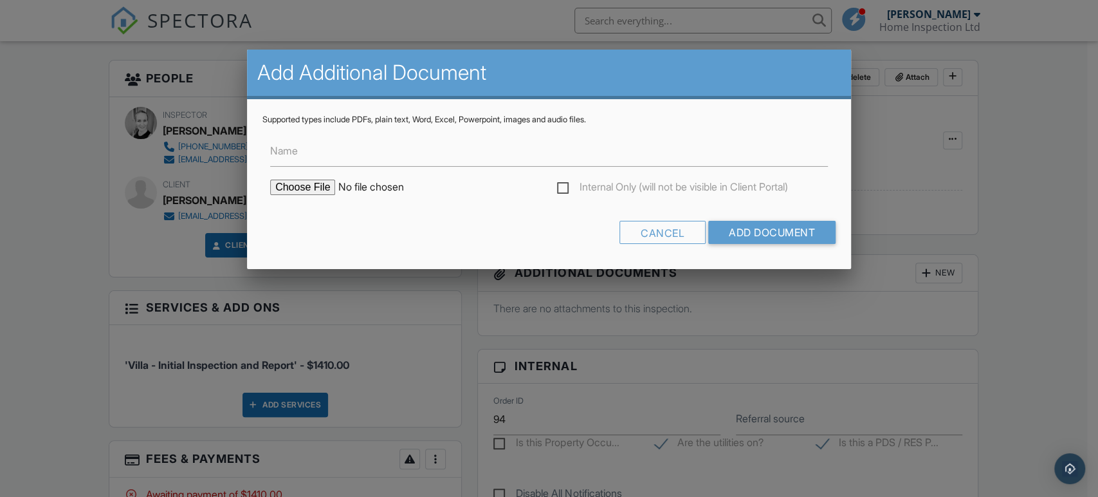
click at [294, 186] on input "file" at bounding box center [379, 187] width 219 height 15
type input "C:\fakepath\Q179 Legend Hill Villa 16_Mr Gilles MARTINEAU.pdf"
paste input "Q179 Legend Hill Villa 16_Mr Gilles MARTINEAU.pdf"
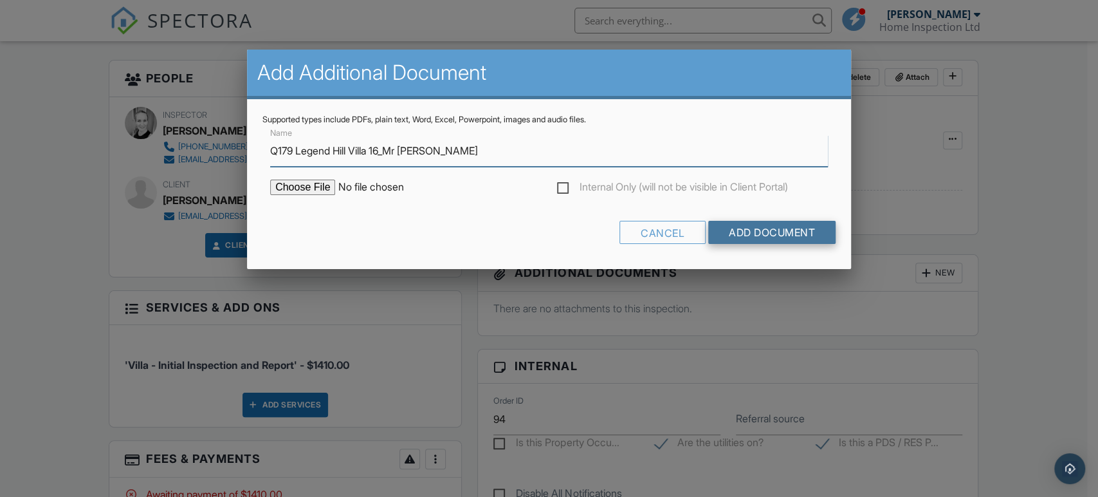
type input "Q179 Legend Hill Villa 16_Mr [PERSON_NAME]"
click at [757, 227] on input "Add Document" at bounding box center [771, 232] width 127 height 23
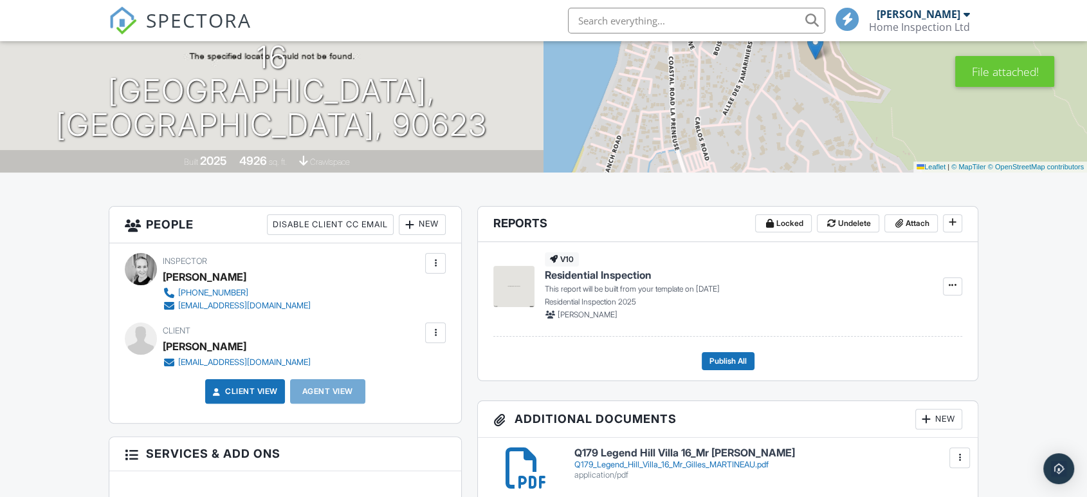
scroll to position [286, 0]
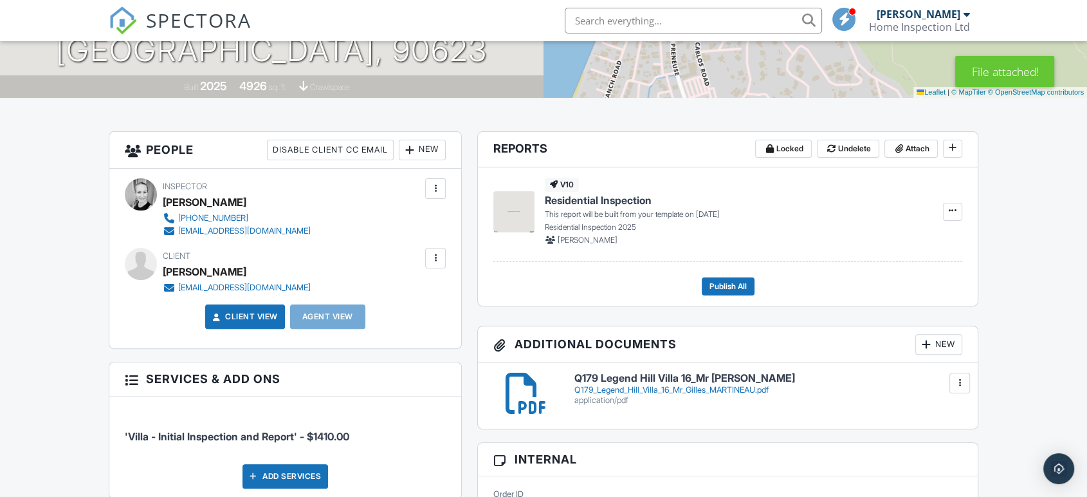
click at [672, 385] on div "Q179_Legend_Hill_Villa_16_Mr_Gilles_MARTINEAU.pdf" at bounding box center [769, 390] width 388 height 10
